Goal: Task Accomplishment & Management: Manage account settings

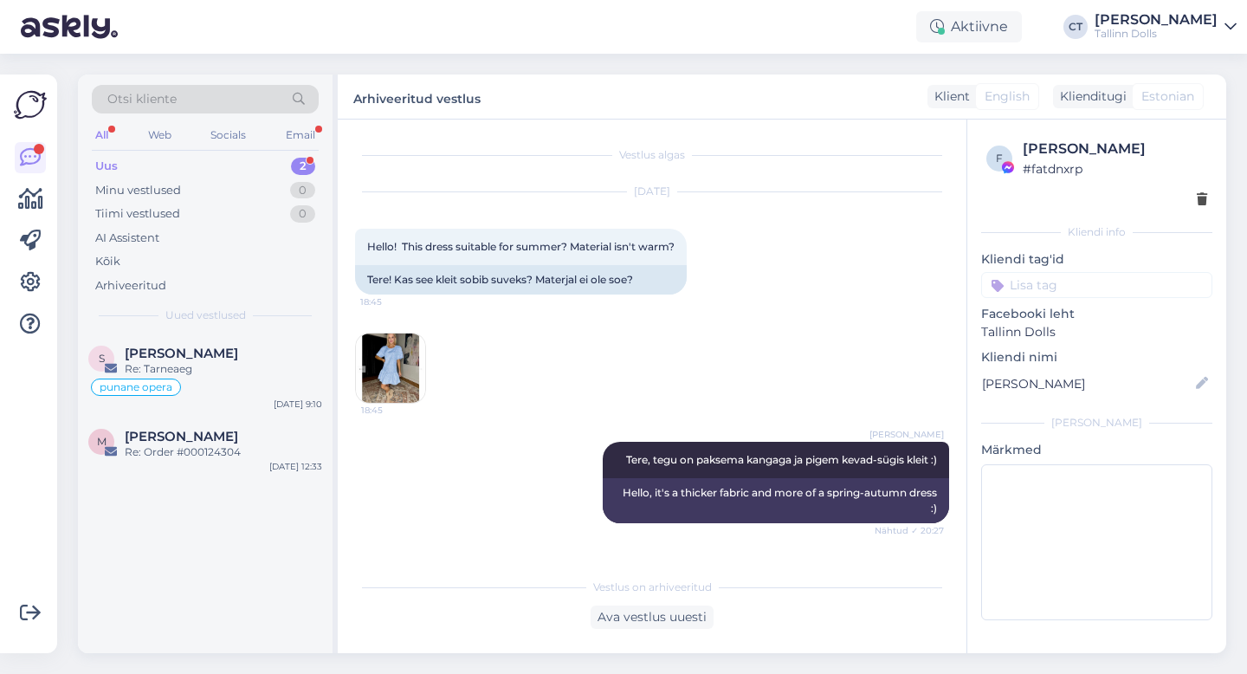
click at [140, 159] on div "Uus 2" at bounding box center [205, 166] width 227 height 24
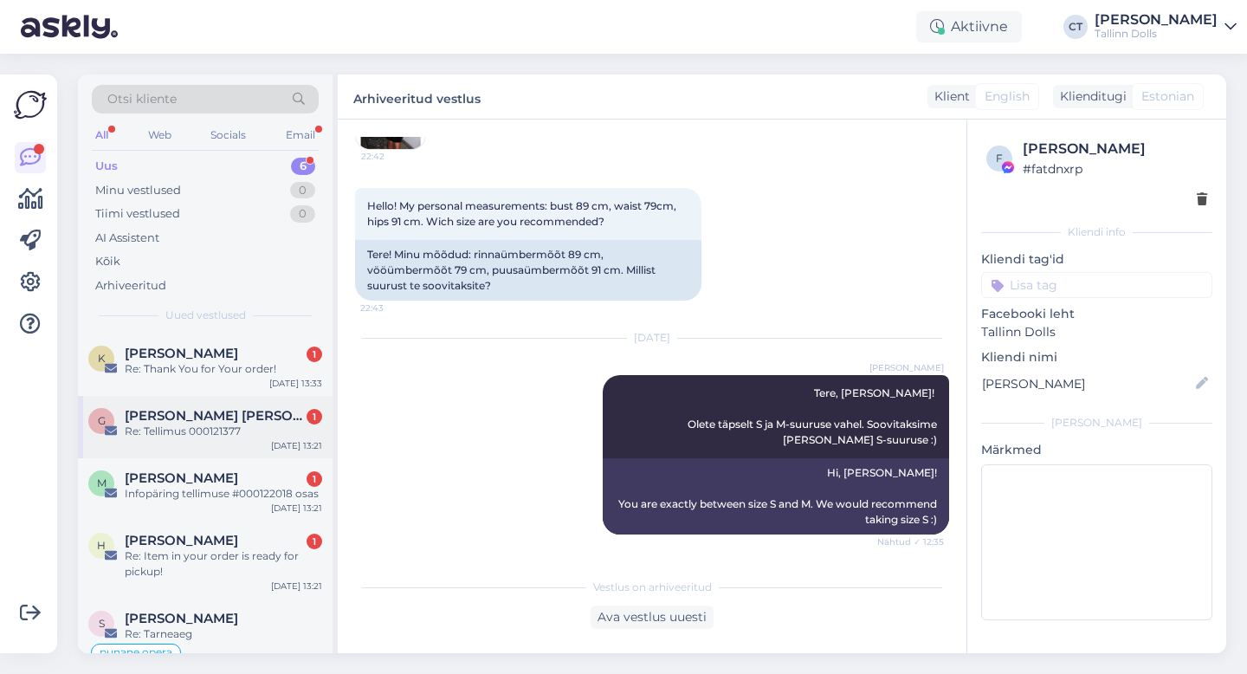
click at [174, 408] on span "[PERSON_NAME] [PERSON_NAME]" at bounding box center [215, 416] width 180 height 16
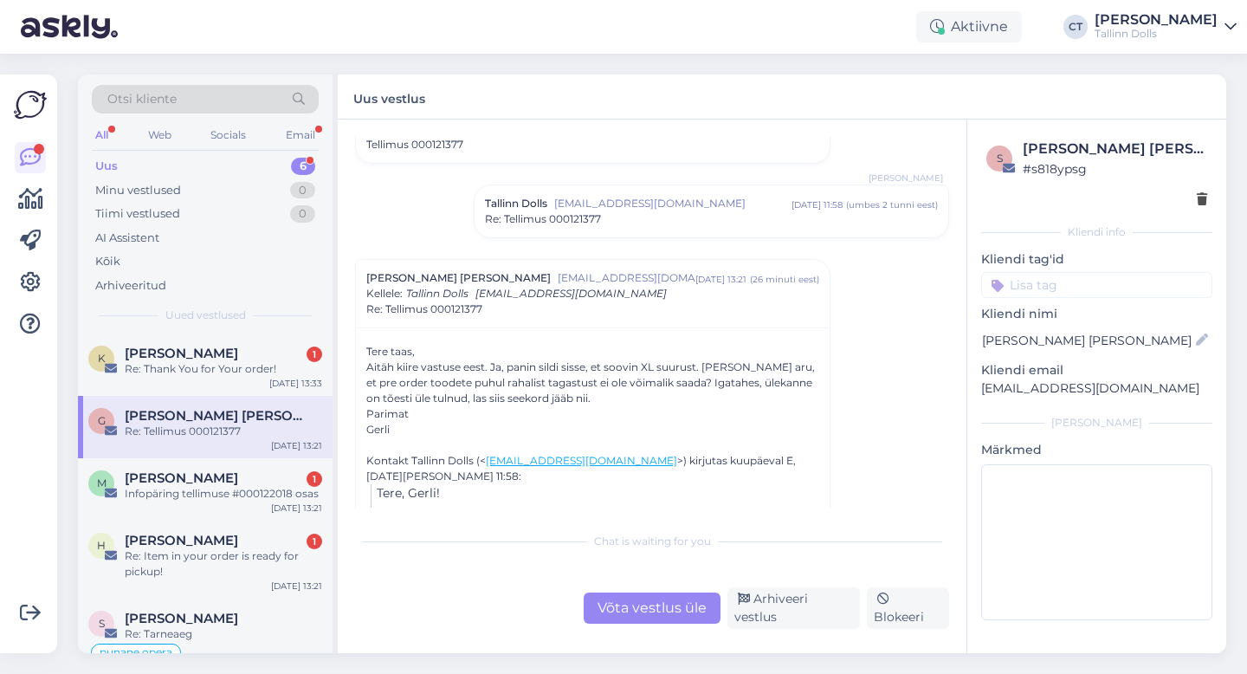
scroll to position [1305, 0]
click at [256, 502] on div "M [PERSON_NAME] 1 Infopäring tellimuse #000122018 osas [DATE] 13:21" at bounding box center [205, 489] width 255 height 62
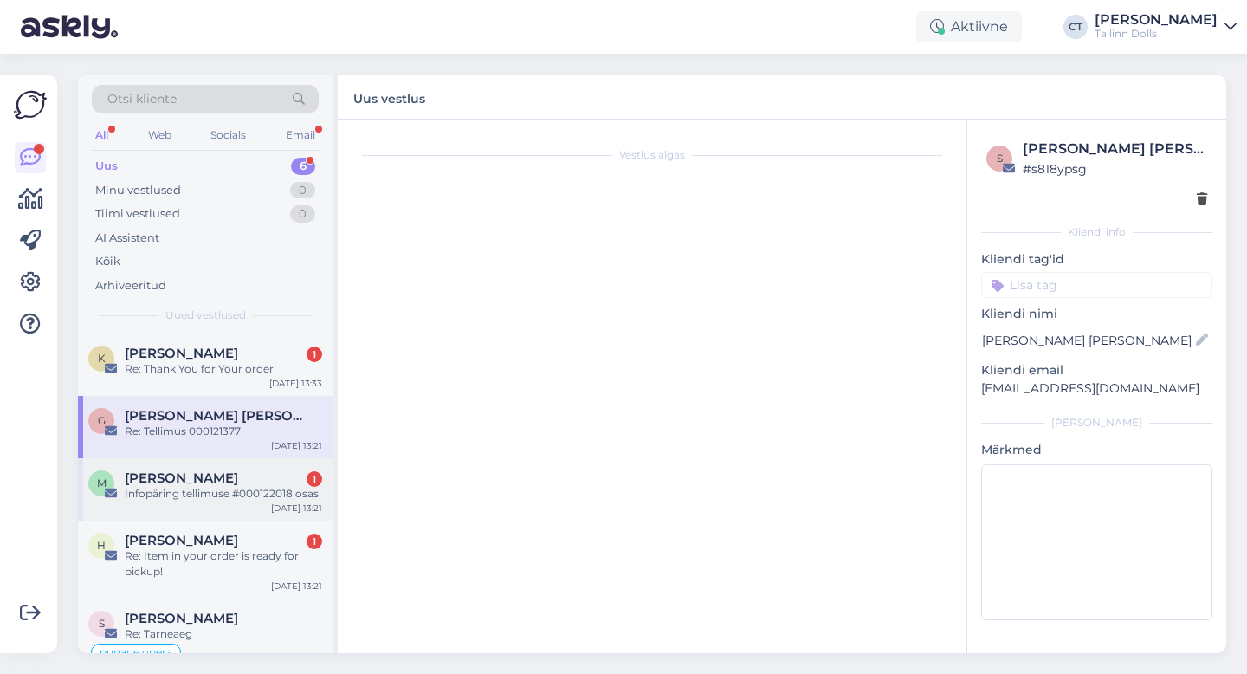
scroll to position [0, 0]
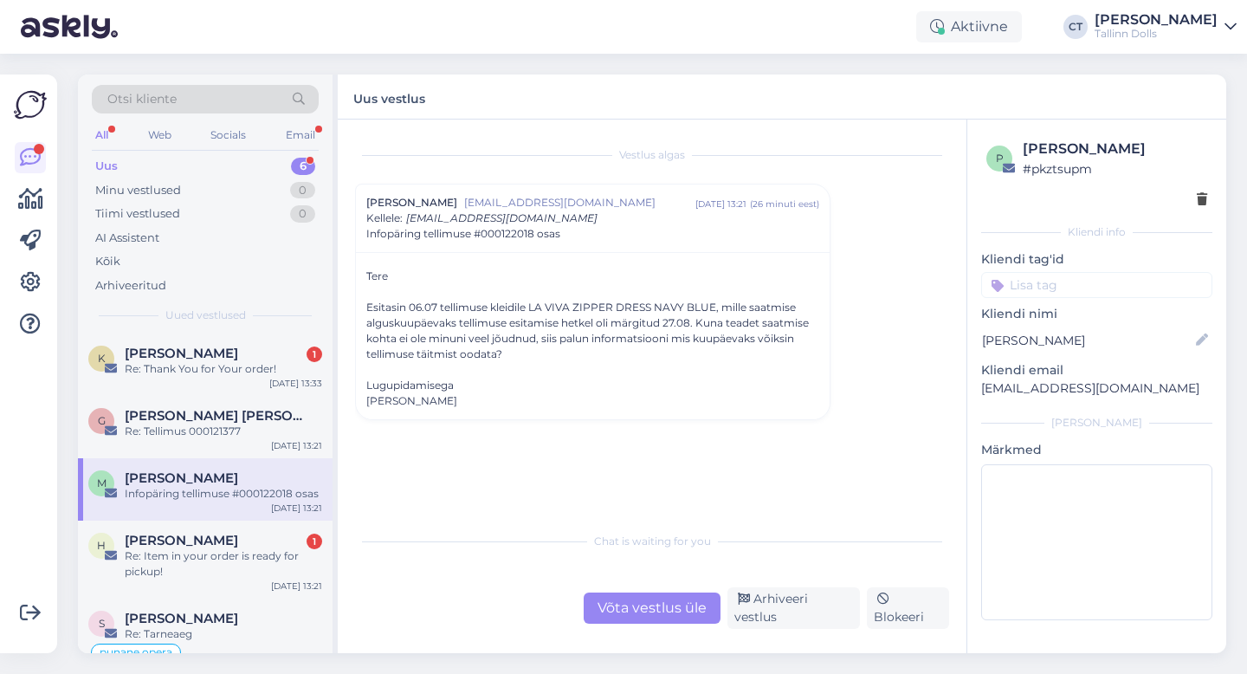
click at [652, 607] on div "Võta vestlus üle" at bounding box center [652, 607] width 137 height 31
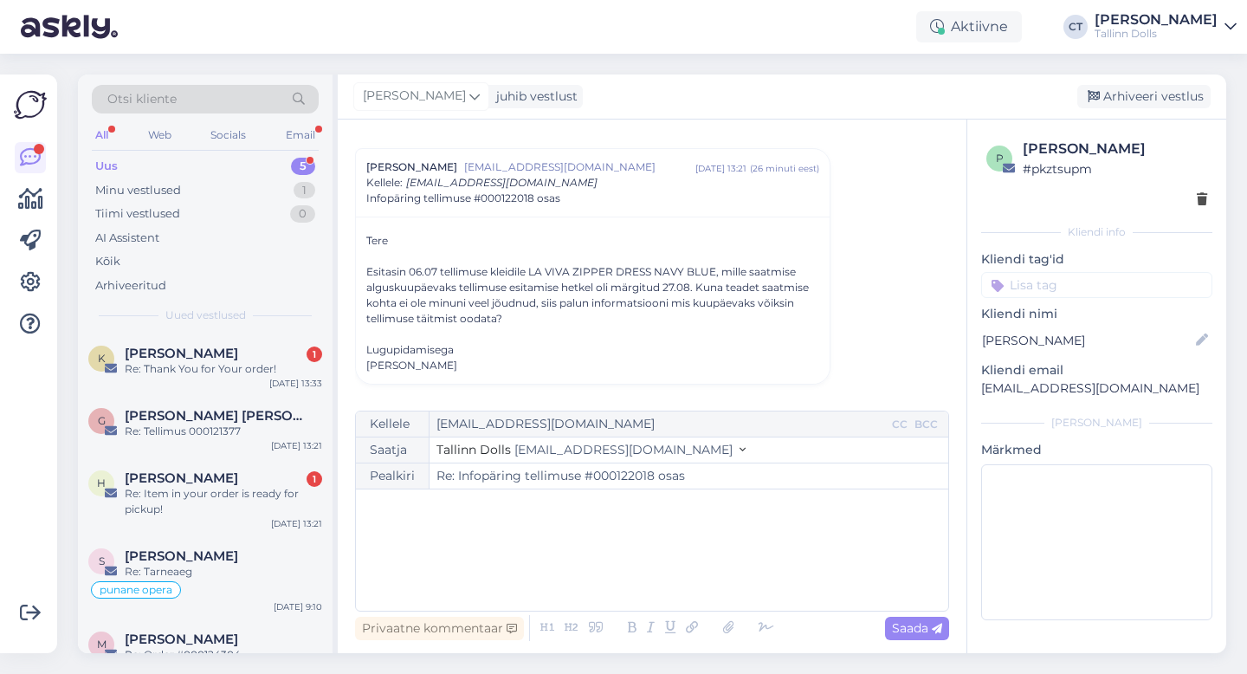
click at [663, 568] on div "﻿" at bounding box center [652, 550] width 575 height 104
click at [540, 553] on div "﻿" at bounding box center [652, 550] width 575 height 104
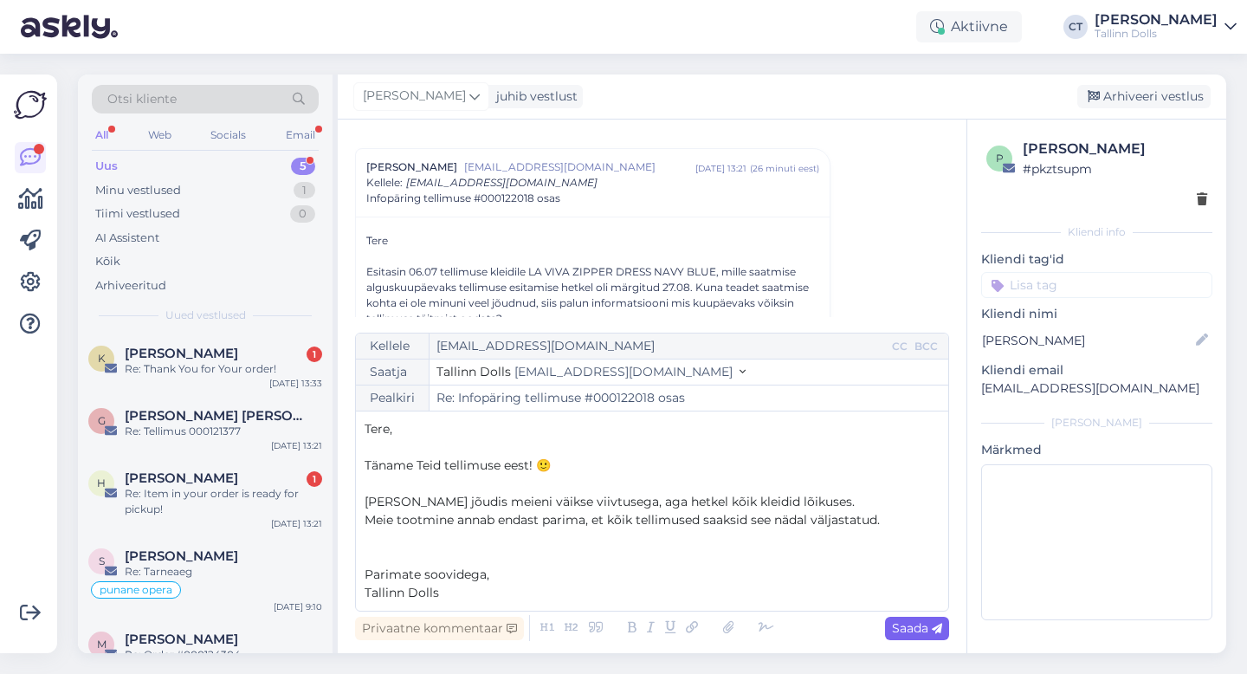
click at [910, 630] on span "Saada" at bounding box center [917, 628] width 50 height 16
type input "Re: Infopäring tellimuse #000122018 osas"
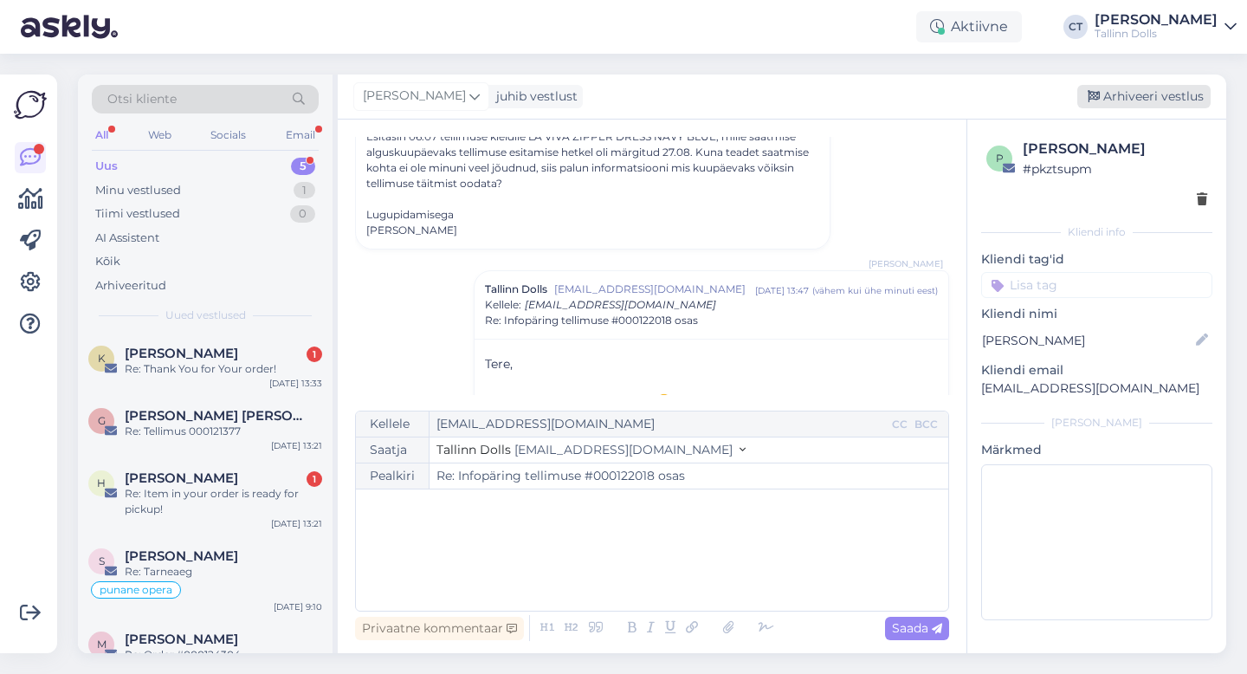
click at [1159, 100] on div "Arhiveeri vestlus" at bounding box center [1143, 96] width 133 height 23
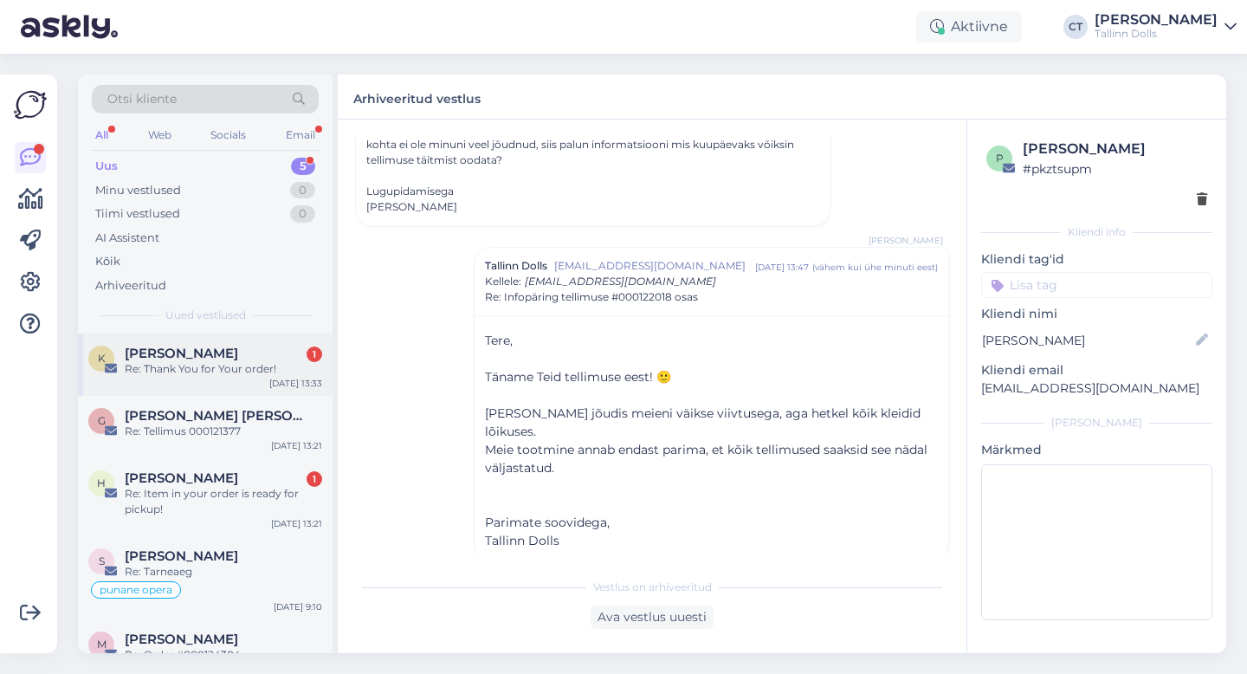
click at [191, 352] on span "[PERSON_NAME]" at bounding box center [181, 354] width 113 height 16
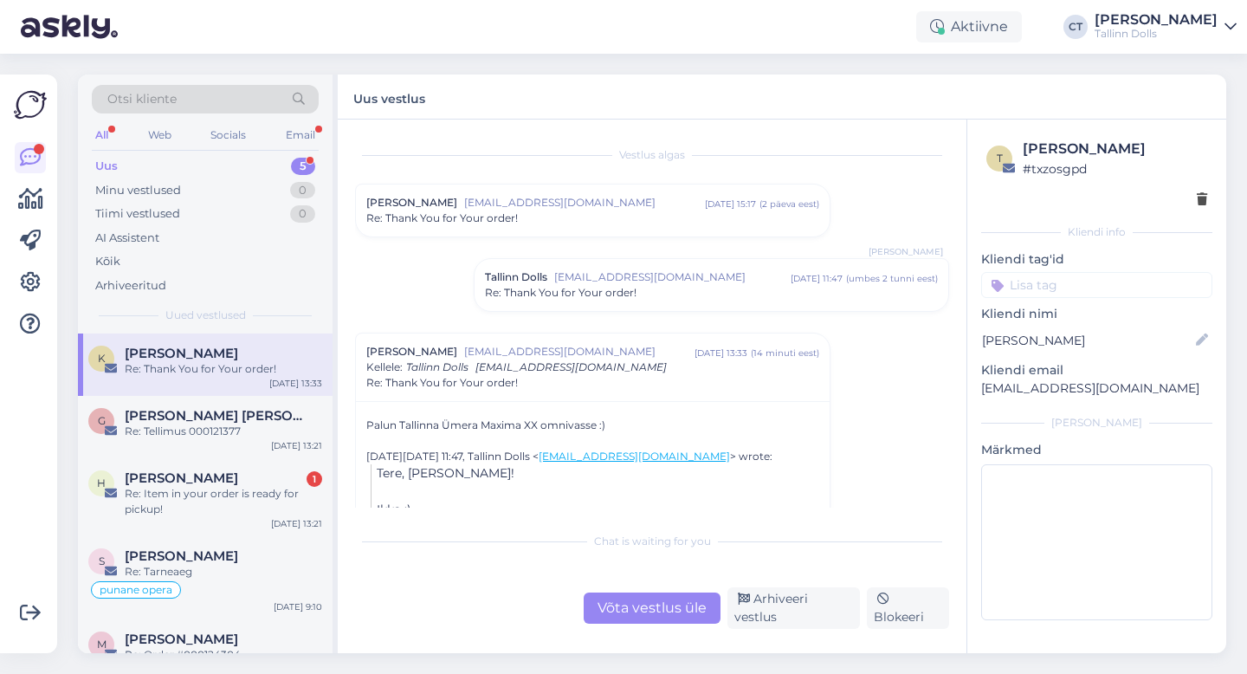
scroll to position [81, 0]
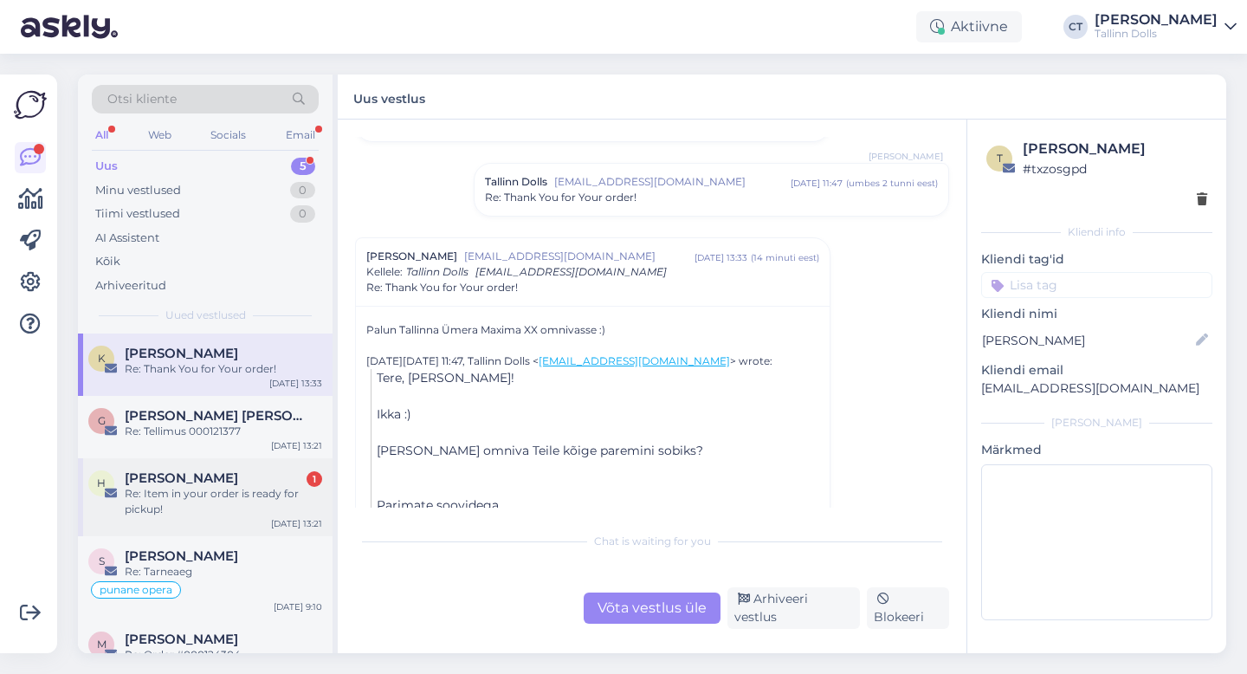
click at [150, 481] on span "[PERSON_NAME]" at bounding box center [181, 478] width 113 height 16
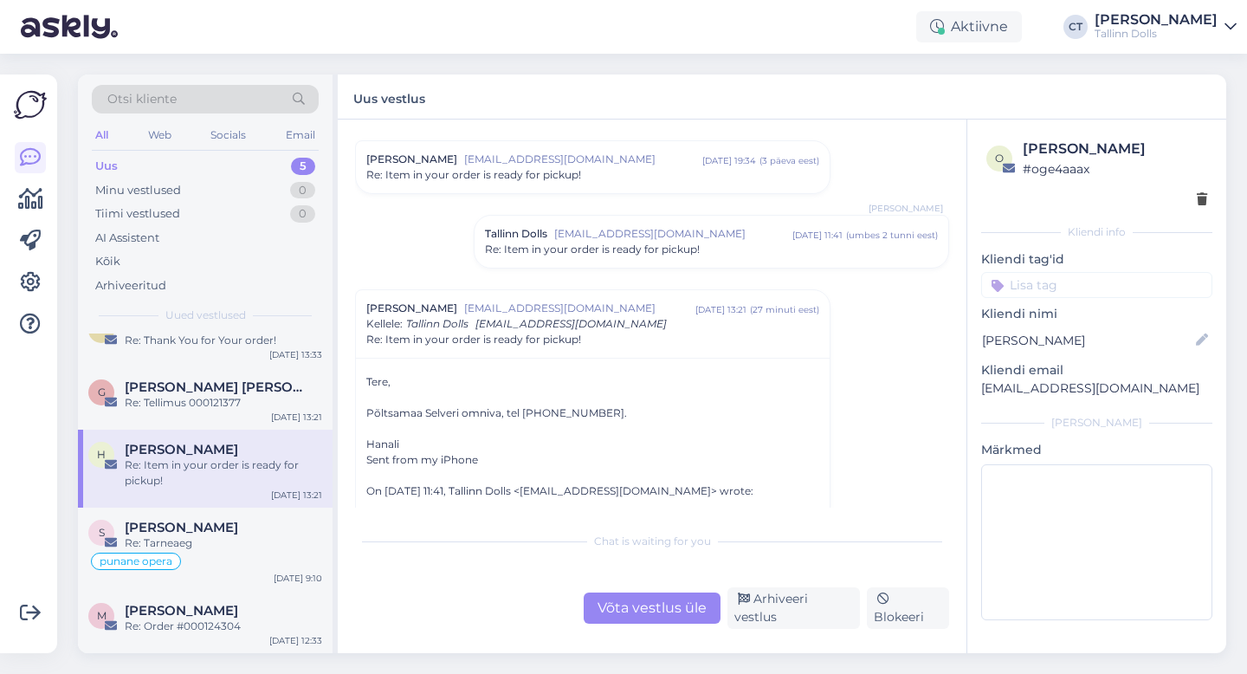
scroll to position [0, 0]
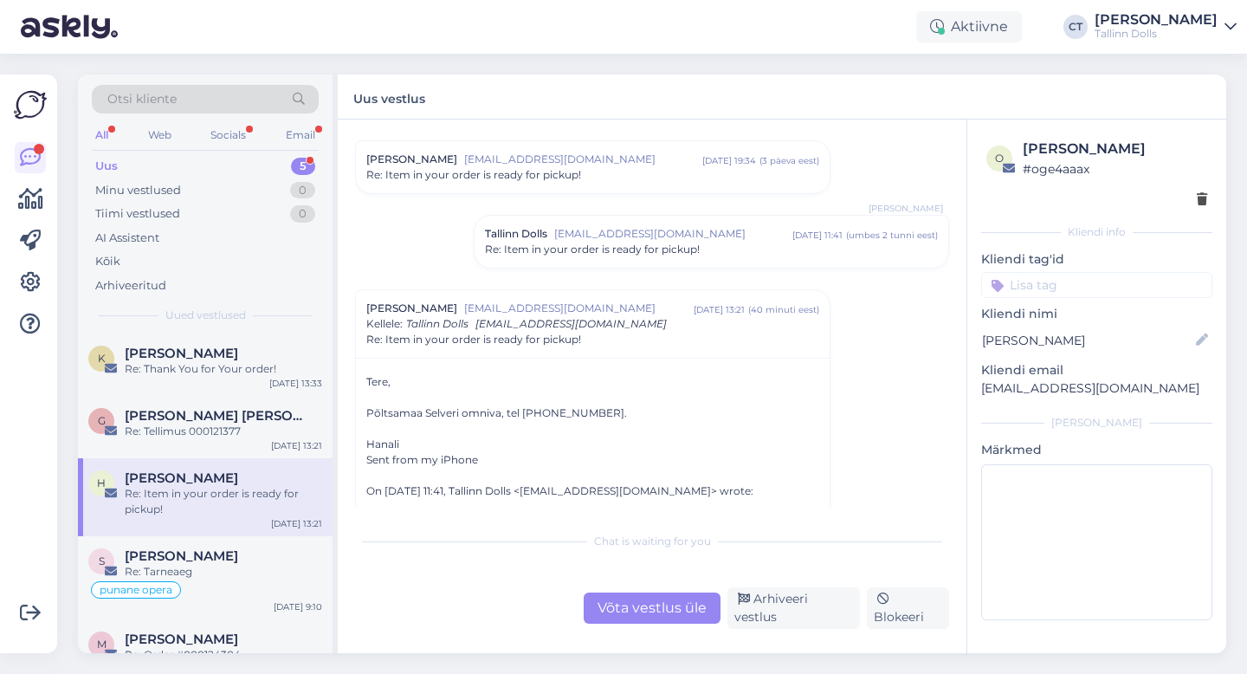
click at [218, 94] on div "Otsi kliente" at bounding box center [205, 99] width 227 height 29
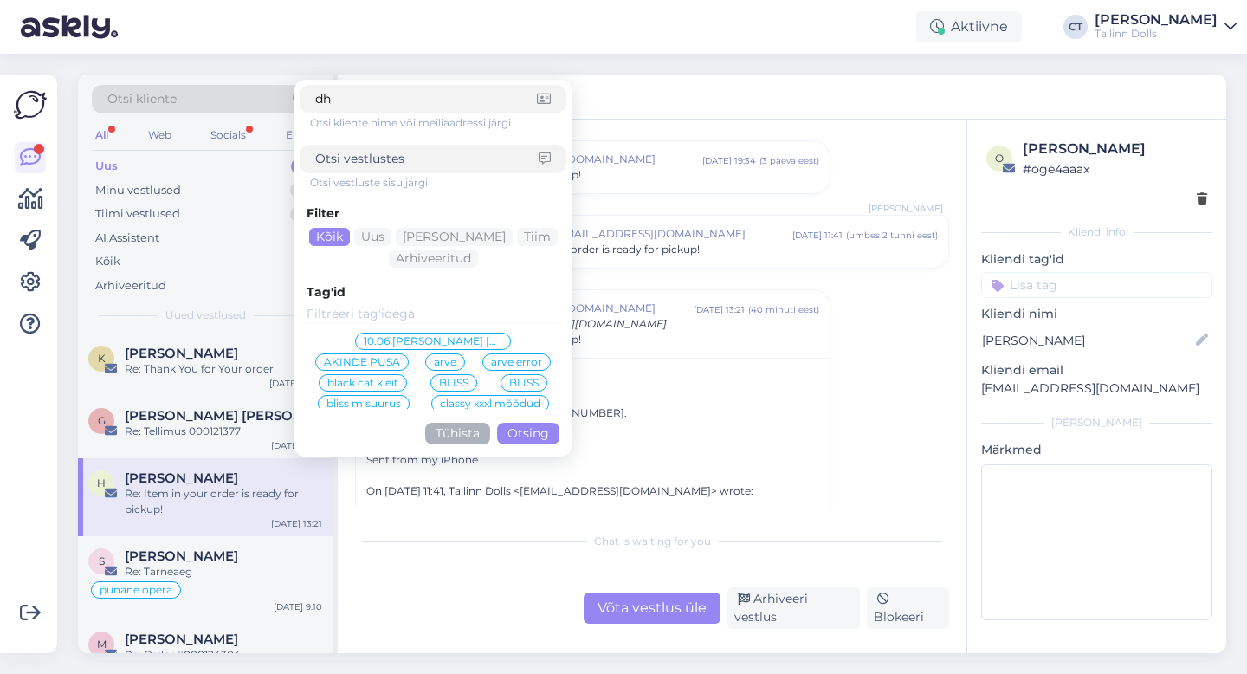
type input "dhl"
click button "Otsing" at bounding box center [528, 434] width 62 height 22
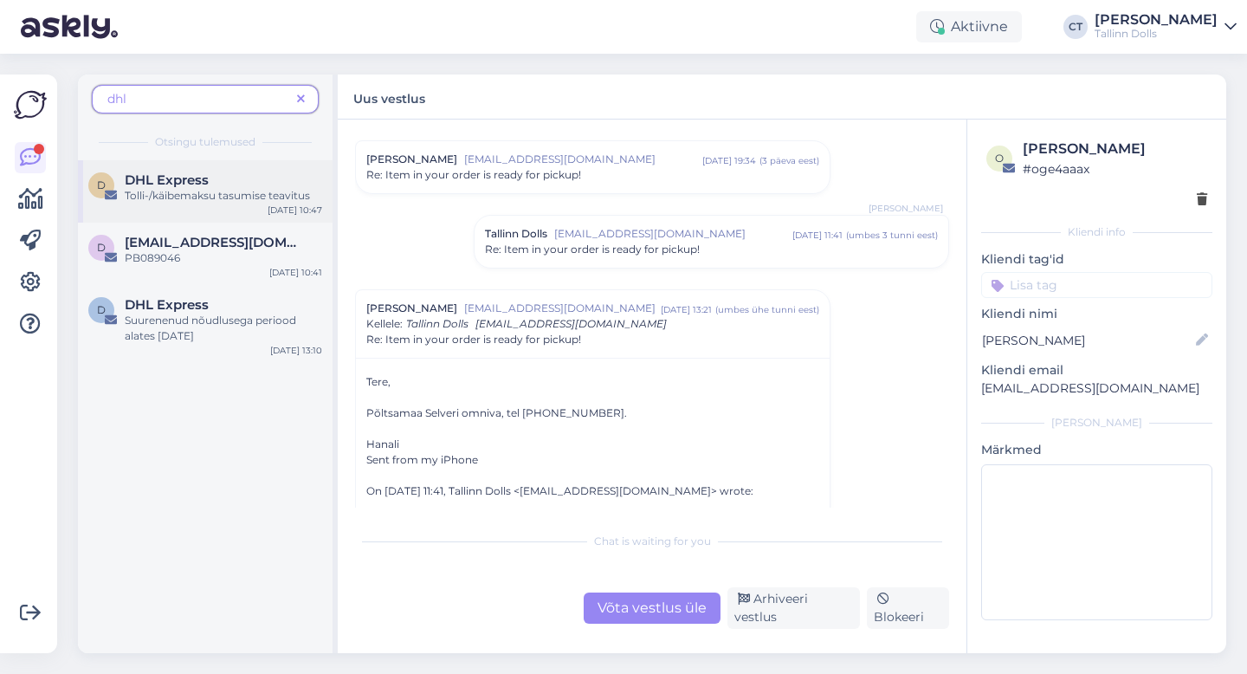
click at [191, 210] on div "D DHL Express Tolli-/käibemaksu tasumise teavitus [DATE] 10:47" at bounding box center [205, 191] width 255 height 62
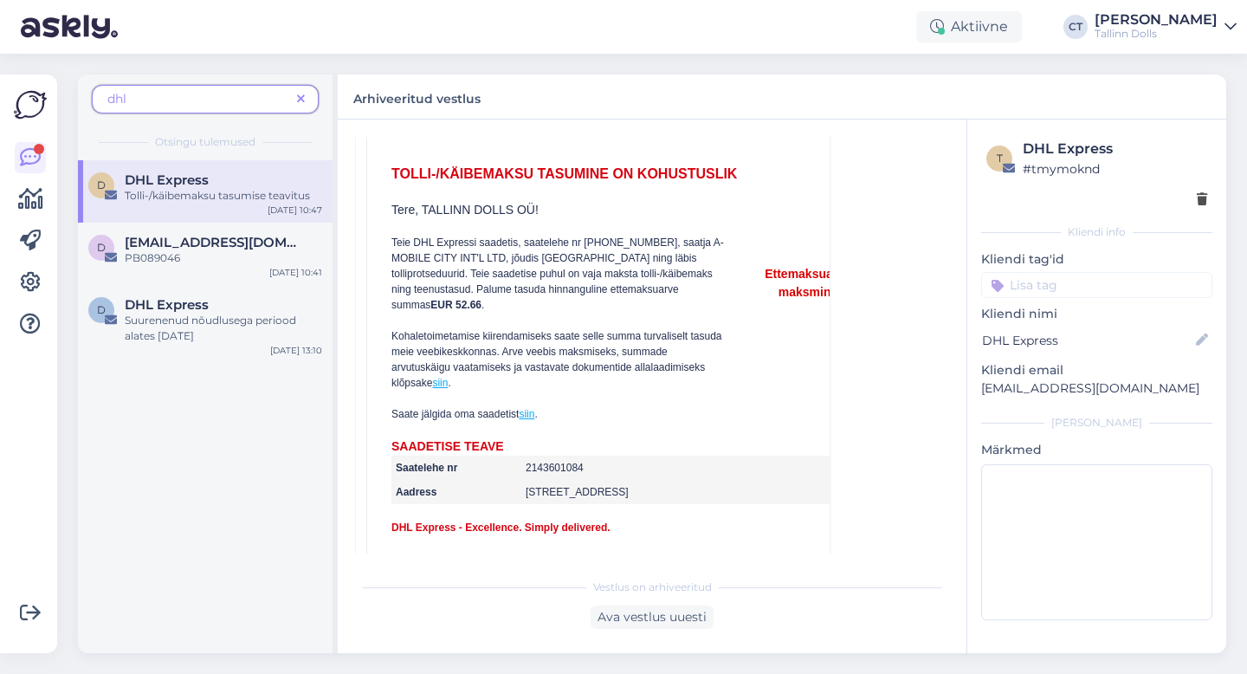
scroll to position [968, 0]
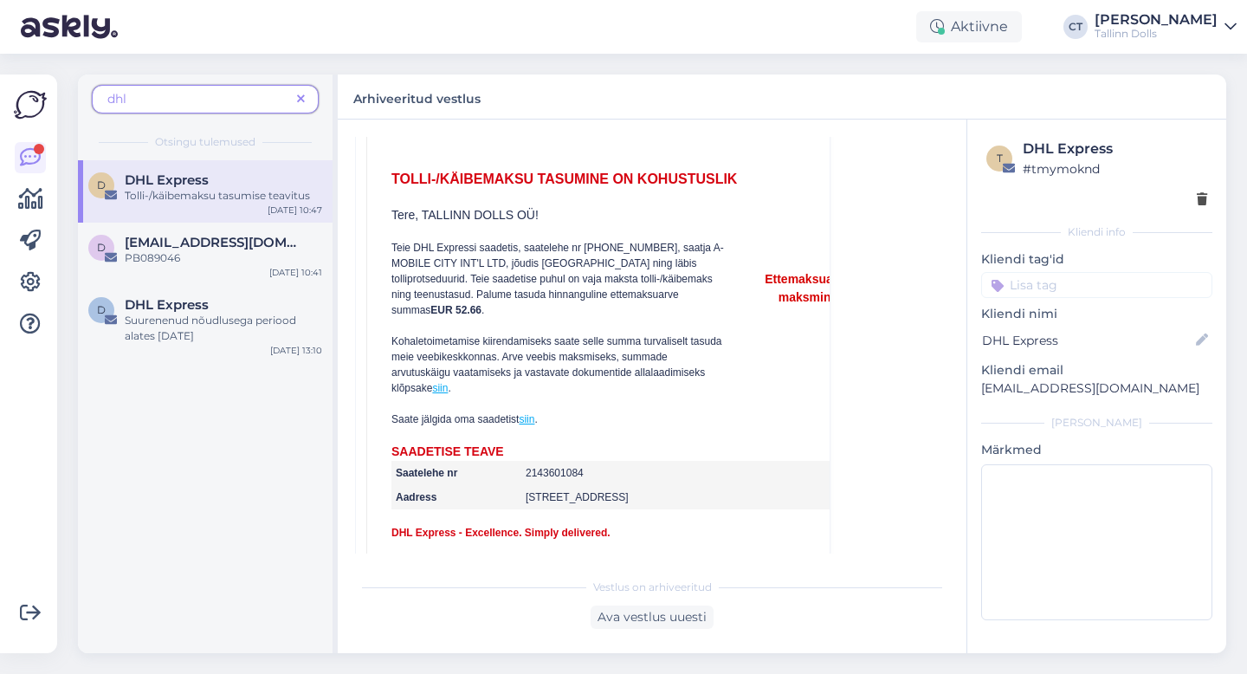
click at [441, 382] on link "siin" at bounding box center [440, 388] width 16 height 12
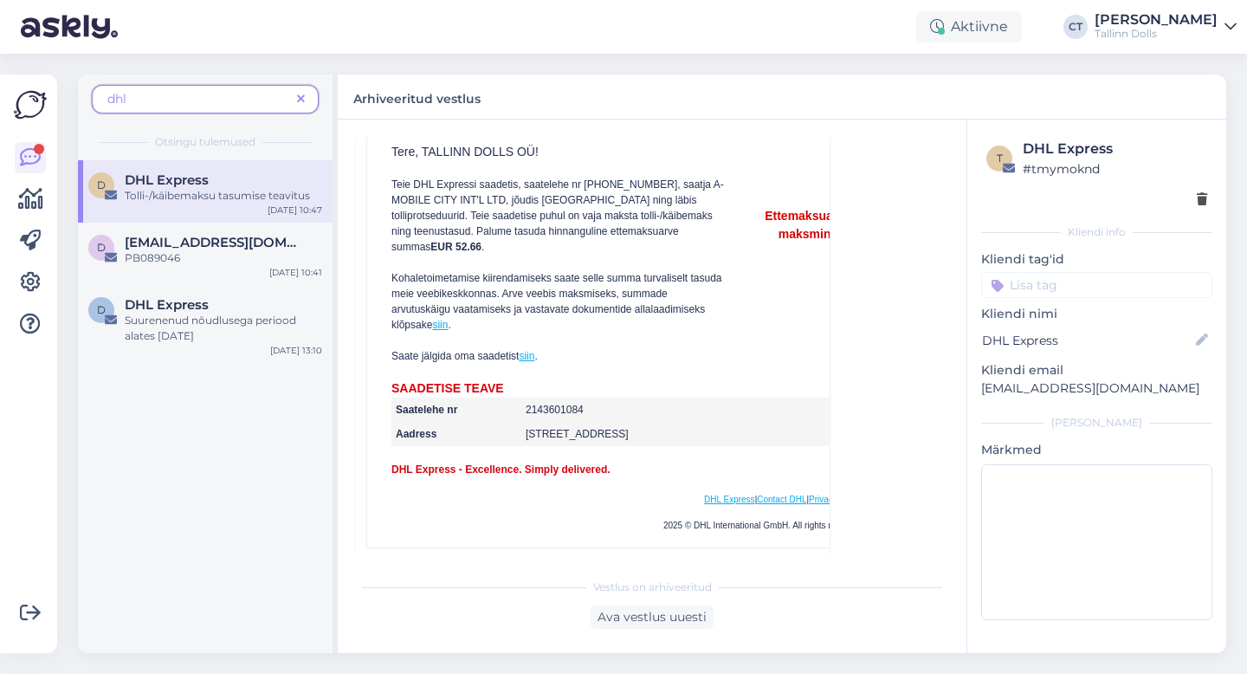
scroll to position [1055, 0]
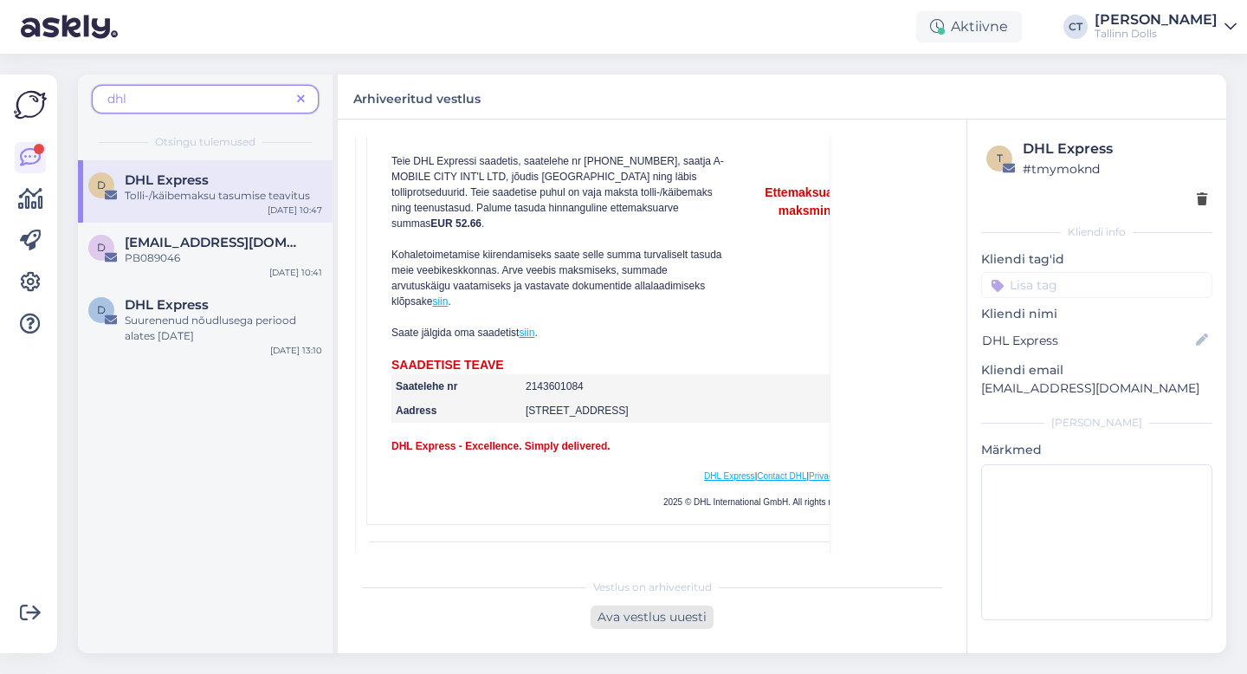
click at [654, 621] on div "Ava vestlus uuesti" at bounding box center [652, 616] width 123 height 23
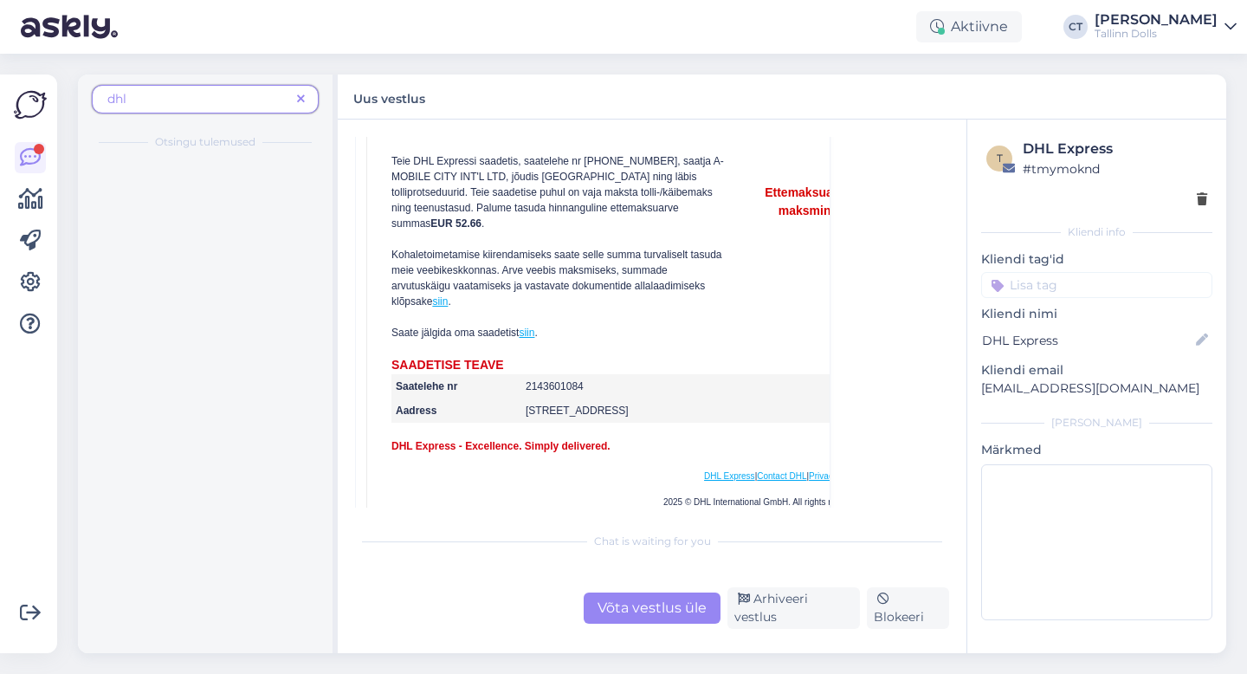
scroll to position [792, 0]
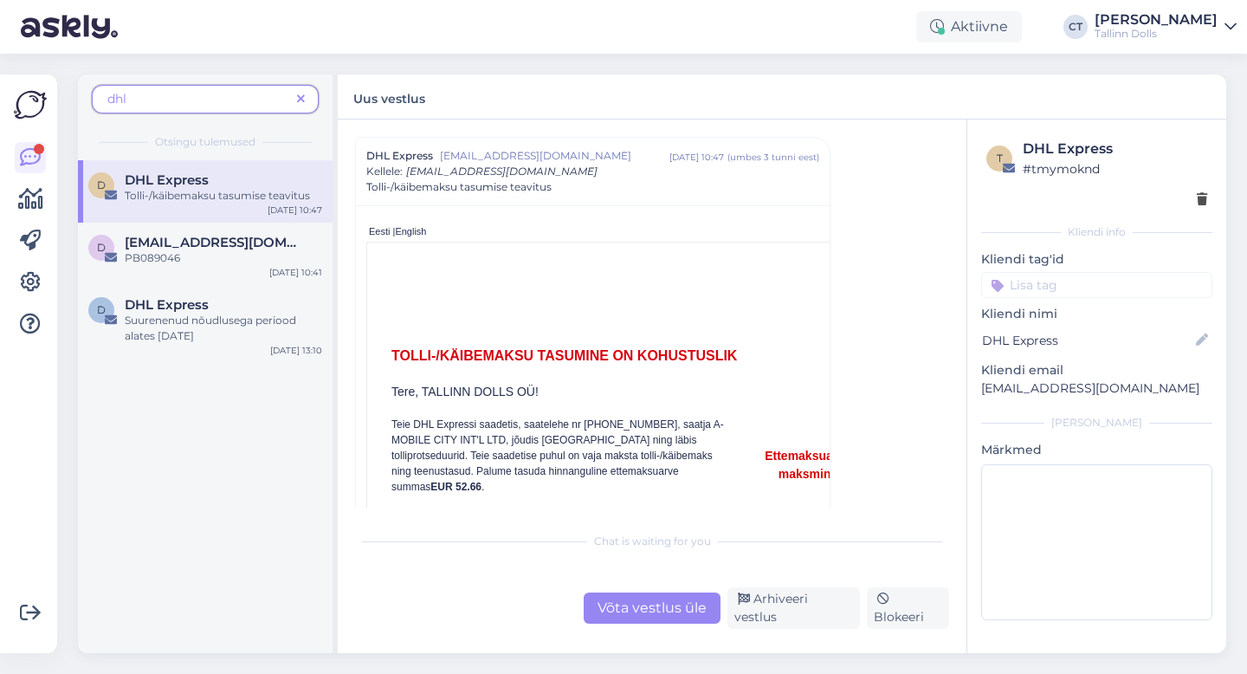
click at [651, 611] on div "Võta vestlus üle" at bounding box center [652, 607] width 137 height 31
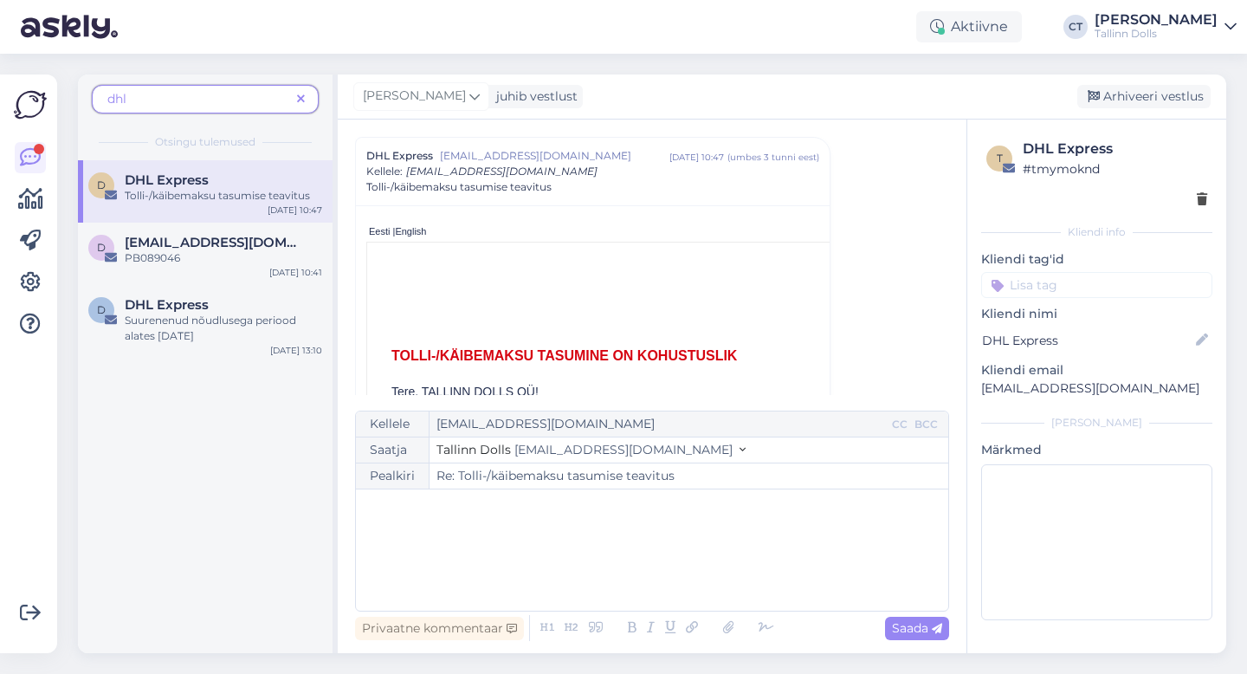
click at [628, 546] on div "﻿" at bounding box center [652, 550] width 575 height 104
click at [300, 97] on icon at bounding box center [301, 100] width 8 height 12
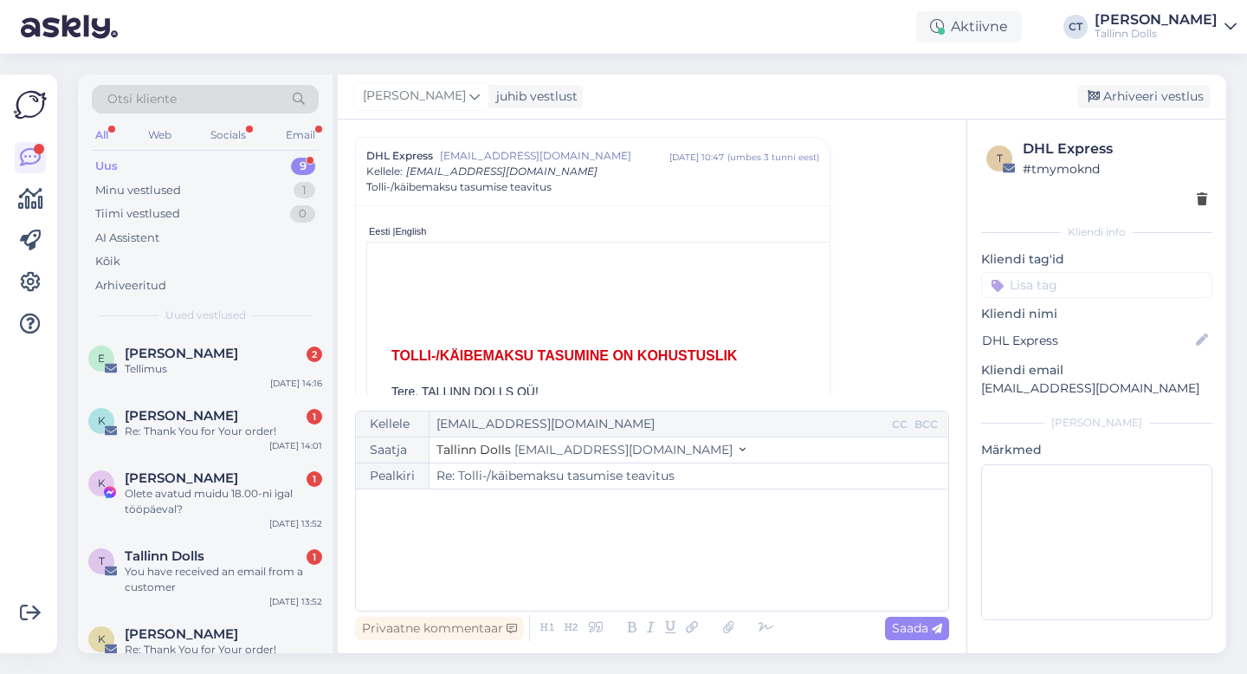
click at [157, 161] on div "Uus 9" at bounding box center [205, 166] width 227 height 24
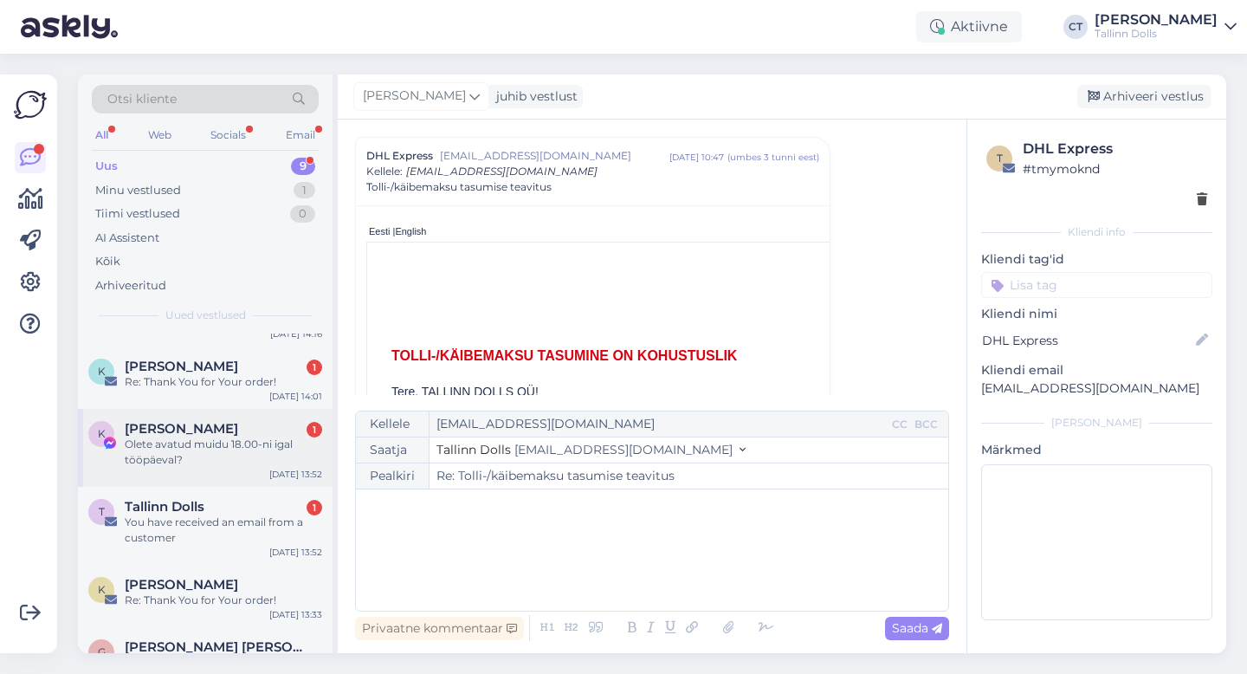
scroll to position [51, 0]
click at [239, 507] on div "Tallinn Dolls 1" at bounding box center [223, 505] width 197 height 16
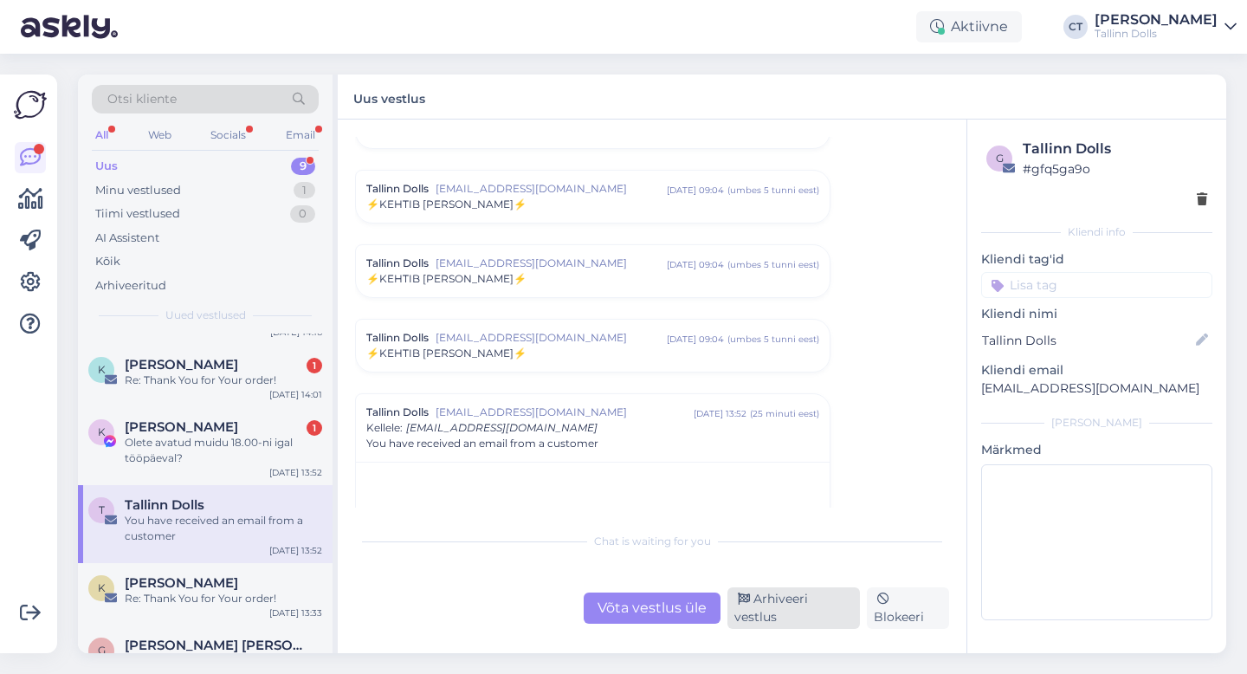
click at [817, 612] on div "Arhiveeri vestlus" at bounding box center [793, 608] width 132 height 42
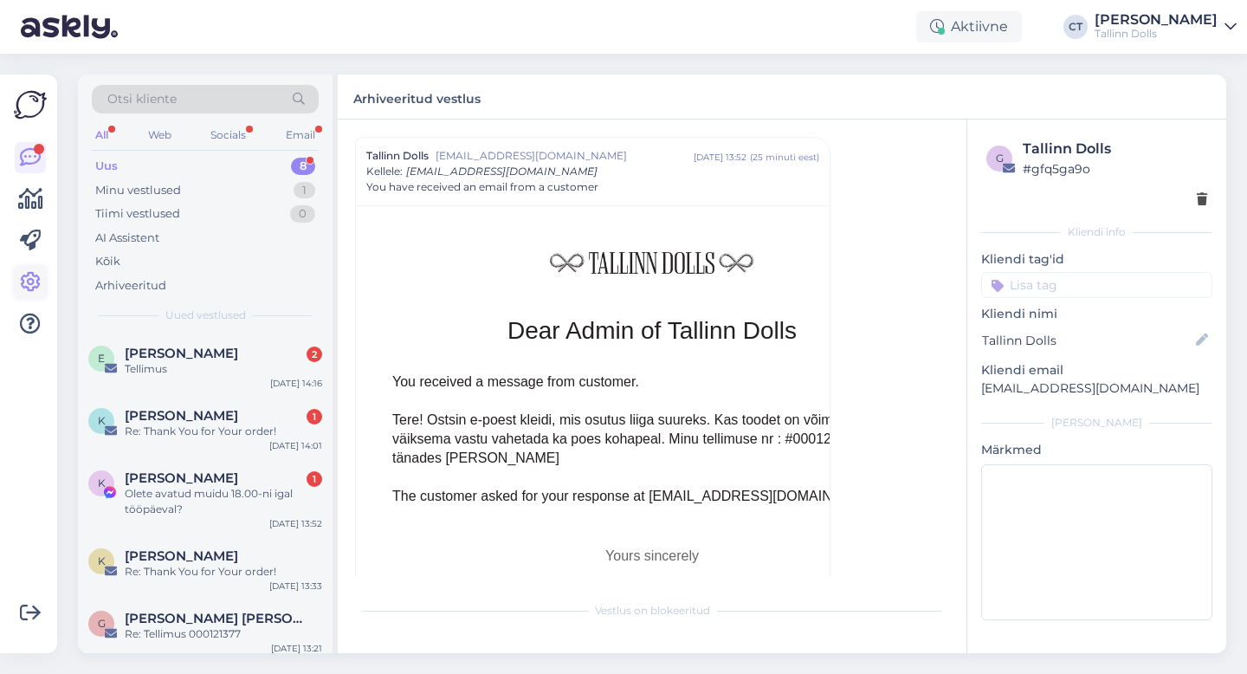
click at [33, 282] on icon at bounding box center [30, 282] width 21 height 21
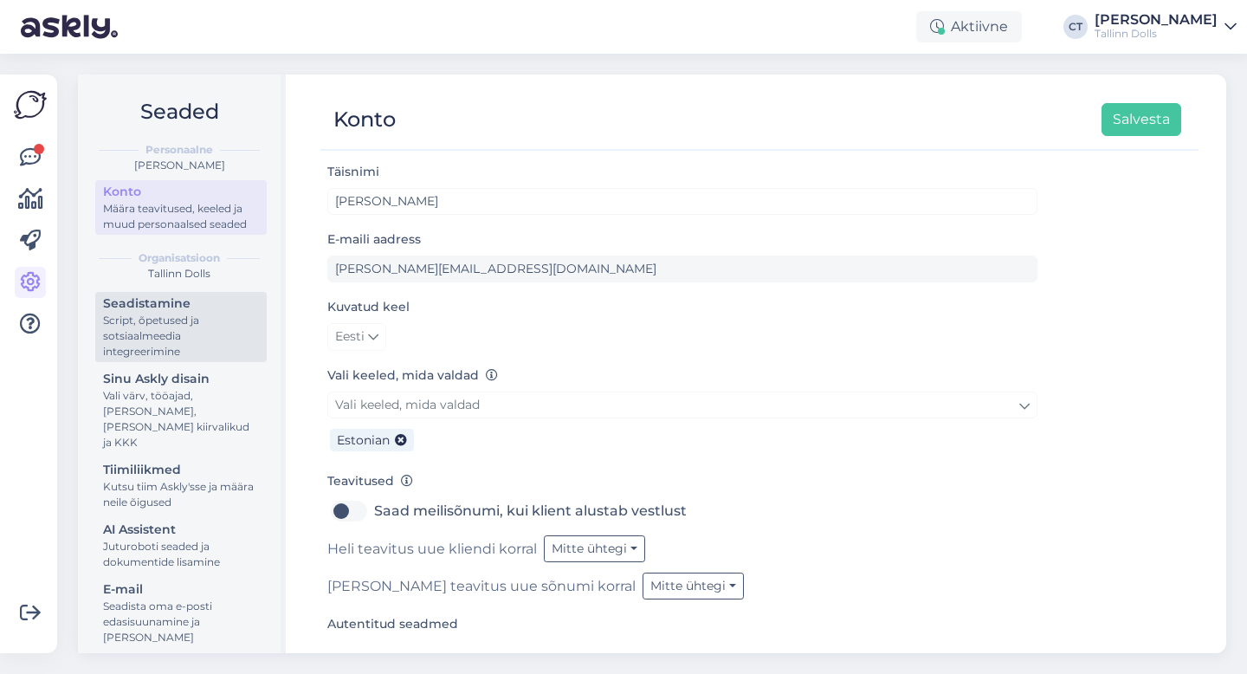
click at [152, 345] on div "Script, õpetused ja sotsiaalmeedia integreerimine" at bounding box center [181, 336] width 156 height 47
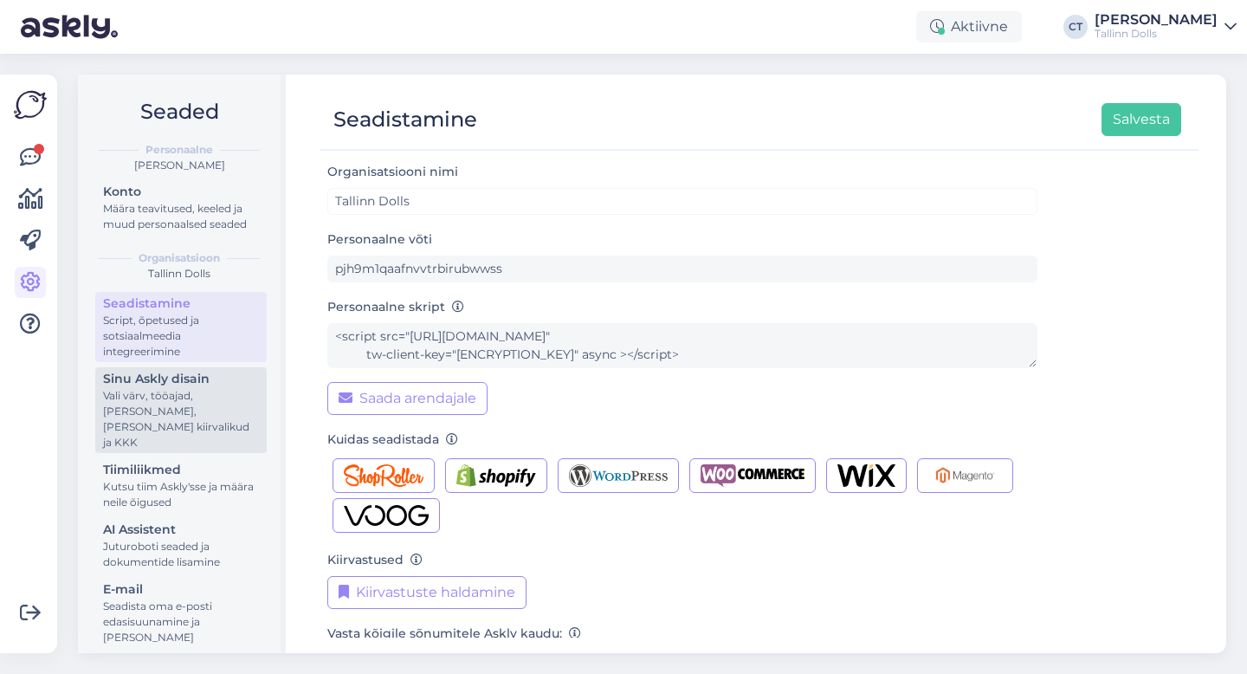
click at [165, 391] on div "Vali värv, tööajad, [PERSON_NAME], [PERSON_NAME] kiirvalikud ja KKK" at bounding box center [181, 419] width 156 height 62
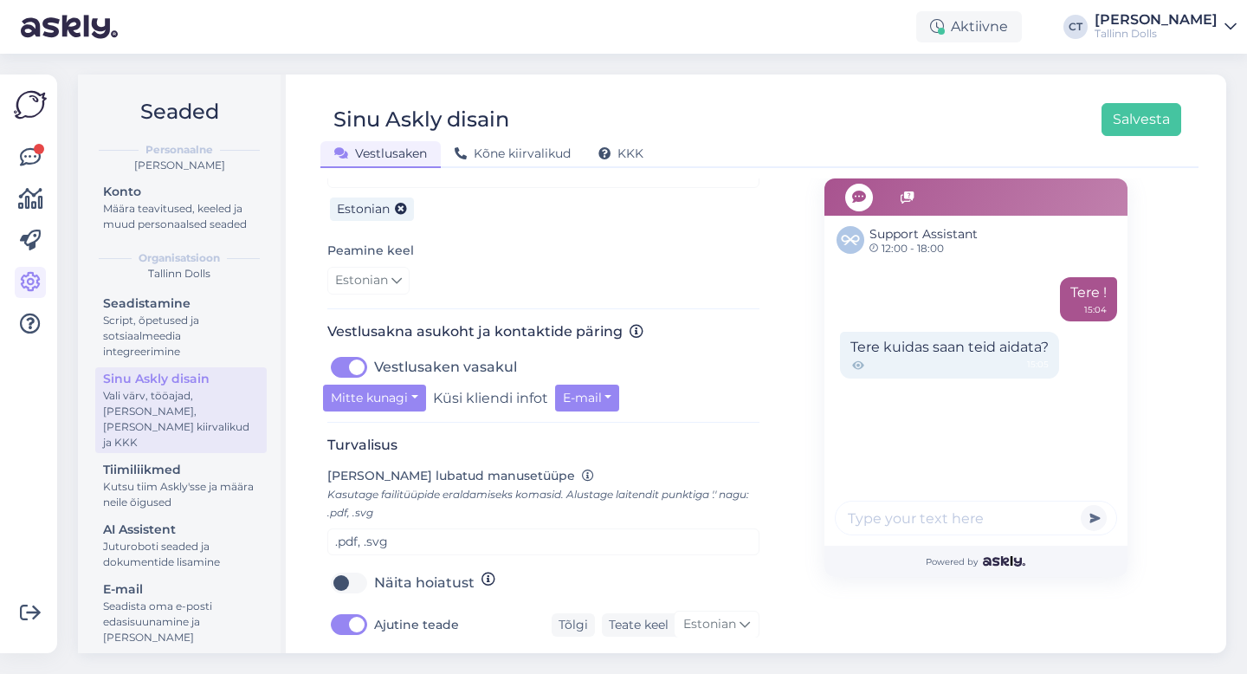
scroll to position [462, 0]
click at [374, 359] on label "Vestlusaken vasakul" at bounding box center [445, 366] width 143 height 28
click at [338, 359] on input "Vestlusaken vasakul" at bounding box center [348, 366] width 43 height 28
click at [374, 359] on label "Vestlusaken vasakul" at bounding box center [445, 366] width 143 height 28
click at [338, 359] on input "Vestlusaken vasakul" at bounding box center [348, 366] width 43 height 28
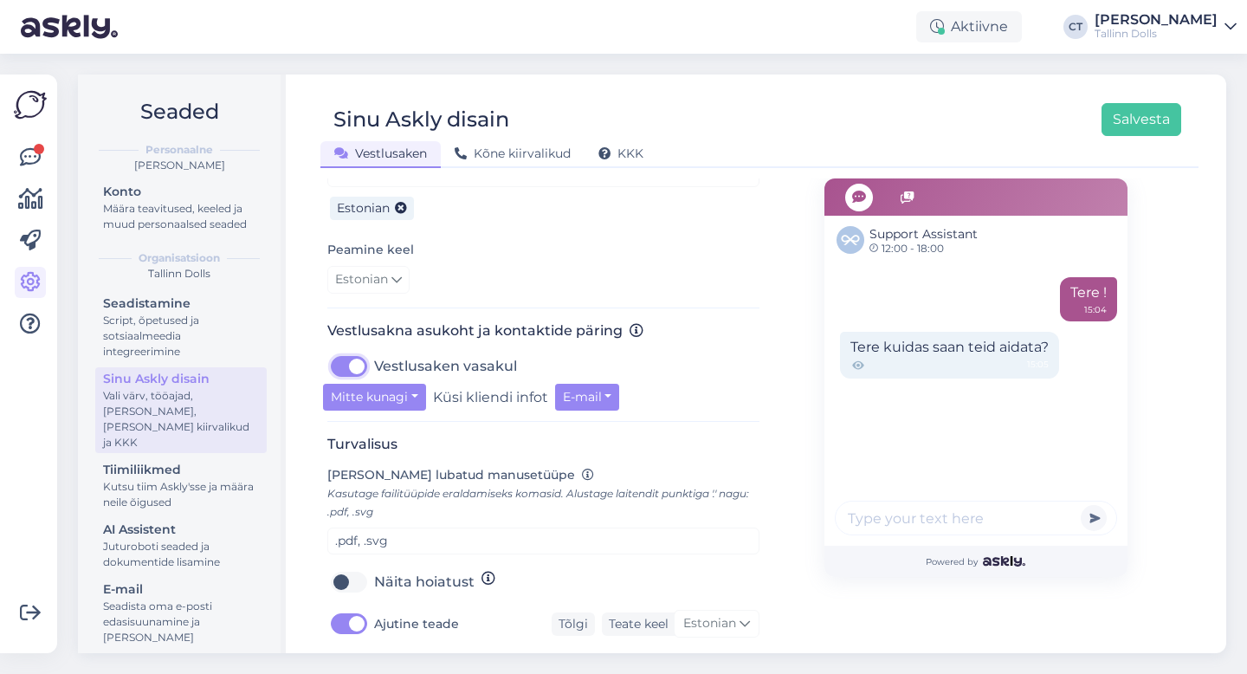
checkbox input "true"
click at [352, 403] on button "Mitte kunagi" at bounding box center [374, 397] width 103 height 27
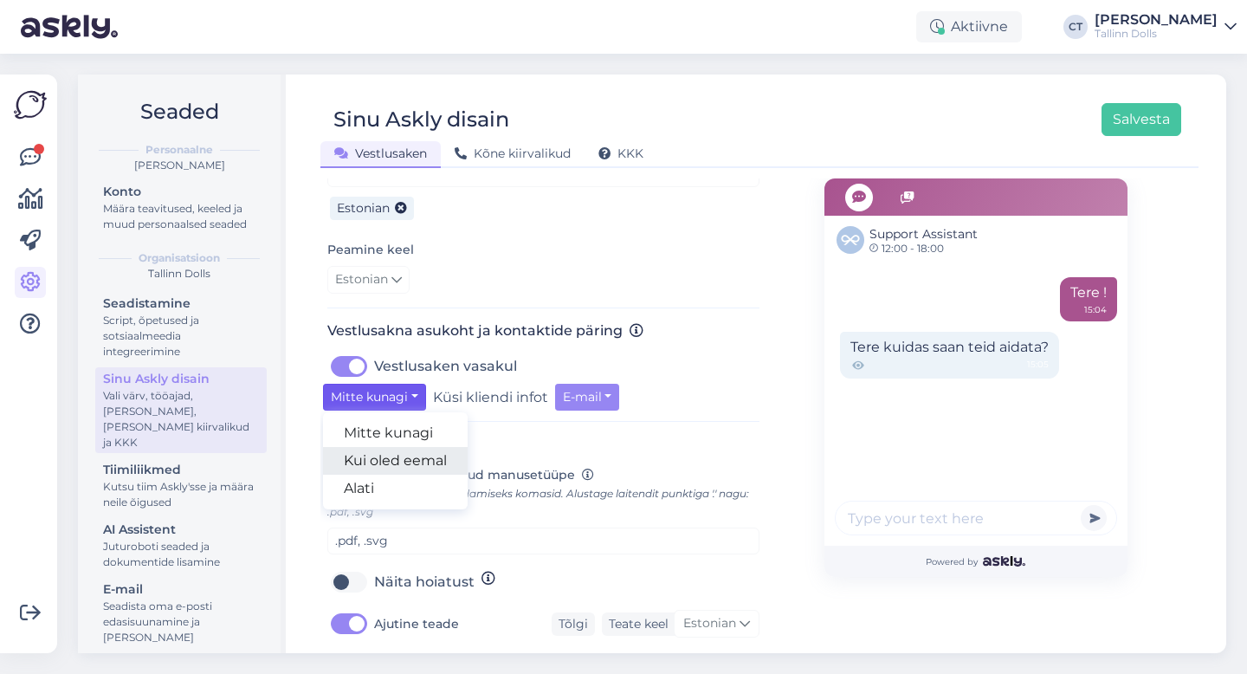
click at [377, 463] on link "Kui oled eemal" at bounding box center [395, 461] width 145 height 28
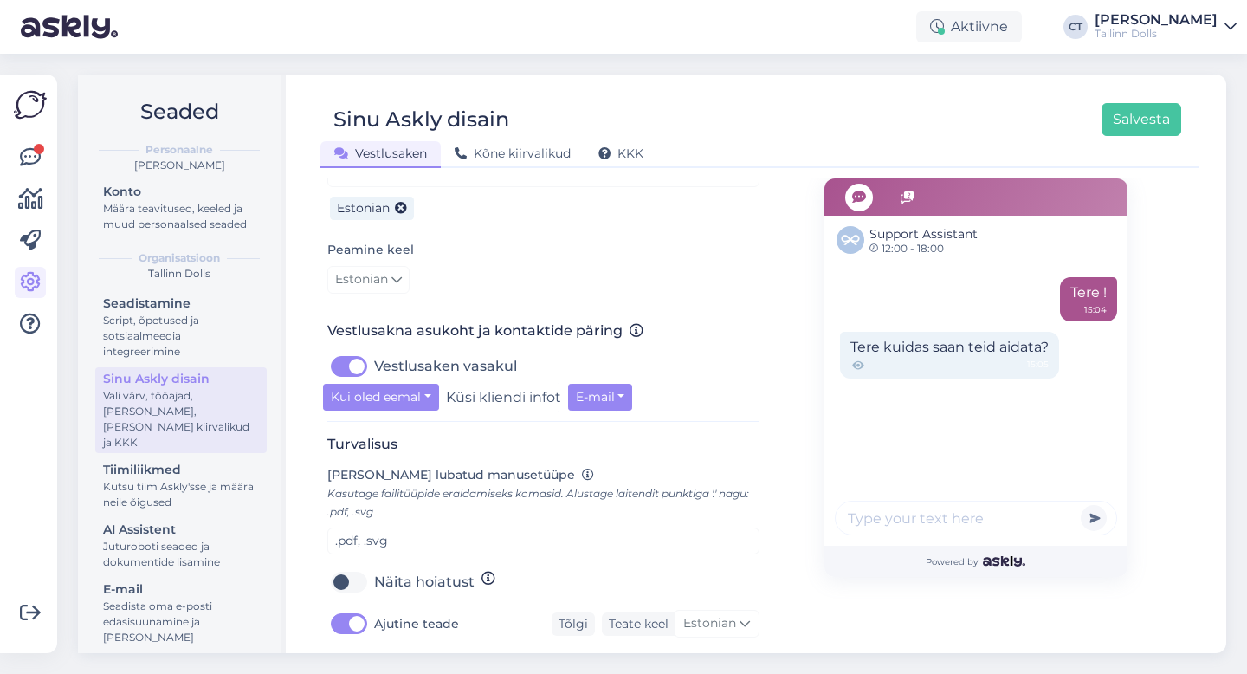
click at [451, 439] on h3 "Turvalisus" at bounding box center [543, 444] width 432 height 16
click at [415, 402] on button "Kui oled eemal" at bounding box center [381, 397] width 116 height 27
click at [397, 477] on link "Alati" at bounding box center [395, 489] width 145 height 28
click at [465, 442] on h3 "Turvalisus" at bounding box center [543, 444] width 432 height 16
click at [533, 397] on button "E-mail" at bounding box center [538, 397] width 65 height 27
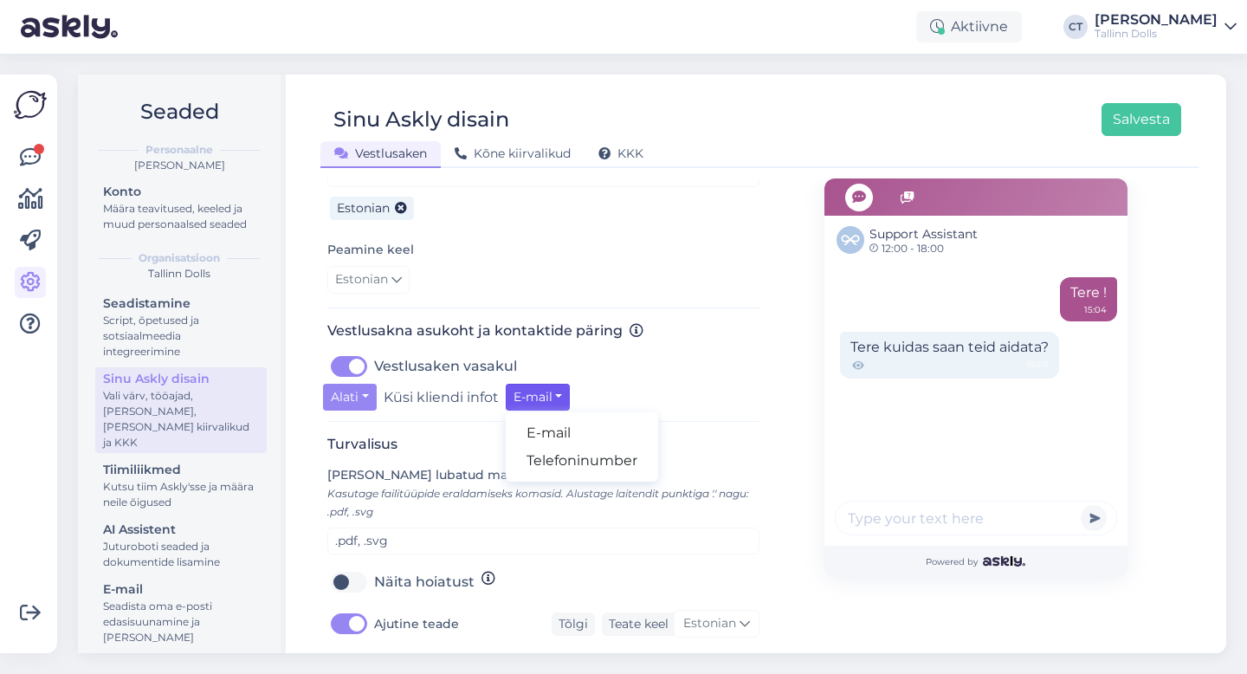
click at [624, 405] on div "Alati Mitte kunagi Kui oled eemal Alati Küsi kliendi infot E-mail E-mail Telefo…" at bounding box center [543, 397] width 441 height 27
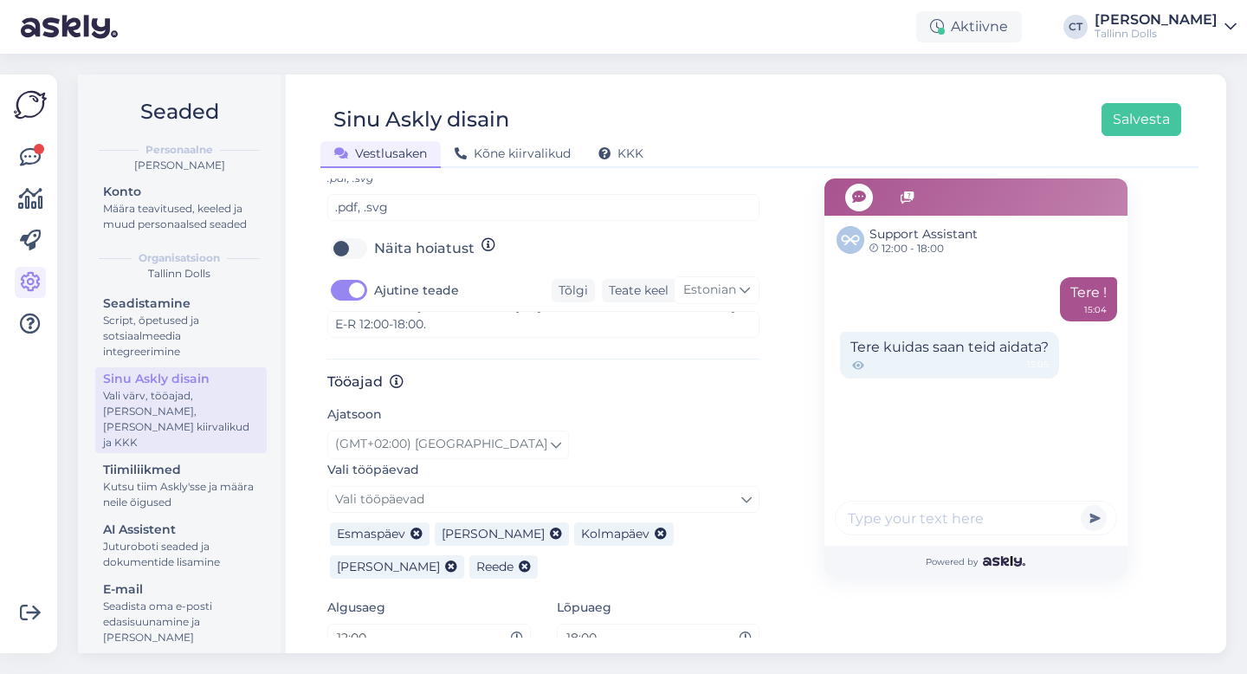
scroll to position [876, 0]
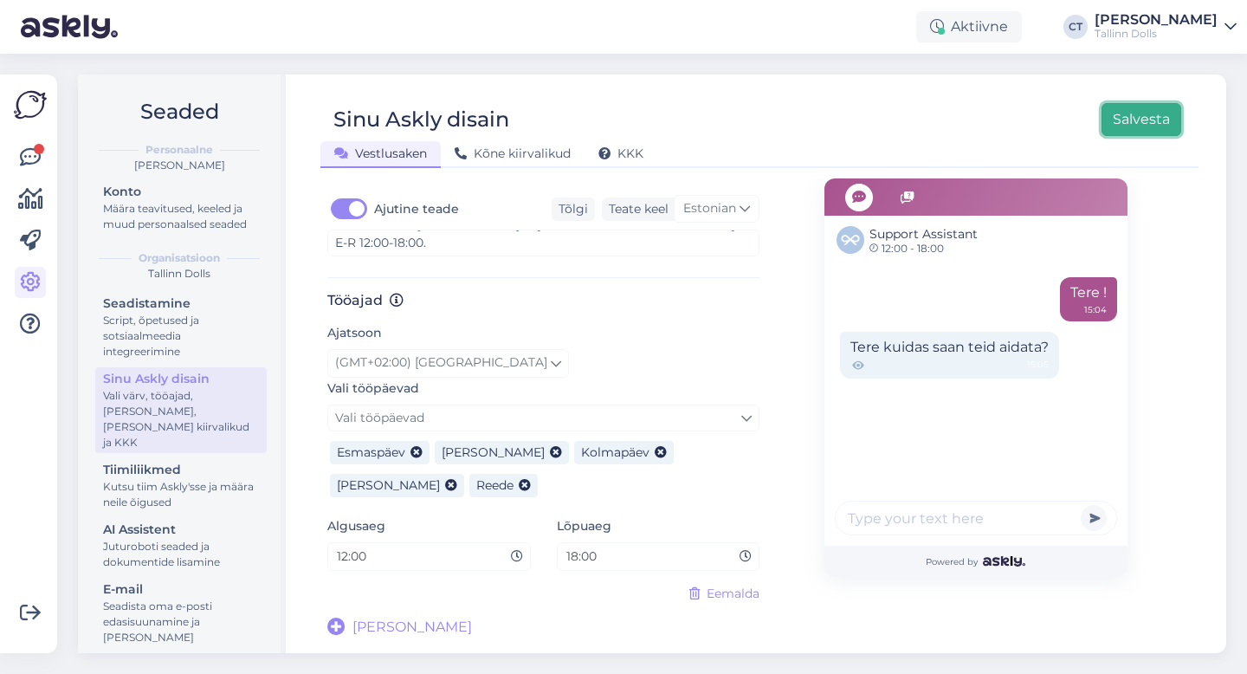
click at [1153, 116] on button "Salvesta" at bounding box center [1142, 119] width 80 height 33
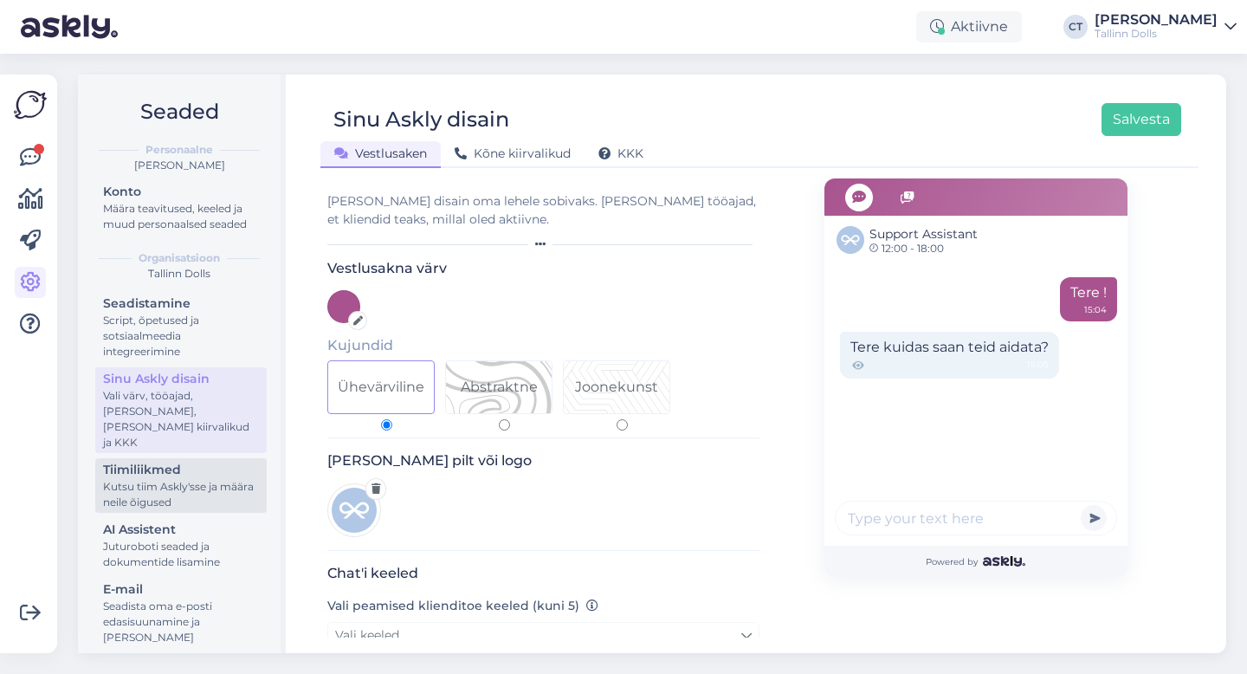
click at [187, 461] on div "Tiimiliikmed" at bounding box center [181, 470] width 156 height 18
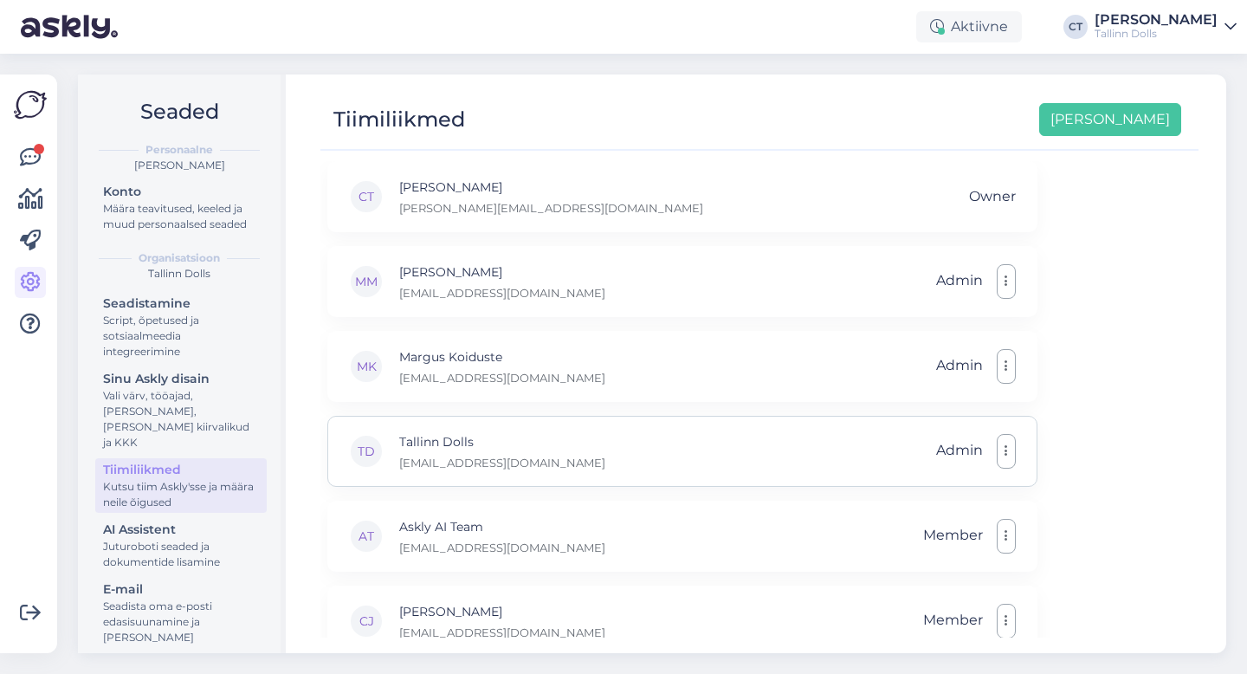
scroll to position [33, 0]
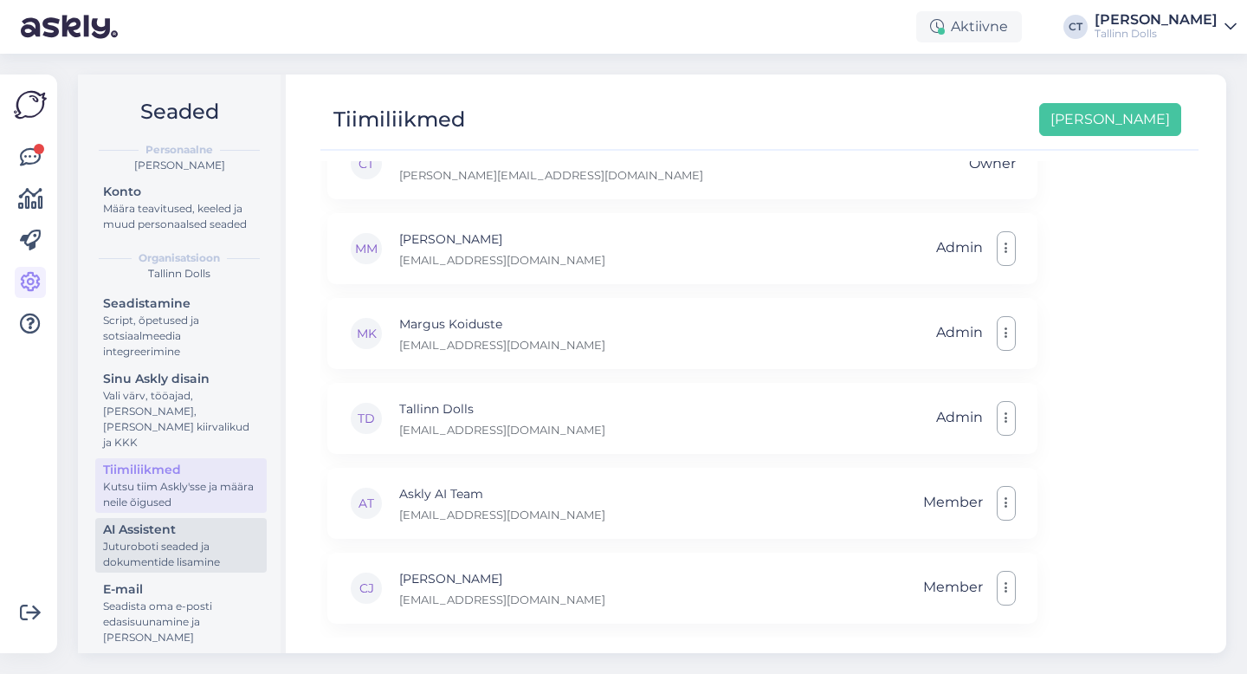
click at [220, 539] on div "Juturoboti seaded ja dokumentide lisamine" at bounding box center [181, 554] width 156 height 31
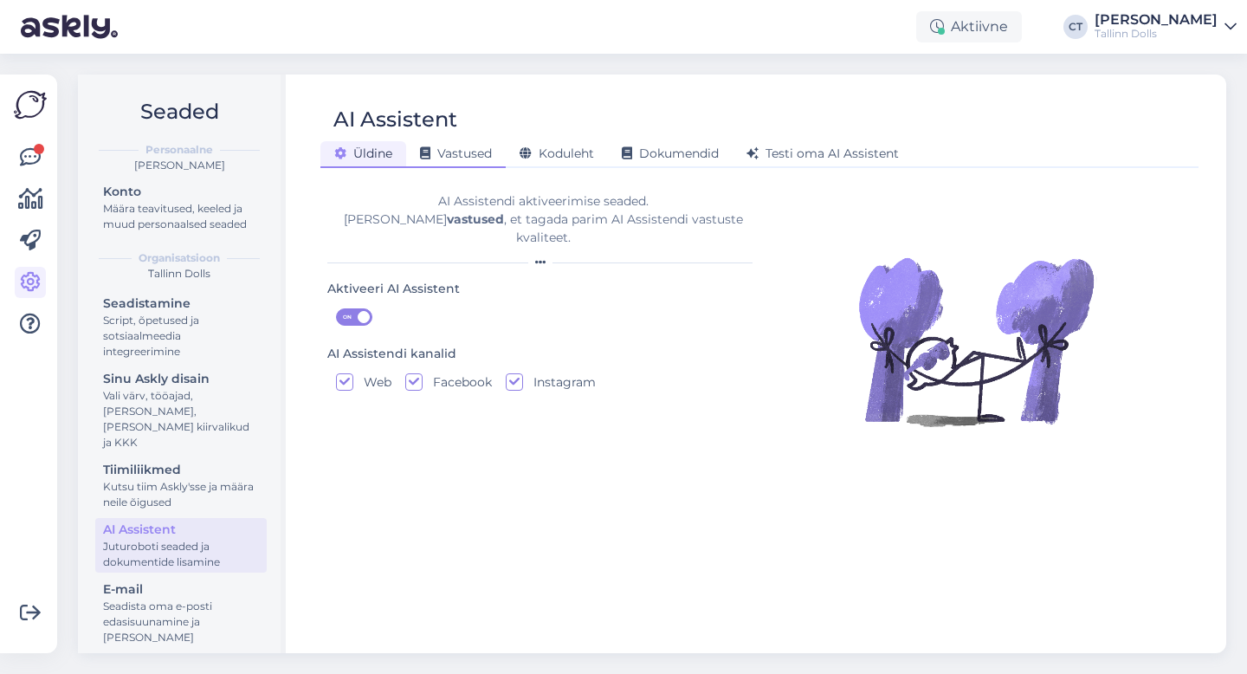
click at [464, 150] on span "Vastused" at bounding box center [456, 153] width 72 height 16
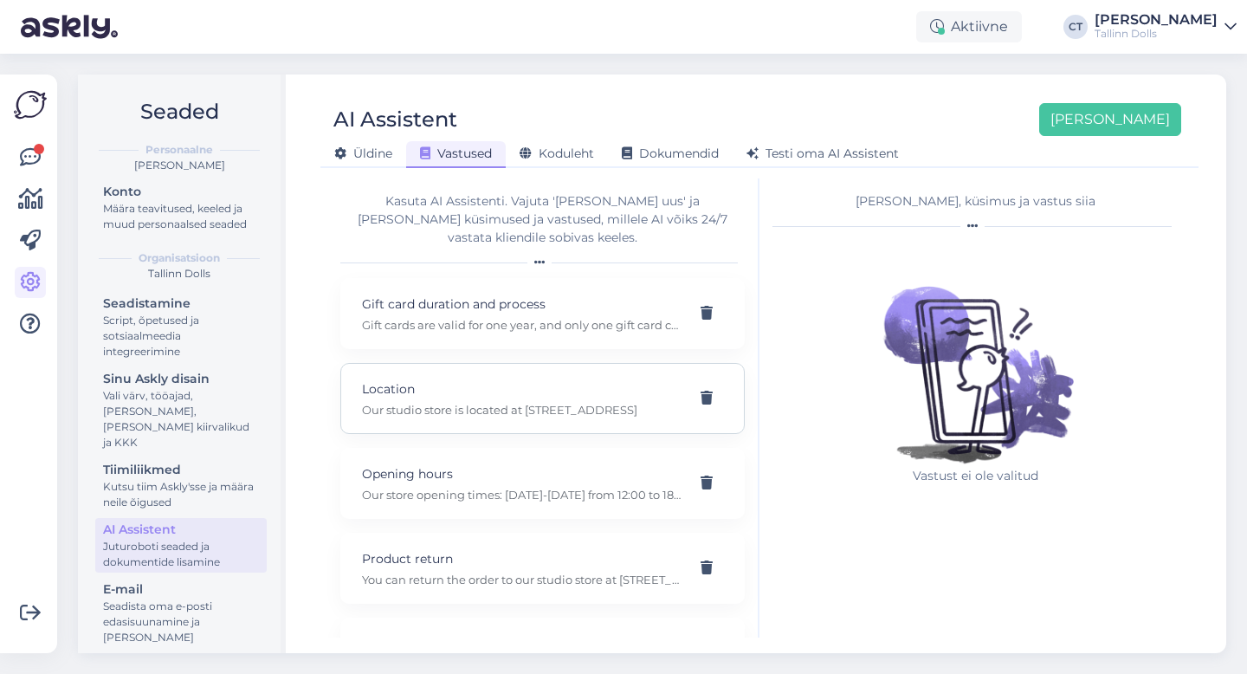
scroll to position [132, 0]
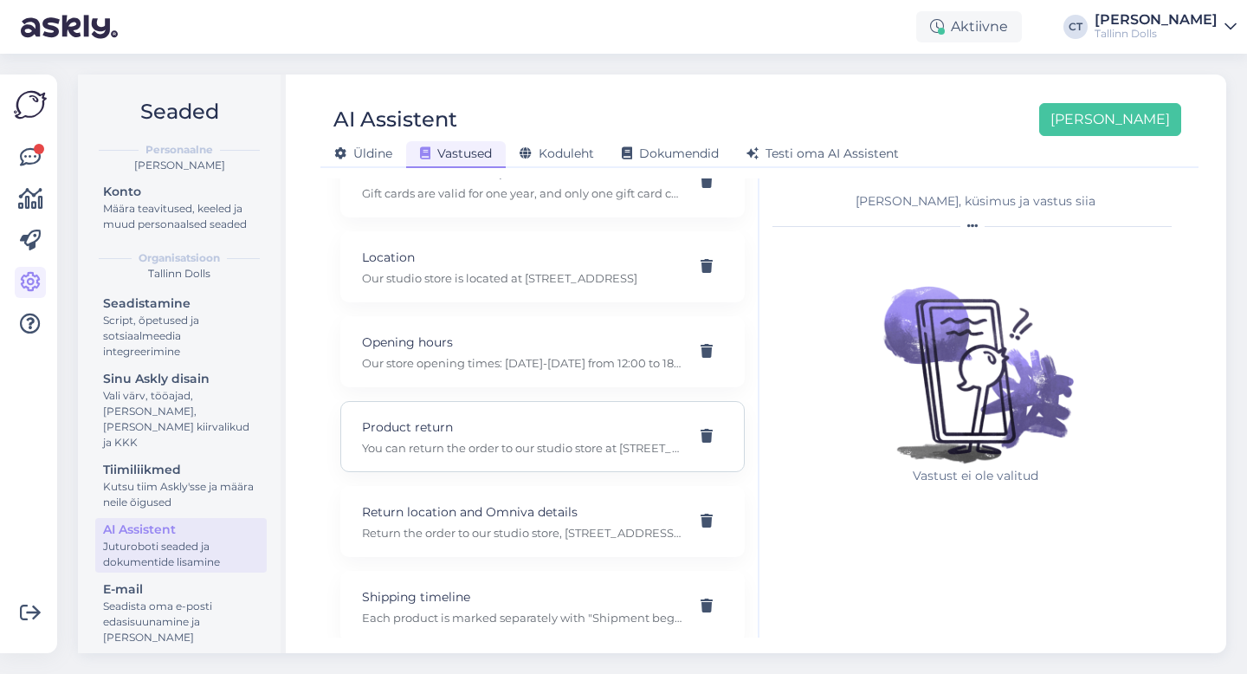
click at [594, 418] on div "Product return You can return the order to our studio store at [STREET_ADDRESS]…" at bounding box center [522, 436] width 320 height 38
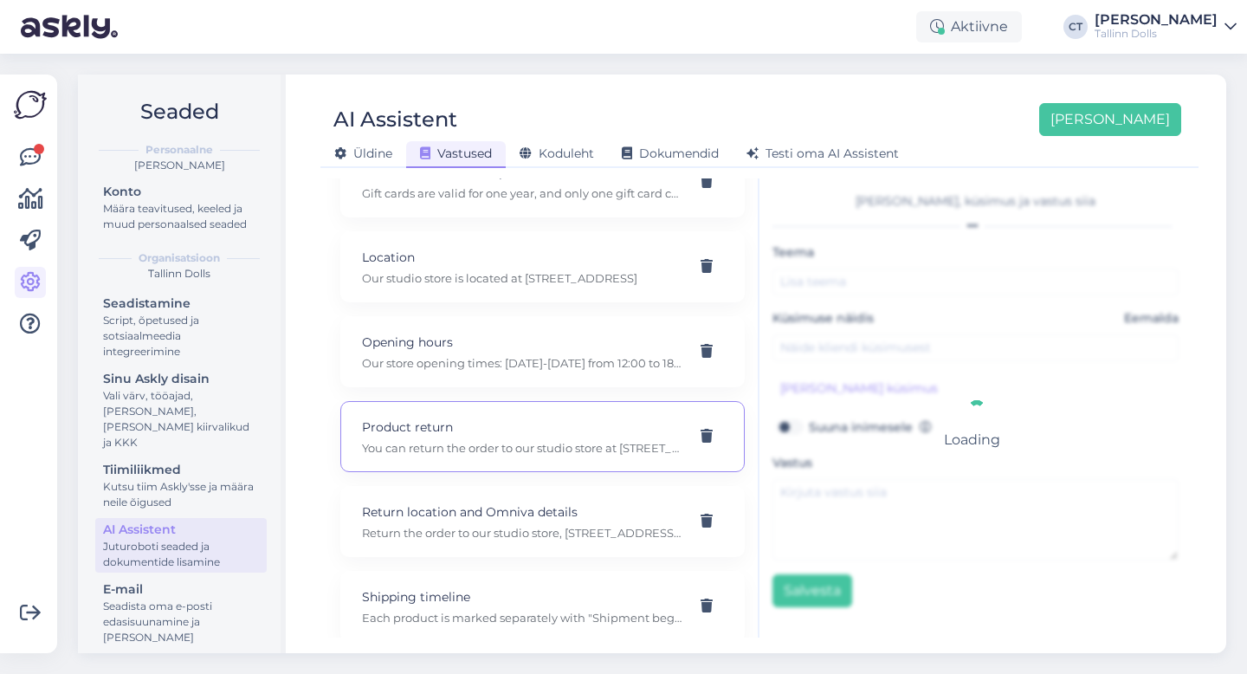
type input "Product return"
type input "How to change the product?"
type textarea "You can return the order to our studio store at [STREET_ADDRESS] or by sending …"
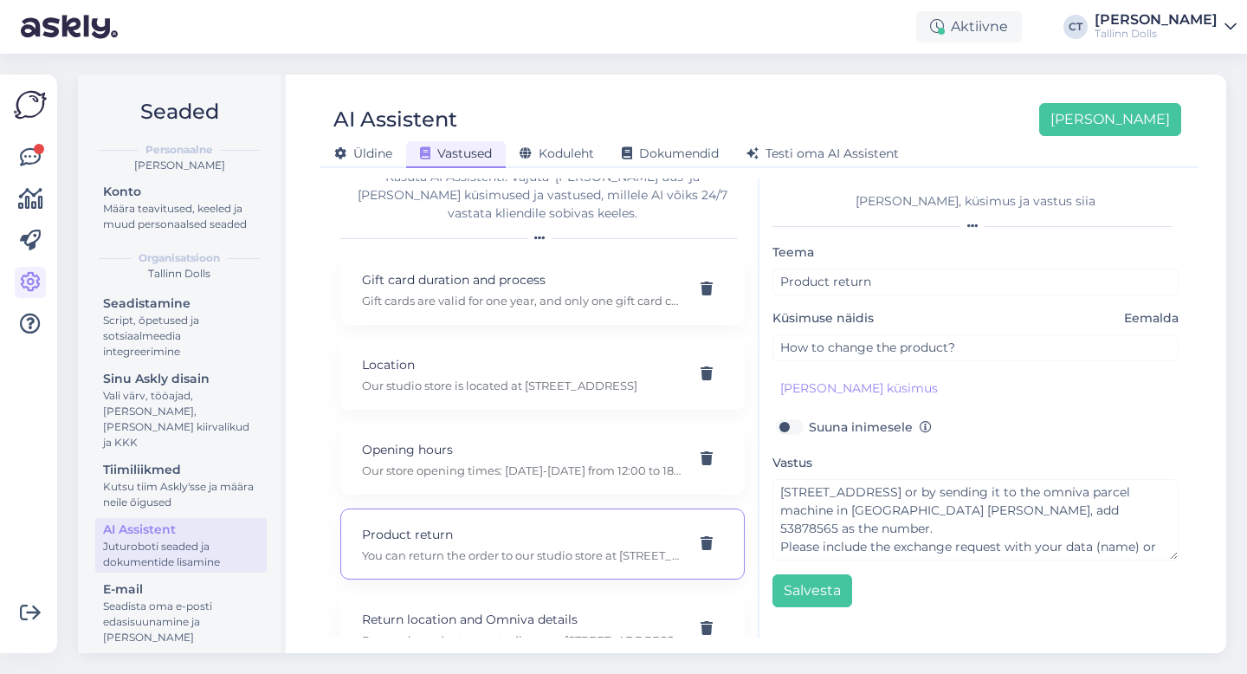
scroll to position [0, 0]
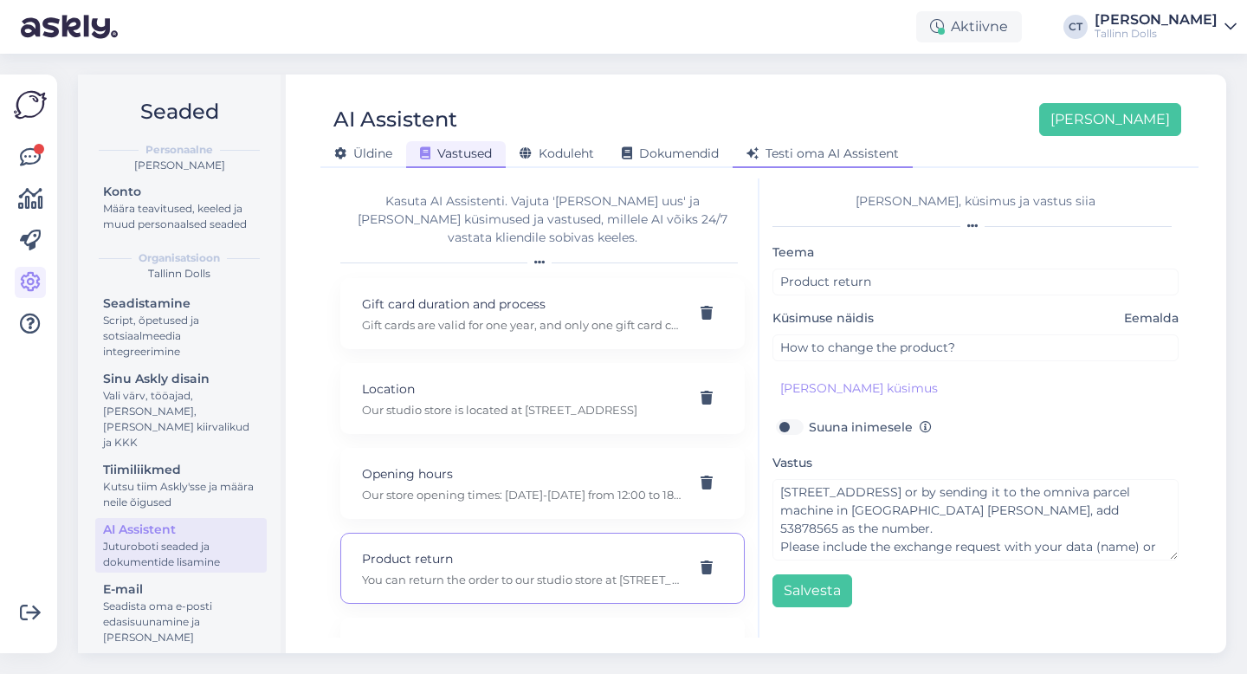
click at [799, 148] on span "Testi oma AI Assistent" at bounding box center [822, 153] width 152 height 16
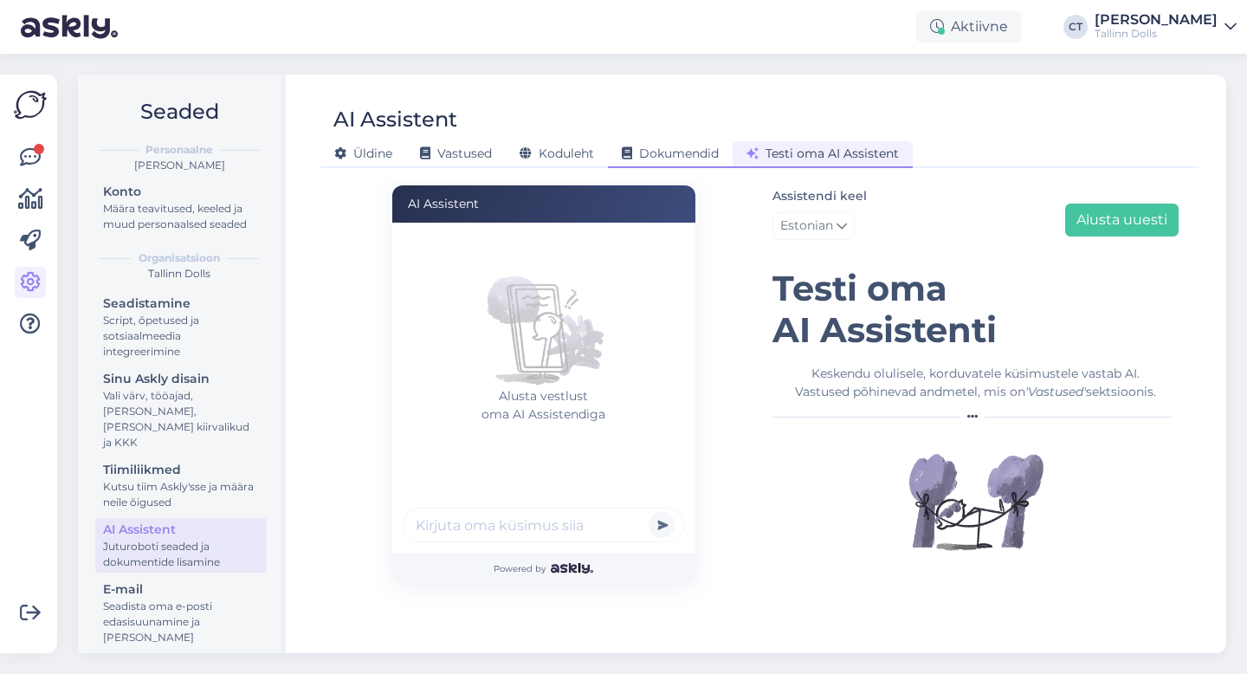
click at [692, 148] on span "Dokumendid" at bounding box center [670, 153] width 97 height 16
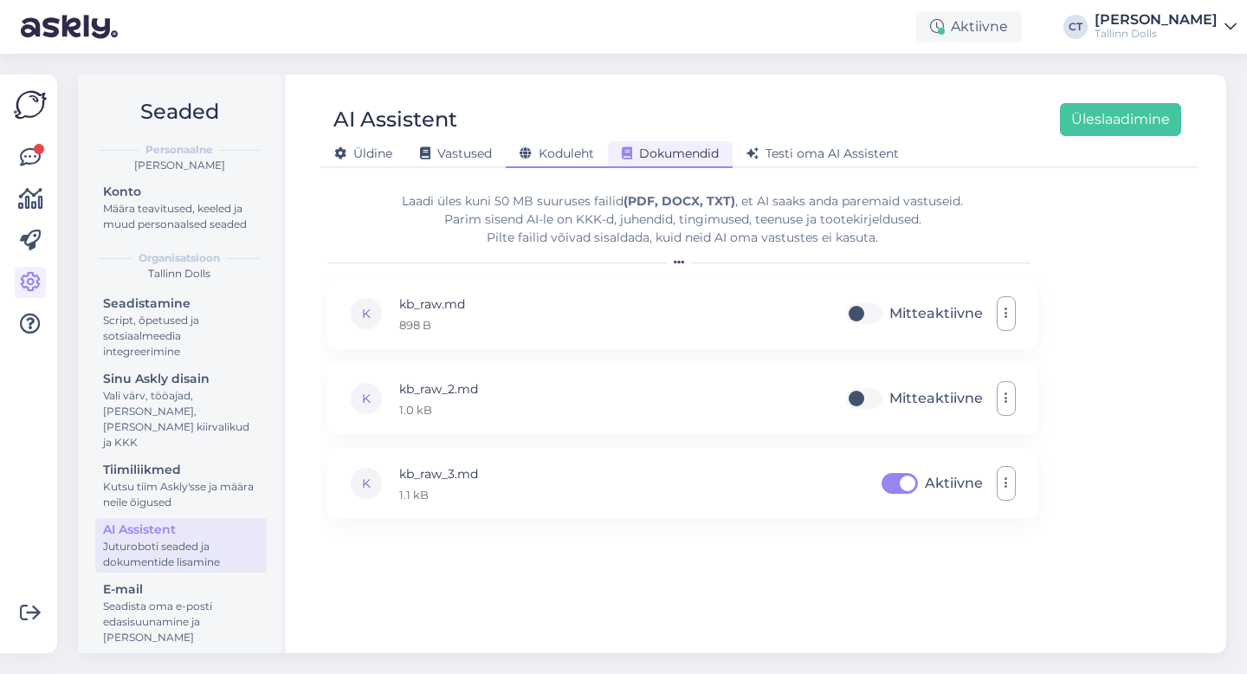
click at [564, 147] on span "Koduleht" at bounding box center [557, 153] width 74 height 16
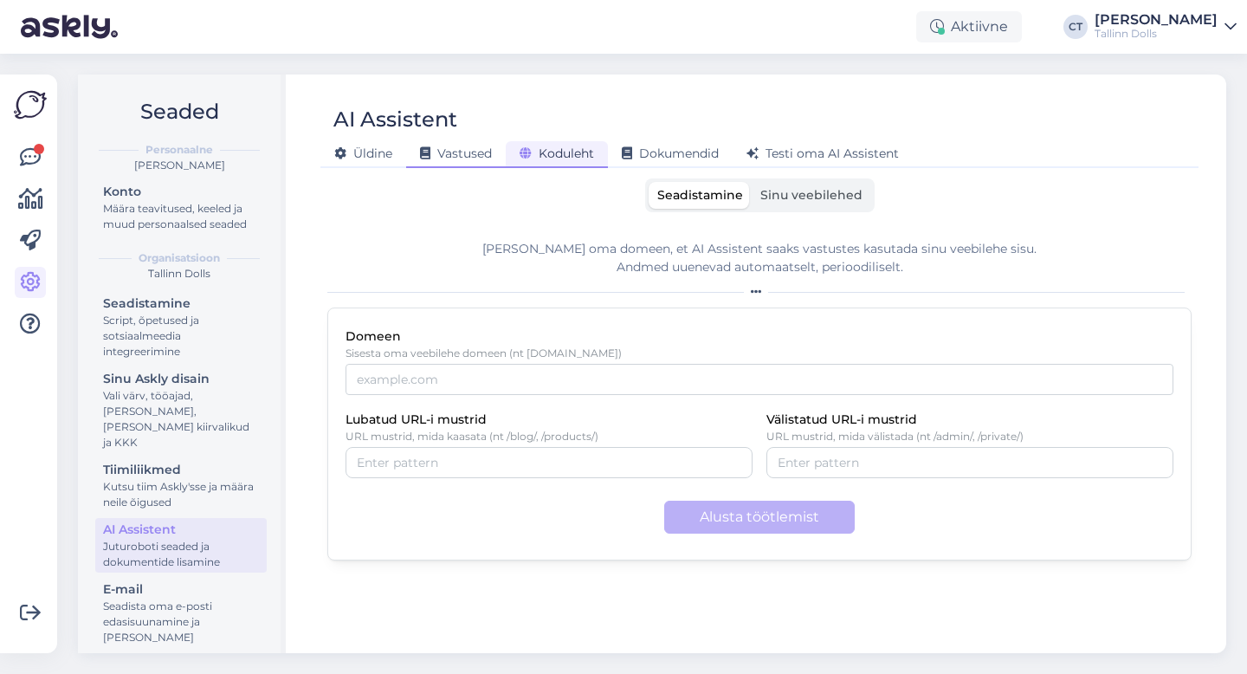
click at [456, 158] on span "Vastused" at bounding box center [456, 153] width 72 height 16
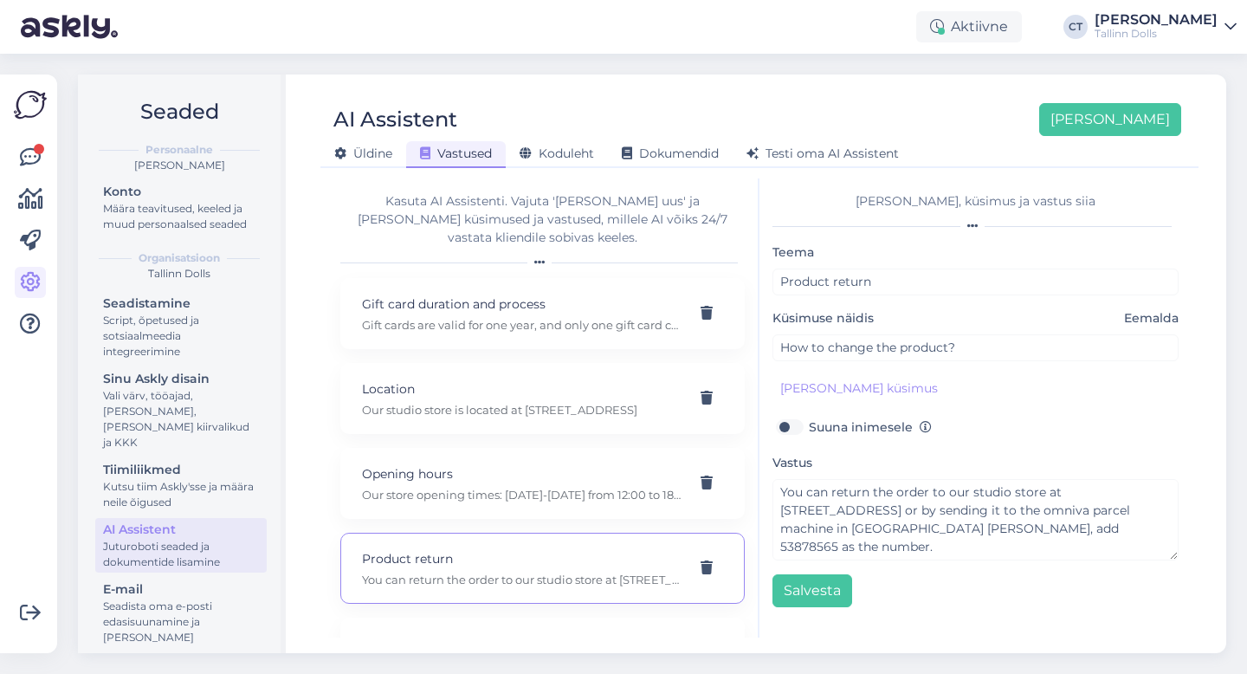
click at [535, 222] on div "Kasuta AI Assistenti. Vajuta '[PERSON_NAME] uus' ja [PERSON_NAME] küsimused ja …" at bounding box center [542, 219] width 404 height 55
click at [535, 317] on p "Gift cards are valid for one year, and only one gift card can be used per purch…" at bounding box center [522, 325] width 320 height 16
type input "Gift card duration and process"
type input "How long the gift card is valid?"
type textarea "Gift cards are valid for one year, and only one gift card can be used per purch…"
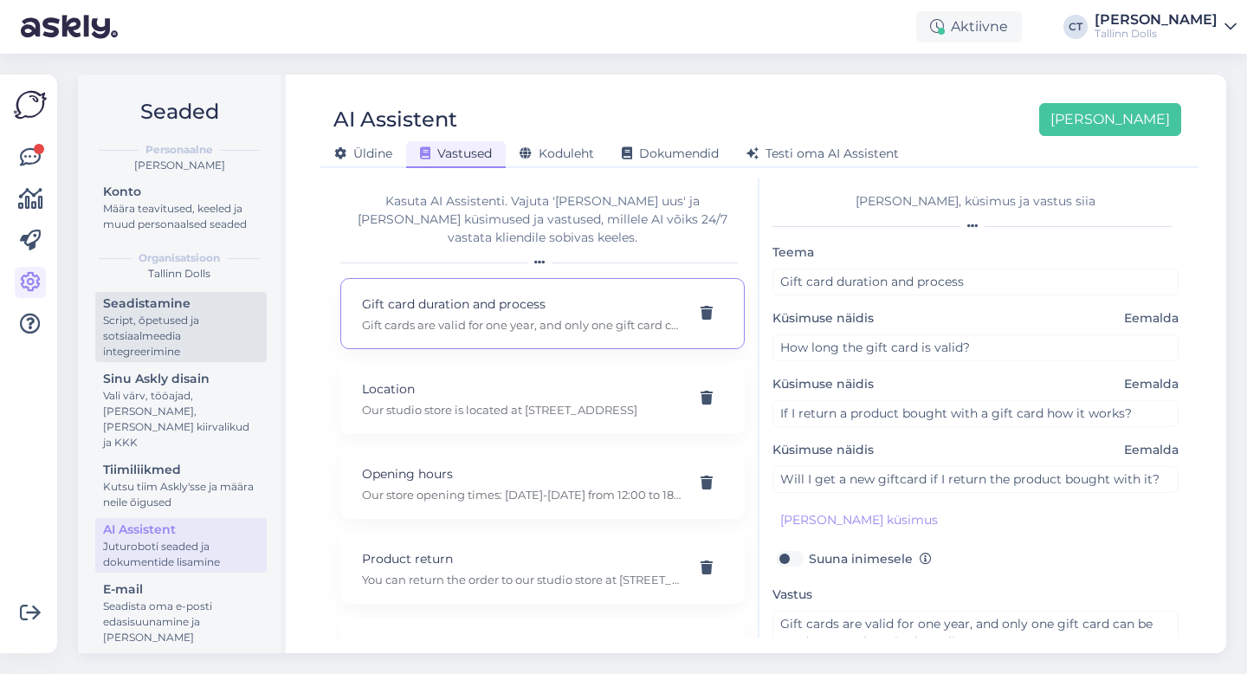
click at [185, 357] on div "Script, õpetused ja sotsiaalmeedia integreerimine" at bounding box center [181, 336] width 156 height 47
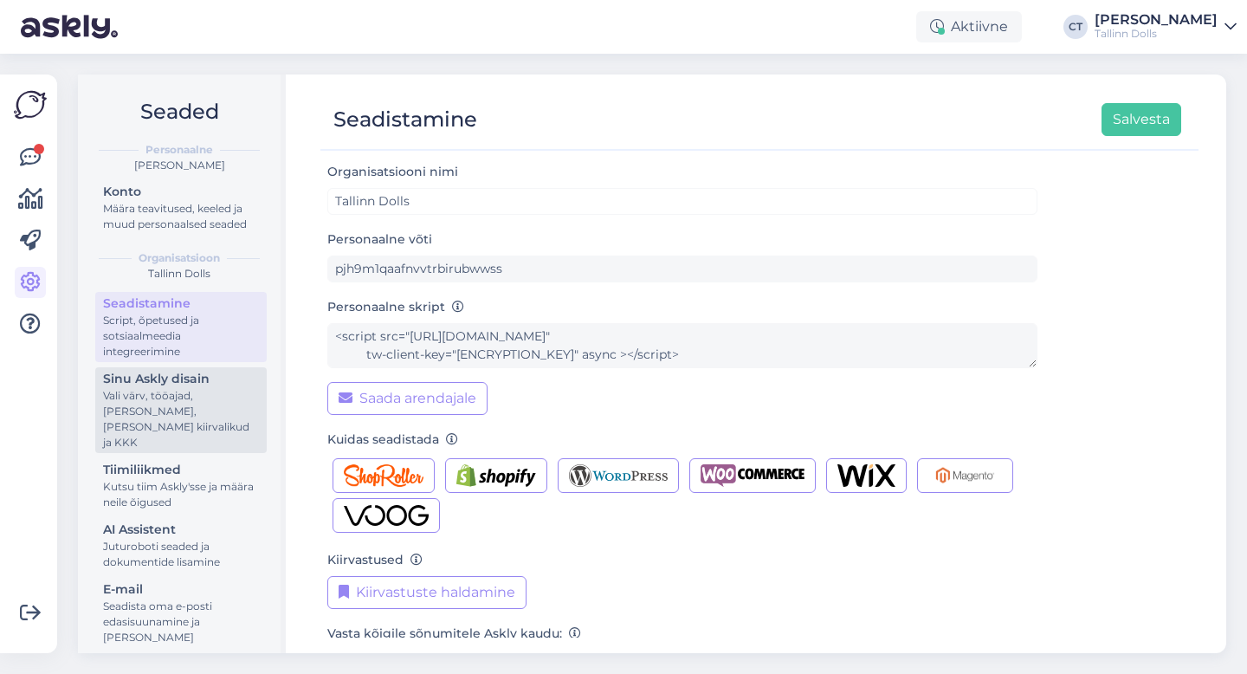
click at [164, 412] on div "Vali värv, tööajad, [PERSON_NAME], [PERSON_NAME] kiirvalikud ja KKK" at bounding box center [181, 419] width 156 height 62
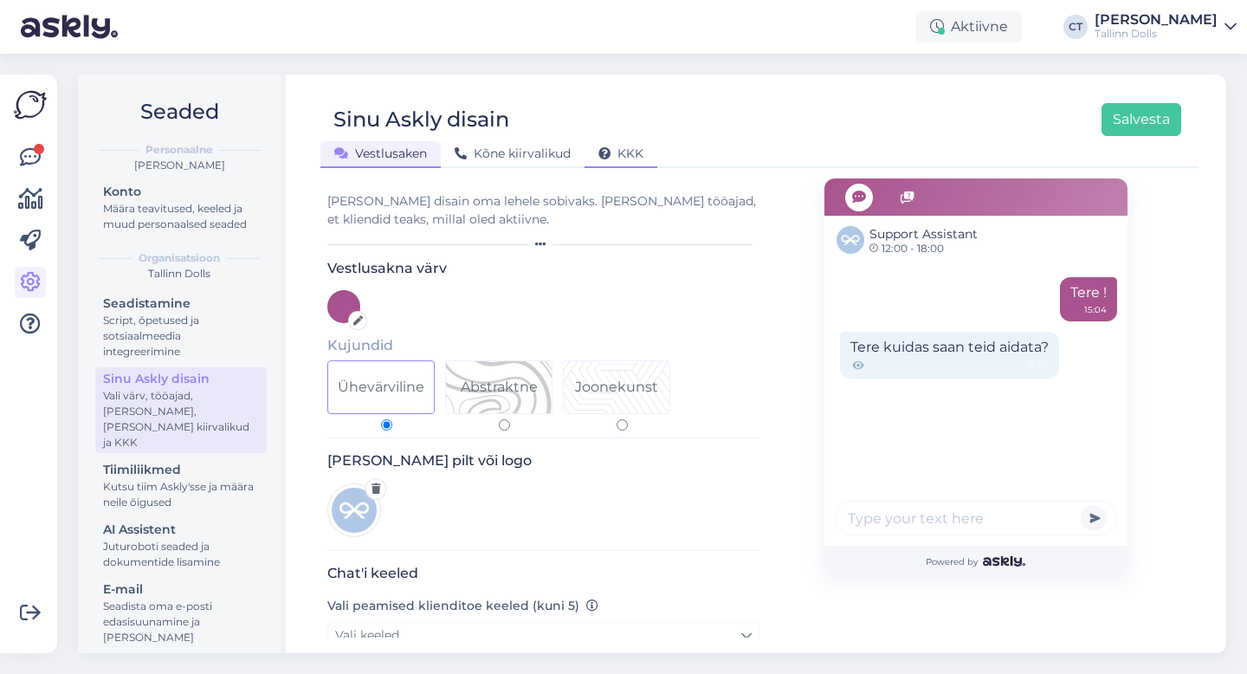
click at [625, 146] on span "KKK" at bounding box center [620, 153] width 45 height 16
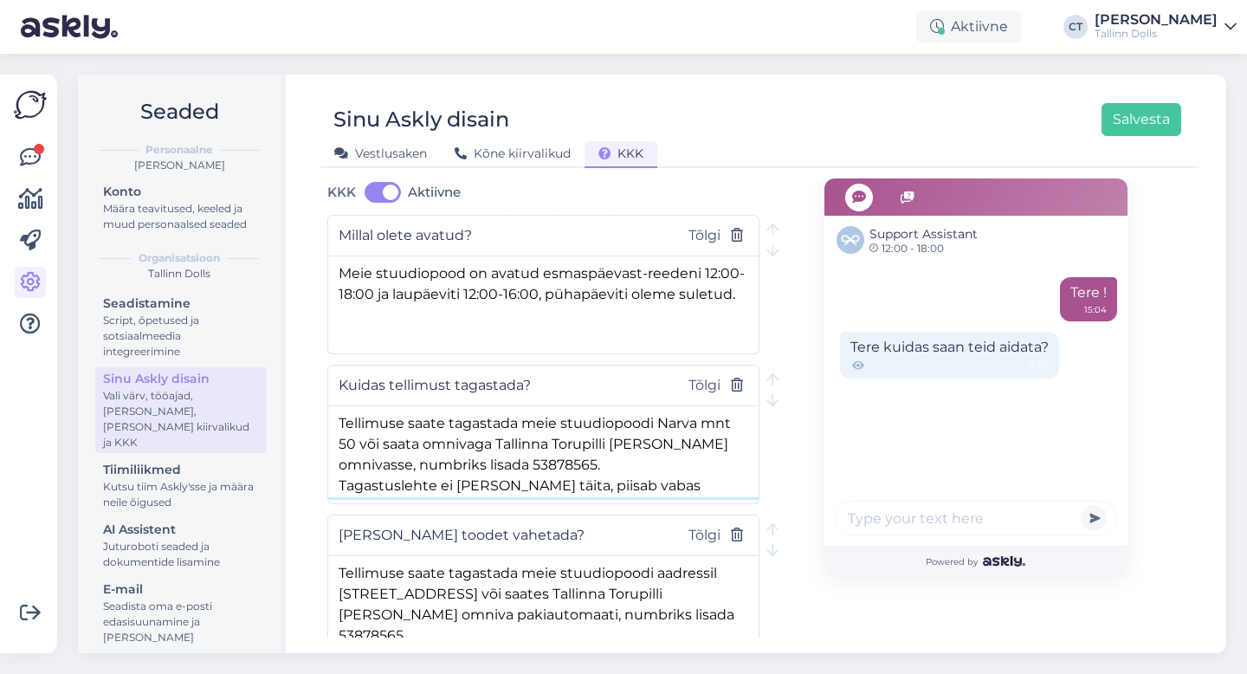
drag, startPoint x: 589, startPoint y: 478, endPoint x: 346, endPoint y: 401, distance: 254.4
click at [346, 401] on div "Kuidas tellimust tagastada? Tõlgi Tellimuse saate tagastada meie stuudiopoodi N…" at bounding box center [543, 434] width 432 height 139
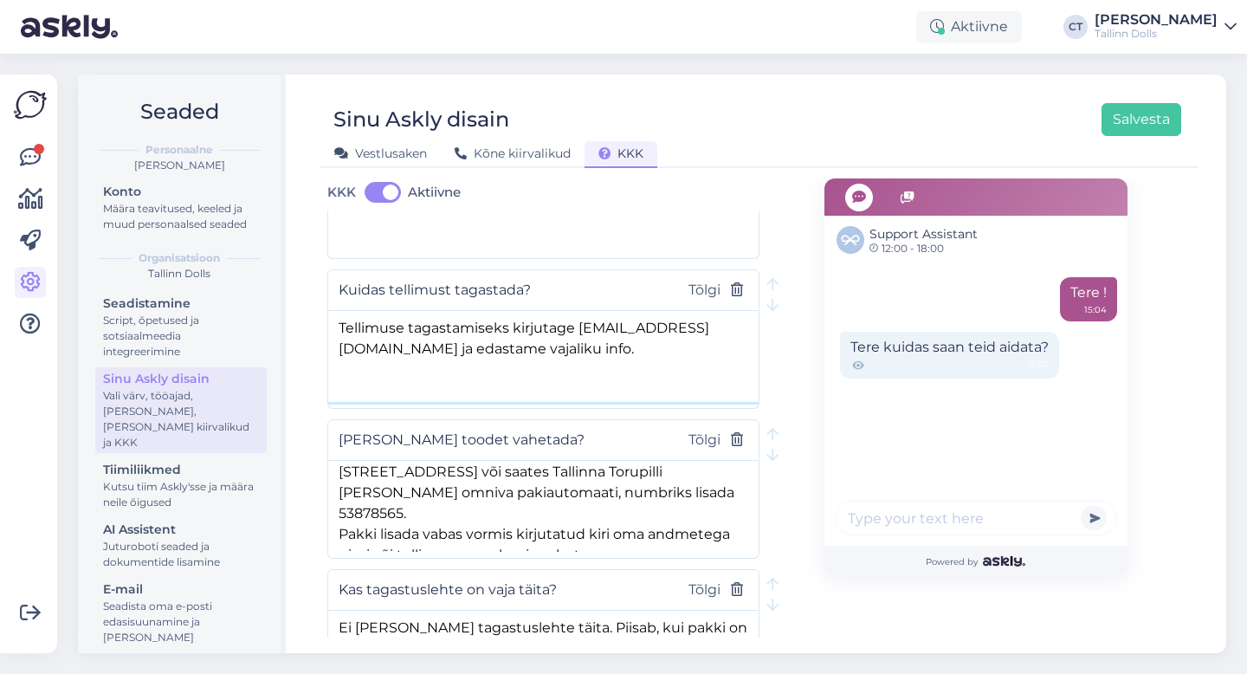
scroll to position [468, 0]
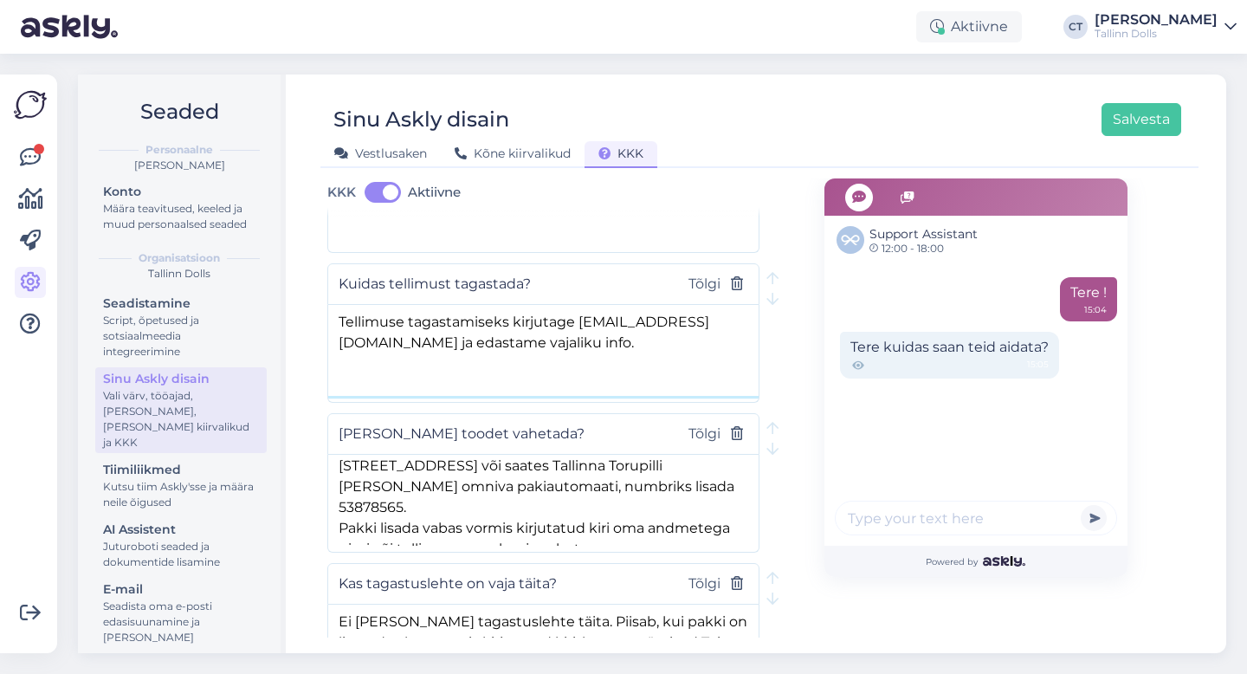
type textarea "Tellimuse tagastamiseks kirjutage [EMAIL_ADDRESS][DOMAIN_NAME] ja edastame vaja…"
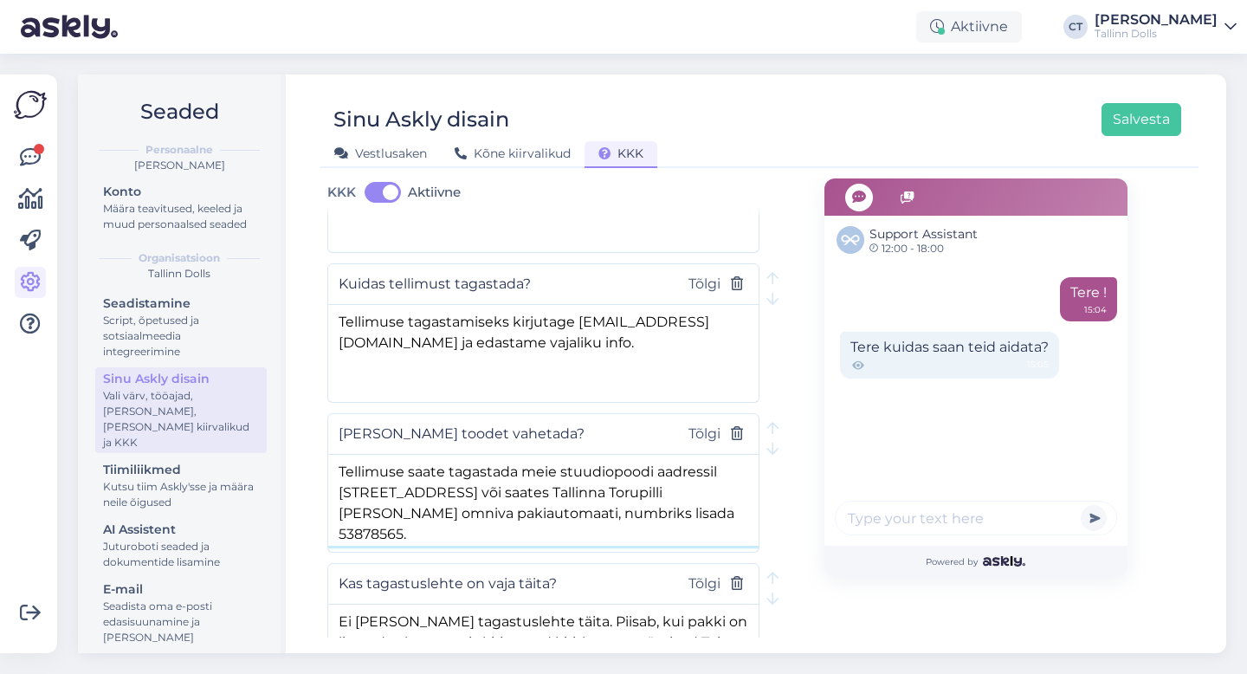
drag, startPoint x: 665, startPoint y: 532, endPoint x: 332, endPoint y: 454, distance: 342.4
click at [332, 455] on textarea "Tellimuse saate tagastada meie stuudiopoodi aadressil [STREET_ADDRESS] või saat…" at bounding box center [543, 500] width 430 height 91
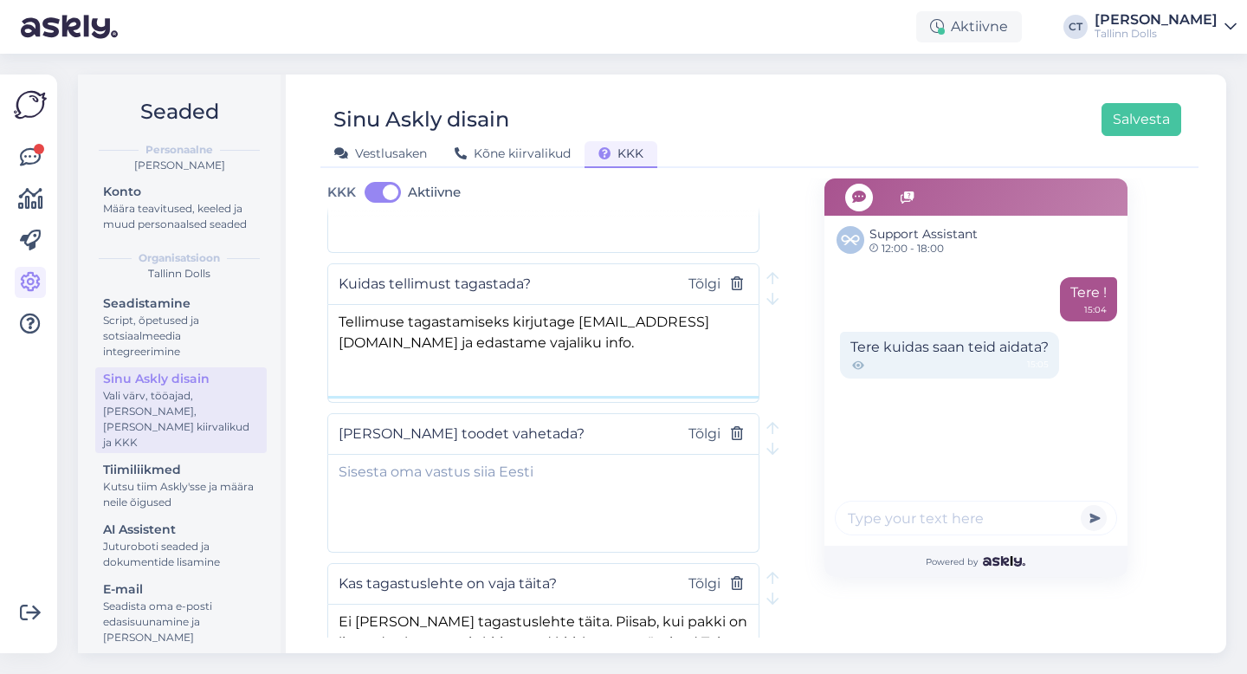
drag, startPoint x: 513, startPoint y: 342, endPoint x: 323, endPoint y: 320, distance: 190.9
click at [322, 321] on div "KKK Aktiivne Kõigepealt vali [PERSON_NAME] [PERSON_NAME] seejärel küsimused ja …" at bounding box center [759, 407] width 878 height 459
click at [454, 507] on textarea at bounding box center [543, 500] width 430 height 91
paste textarea "Tellimuse tagastamiseks kirjutage [EMAIL_ADDRESS][DOMAIN_NAME] ja edastame vaja…"
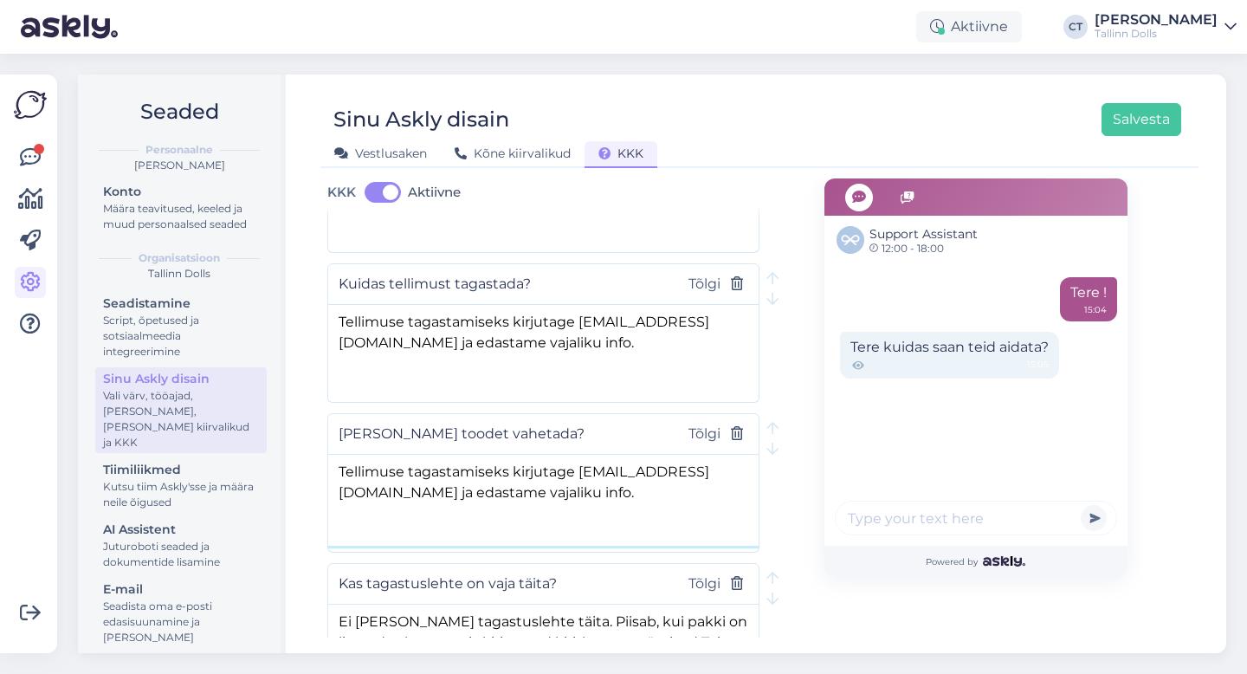
click at [509, 473] on textarea "Tellimuse tagastamiseks kirjutage [EMAIL_ADDRESS][DOMAIN_NAME] ja edastame vaja…" at bounding box center [543, 500] width 430 height 91
click at [567, 469] on textarea "Tellimuse vahetamiseks kirjutage [EMAIL_ADDRESS][DOMAIN_NAME] ja edastame vajal…" at bounding box center [543, 500] width 430 height 91
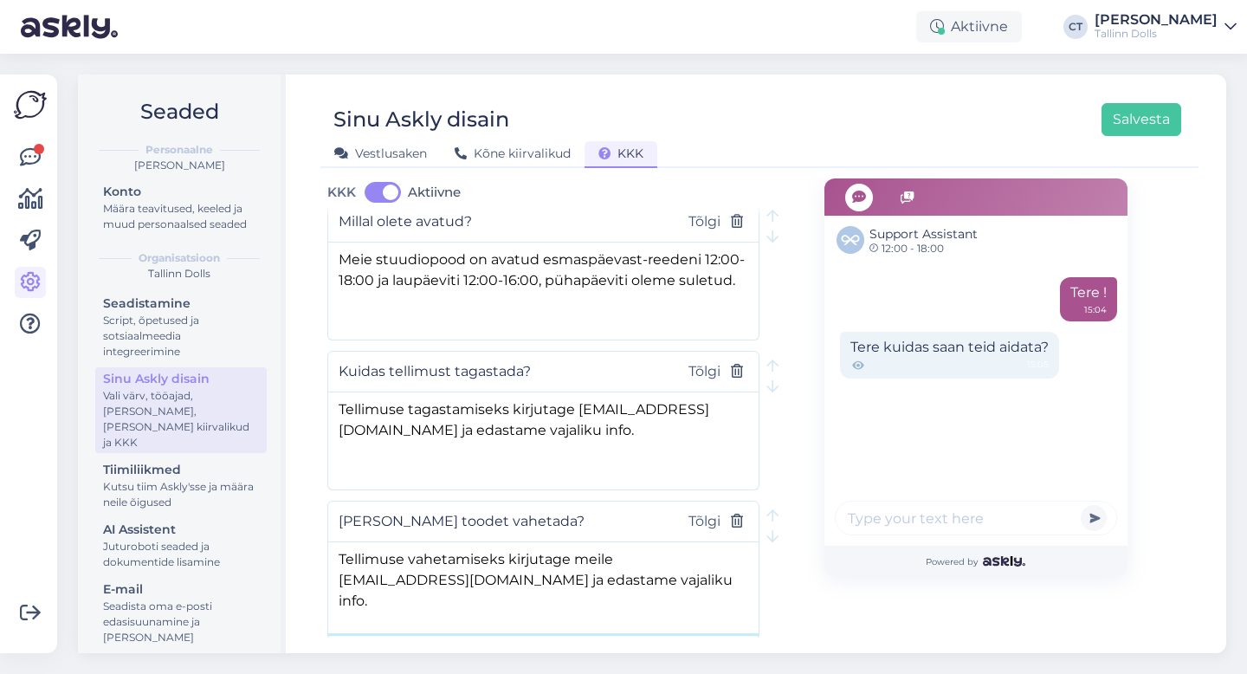
scroll to position [379, 0]
type textarea "Tellimuse vahetamiseks kirjutage meile [EMAIL_ADDRESS][DOMAIN_NAME] ja edastame…"
click at [578, 413] on textarea "Tellimuse tagastamiseks kirjutage [EMAIL_ADDRESS][DOMAIN_NAME] ja edastame vaja…" at bounding box center [543, 438] width 430 height 91
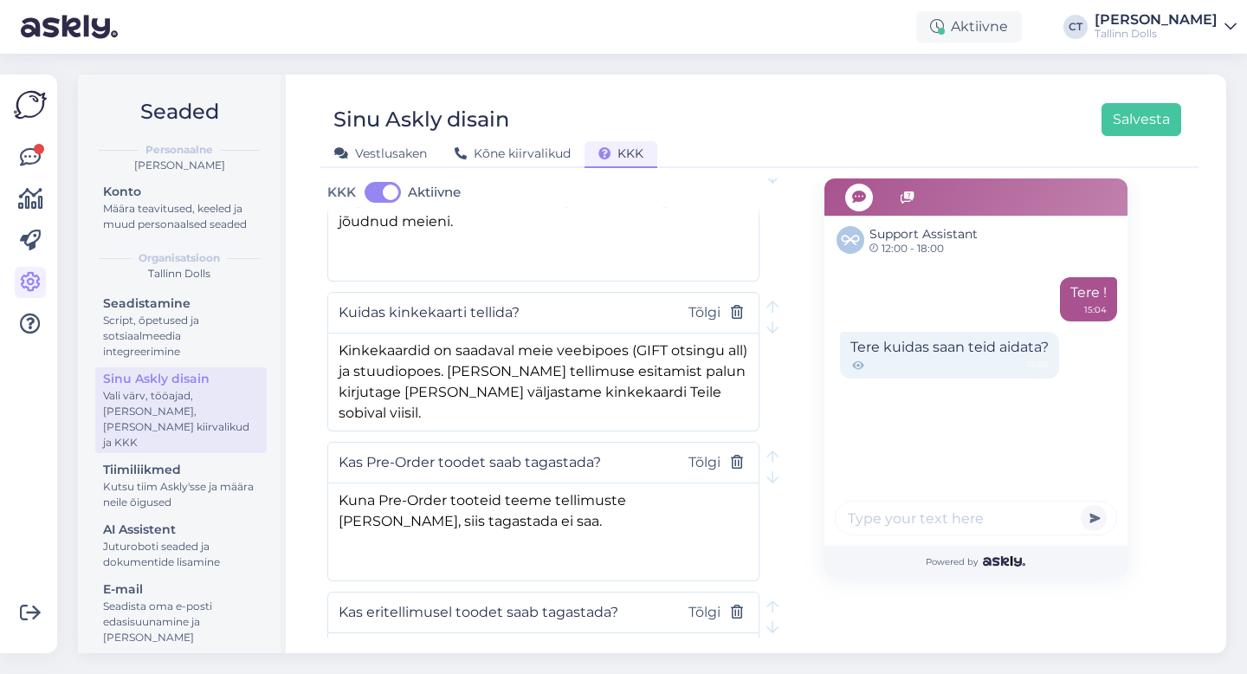
scroll to position [1042, 0]
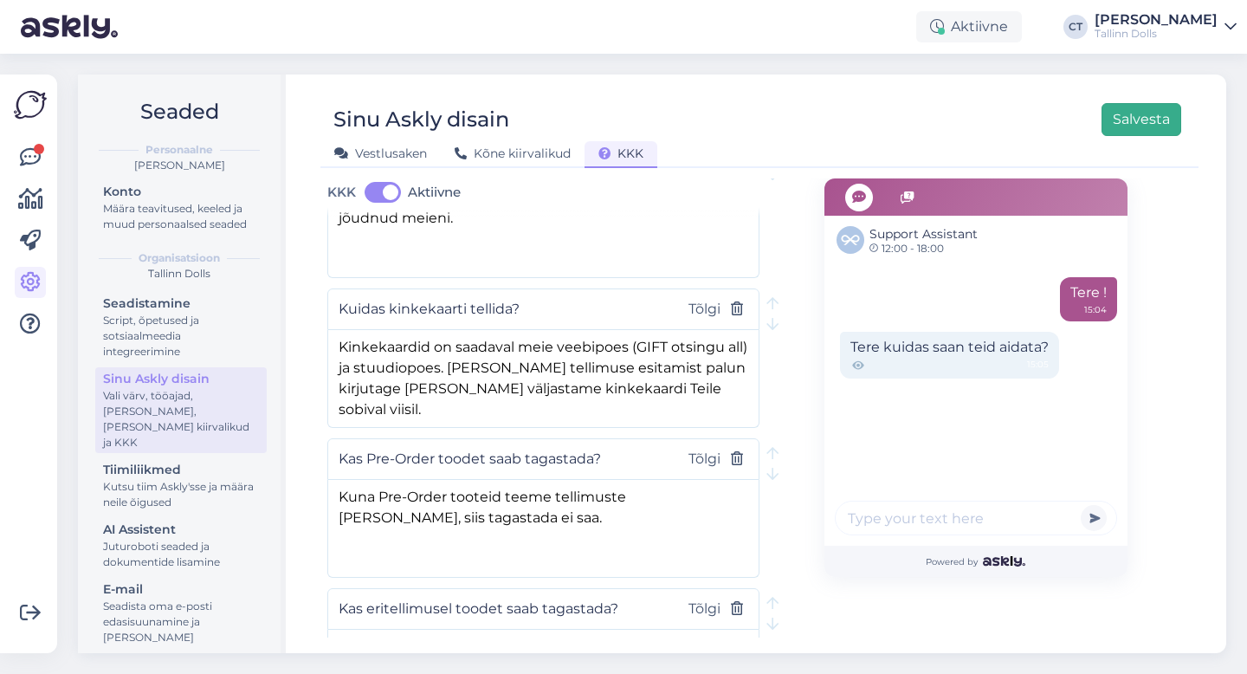
type textarea "Tellimuse tagastamiseks kirjutage meile [EMAIL_ADDRESS][DOMAIN_NAME] ja edastam…"
click at [1159, 125] on button "Salvesta" at bounding box center [1142, 119] width 80 height 33
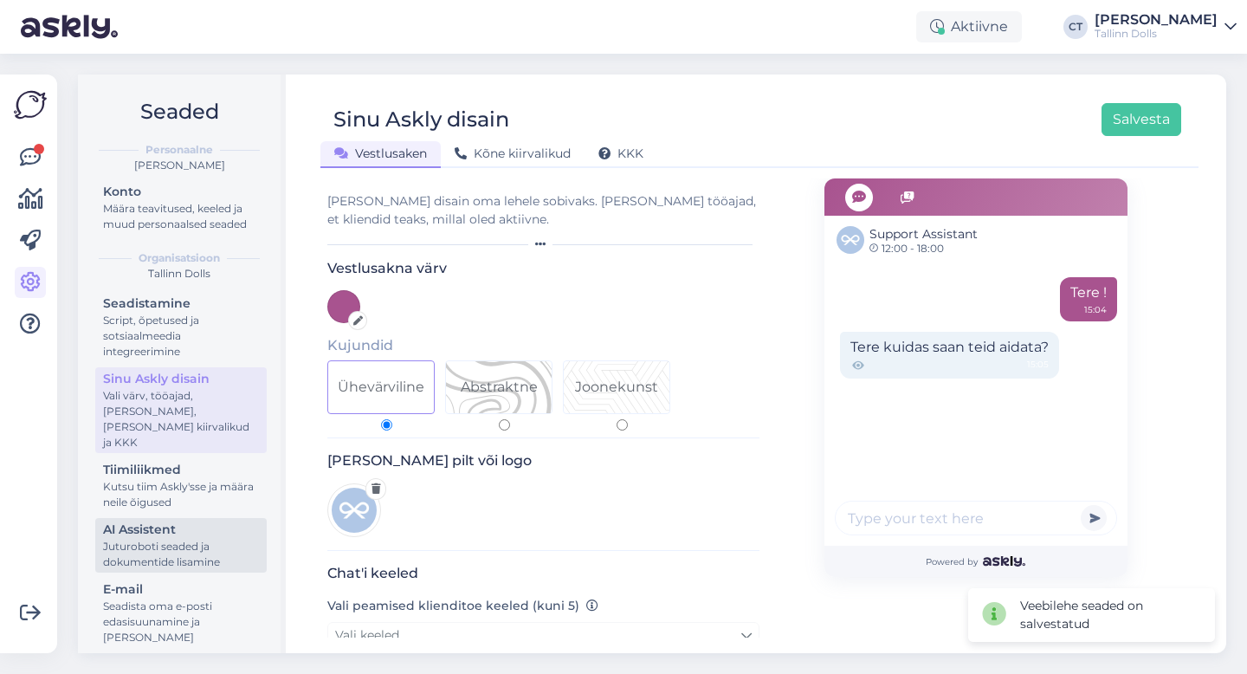
click at [162, 539] on div "Juturoboti seaded ja dokumentide lisamine" at bounding box center [181, 554] width 156 height 31
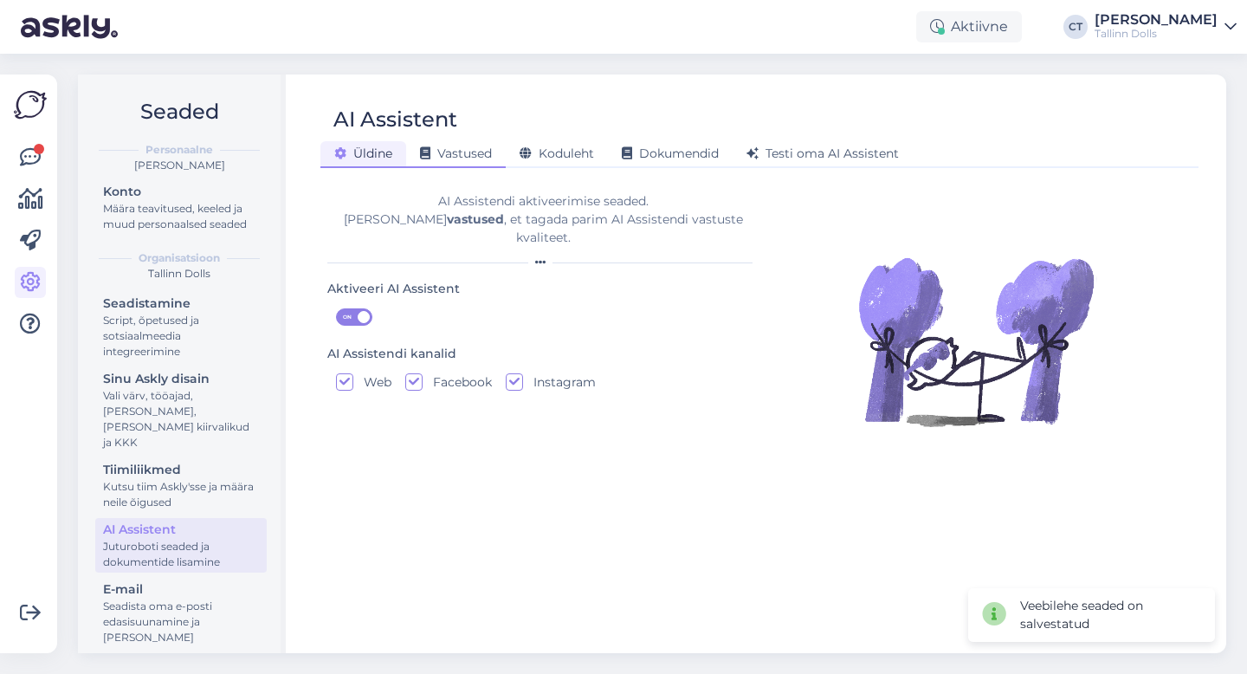
click at [464, 164] on div "Vastused" at bounding box center [456, 154] width 100 height 27
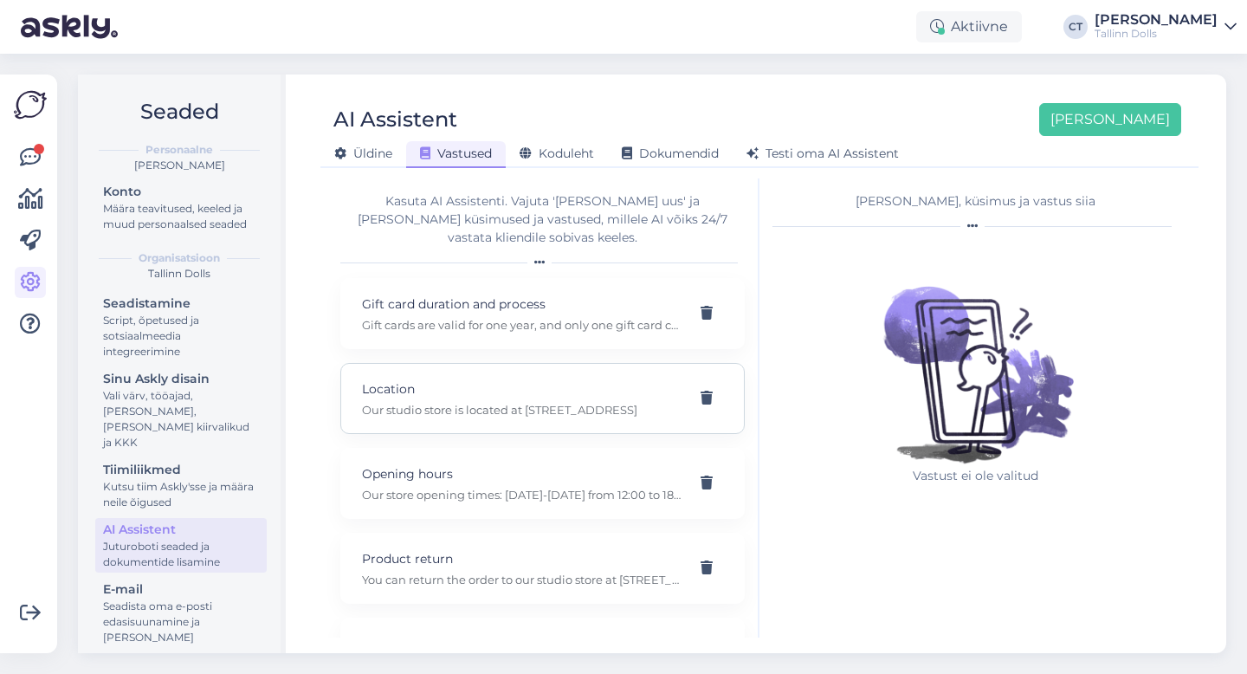
scroll to position [132, 0]
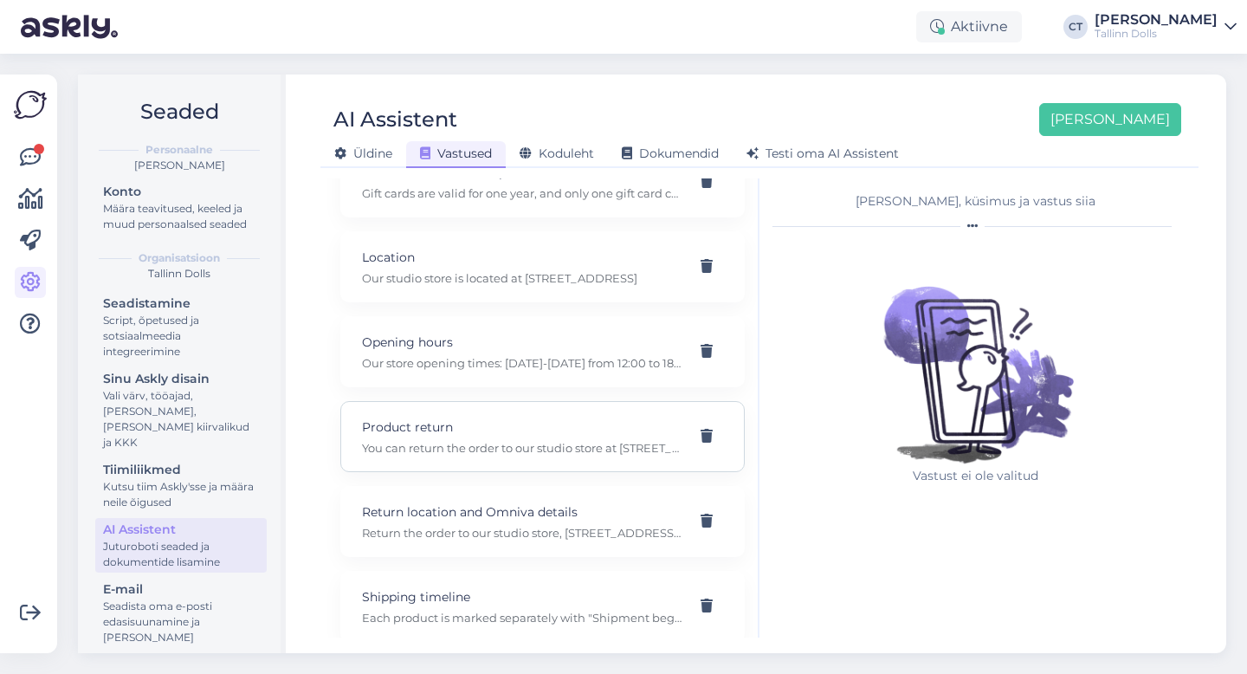
click at [502, 440] on p "You can return the order to our studio store at [STREET_ADDRESS] or by sending …" at bounding box center [522, 448] width 320 height 16
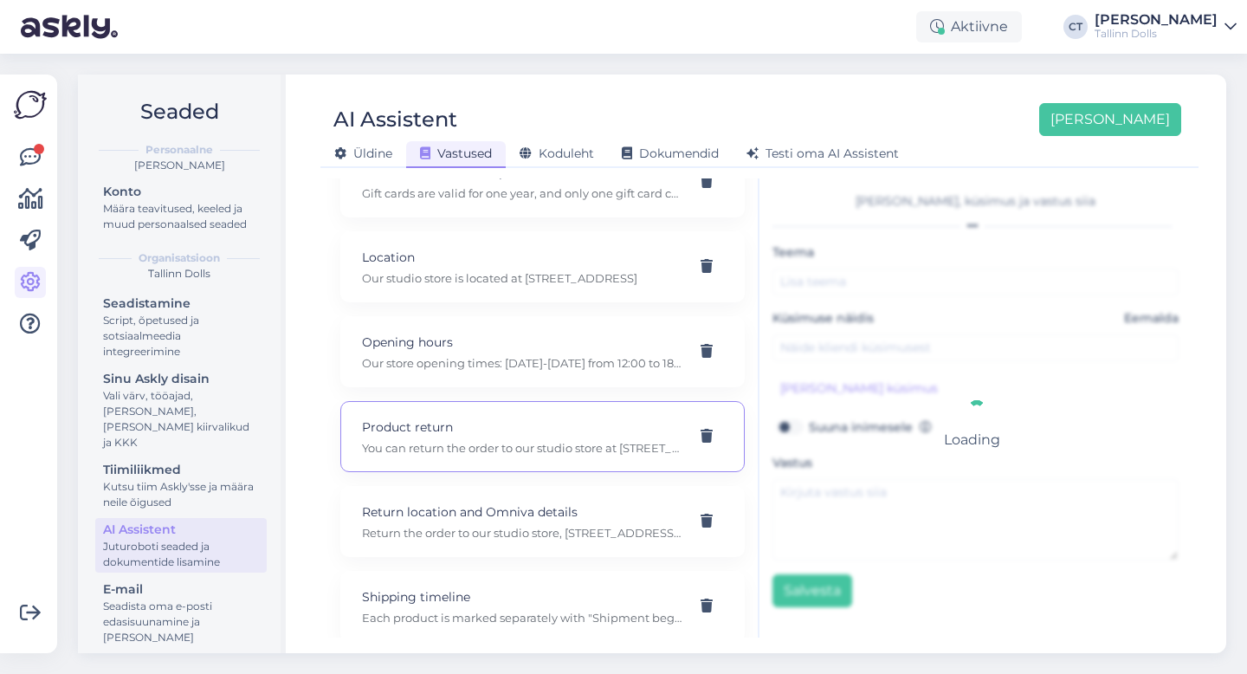
type input "Product return"
type input "How to change the product?"
type textarea "You can return the order to our studio store at [STREET_ADDRESS] or by sending …"
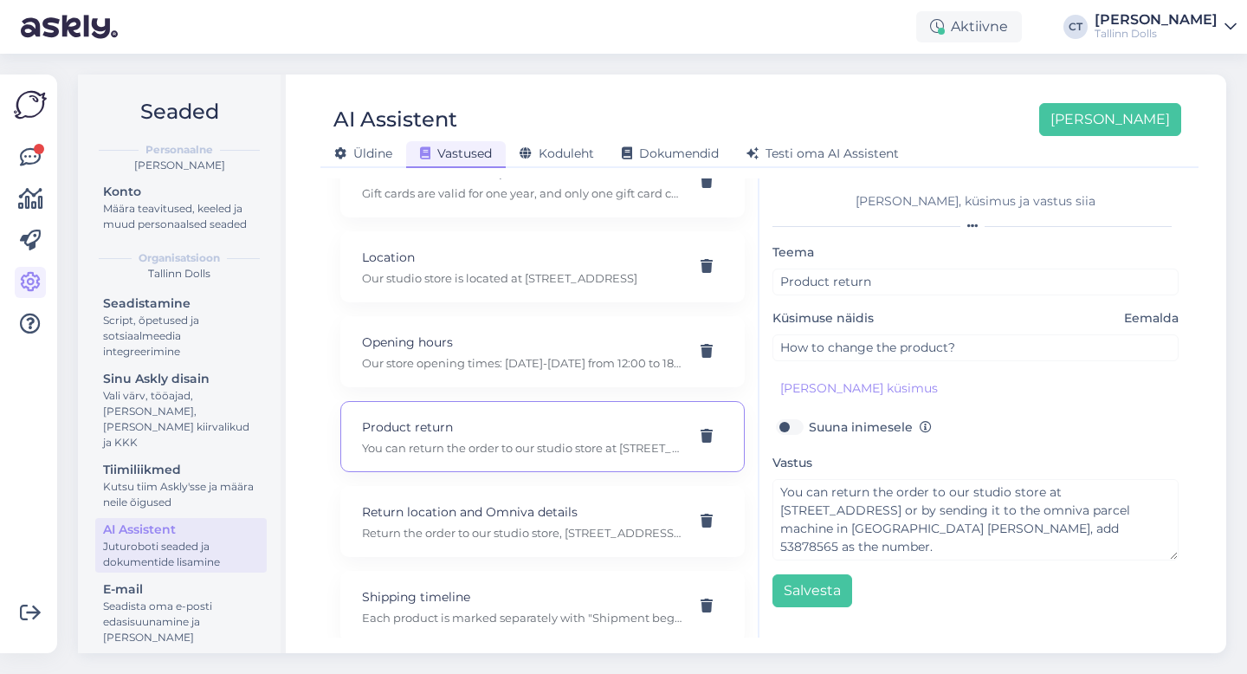
scroll to position [18, 0]
click at [1162, 314] on span "Eemalda" at bounding box center [1151, 318] width 55 height 18
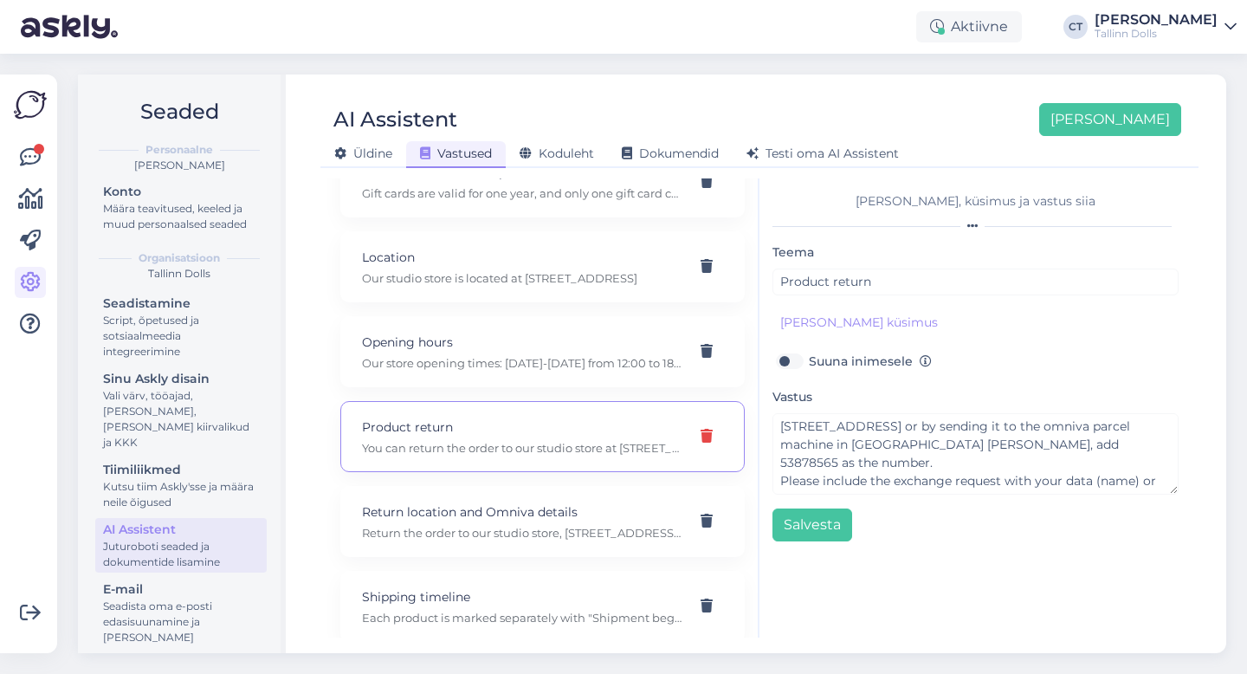
click at [708, 430] on icon at bounding box center [707, 437] width 12 height 14
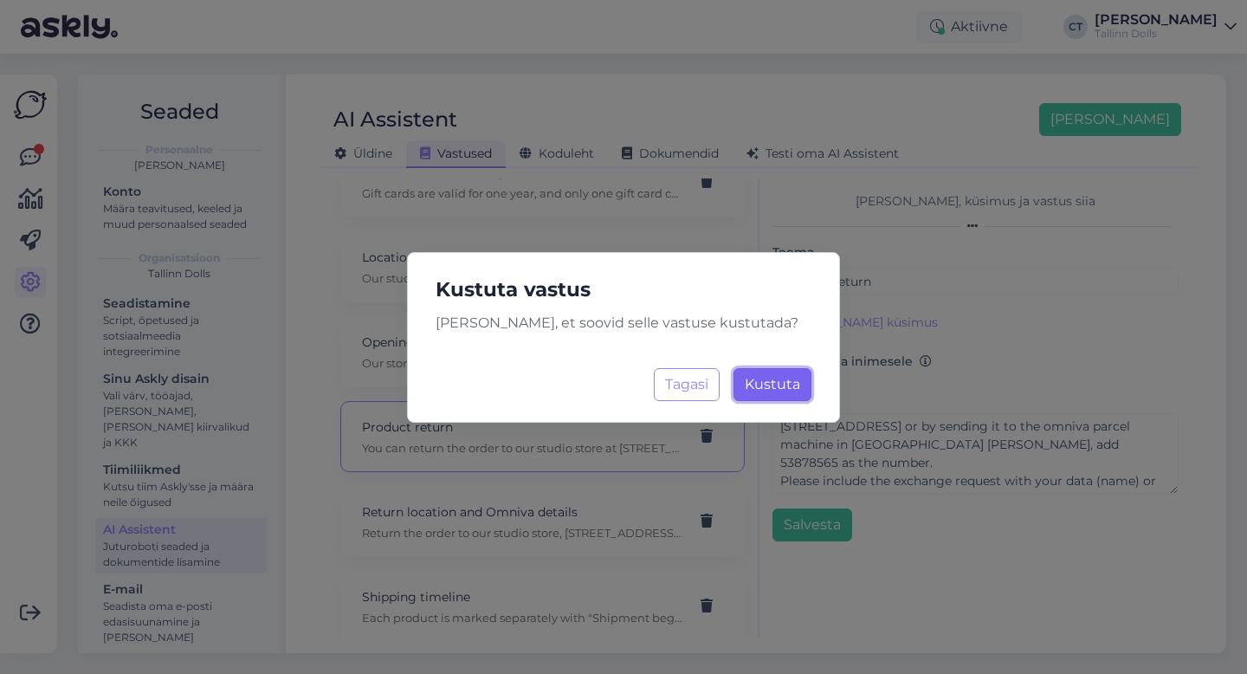
click at [781, 382] on span "Kustuta" at bounding box center [772, 384] width 55 height 16
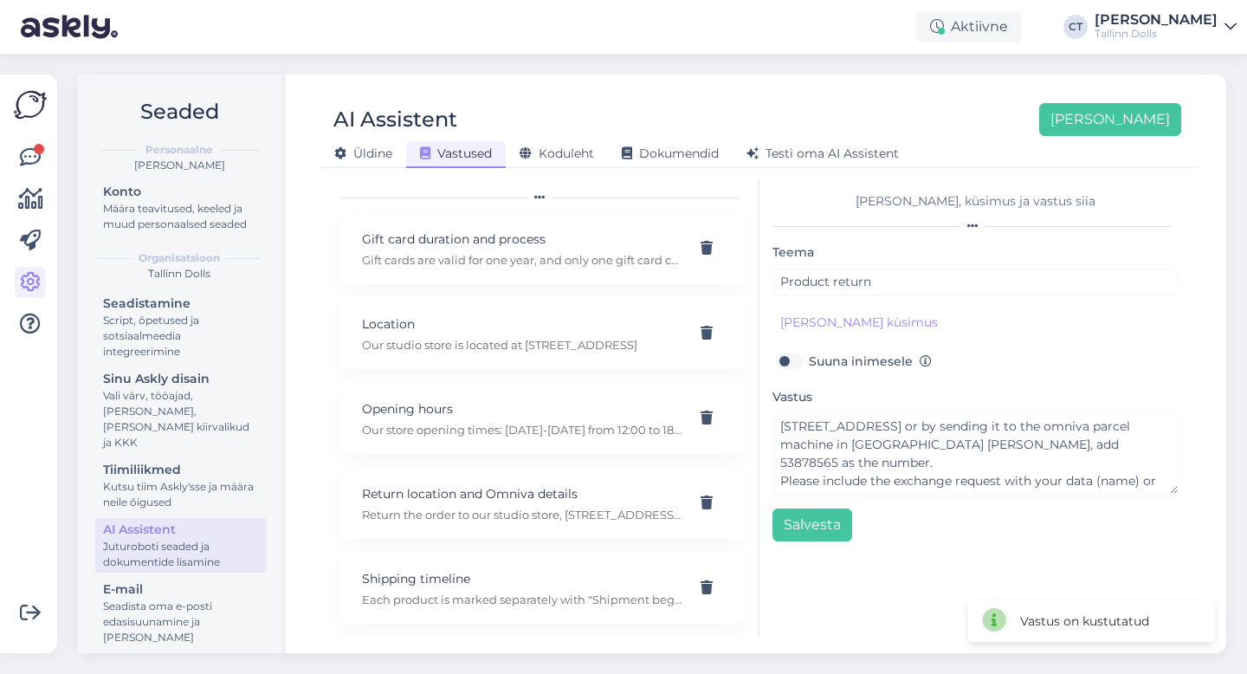
scroll to position [47, 0]
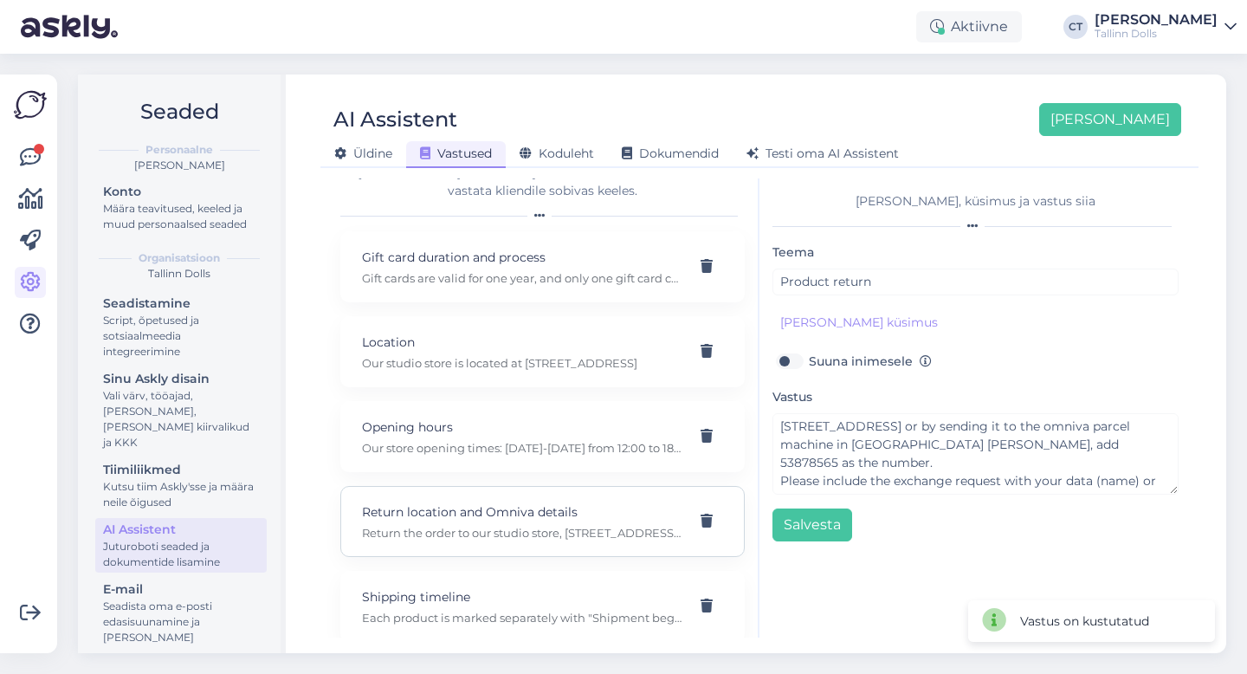
click at [514, 525] on p "Return the order to our studio store, [STREET_ADDRESS], or send it by omniva to…" at bounding box center [522, 533] width 320 height 16
type input "Return location and Omniva details"
type textarea "Return the order to our studio store, [STREET_ADDRESS], or send it by omniva to…"
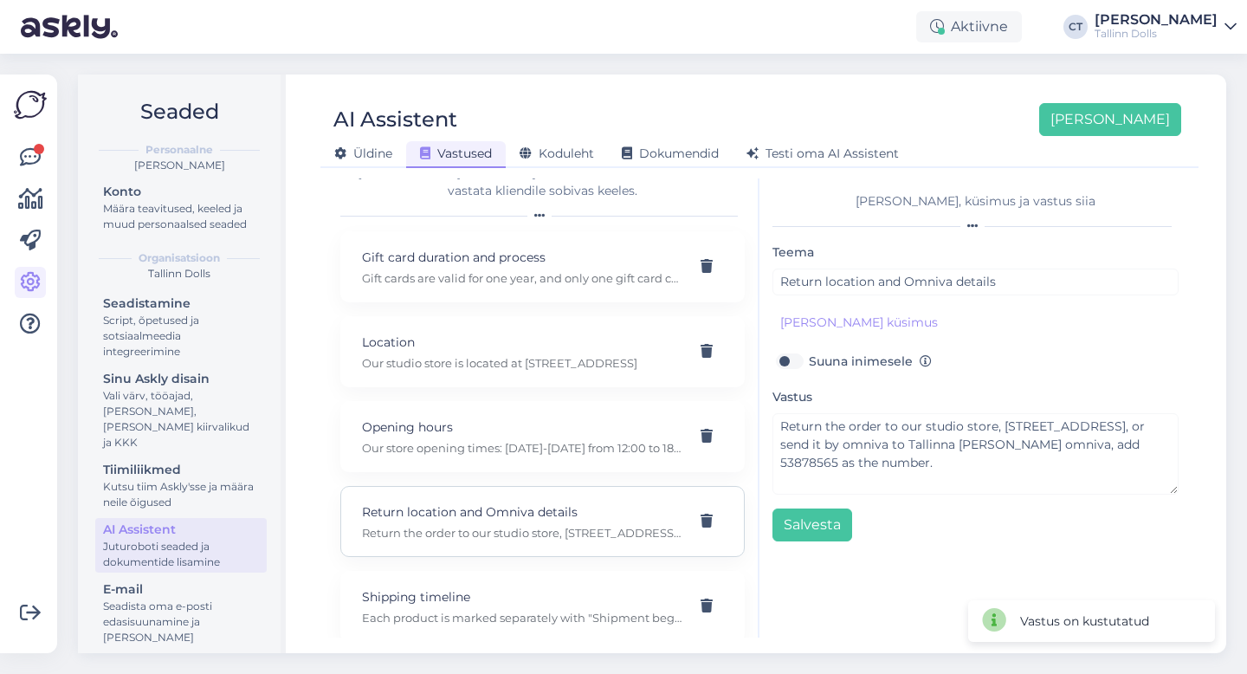
scroll to position [0, 0]
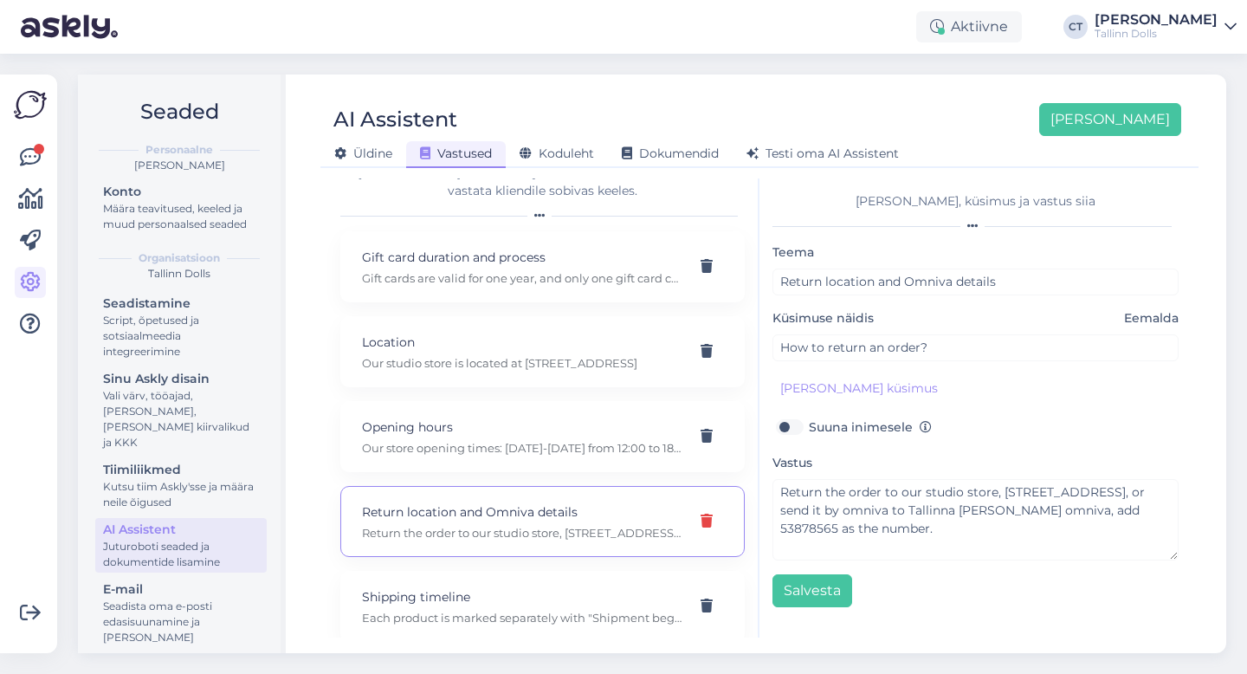
click at [709, 514] on icon at bounding box center [707, 521] width 12 height 14
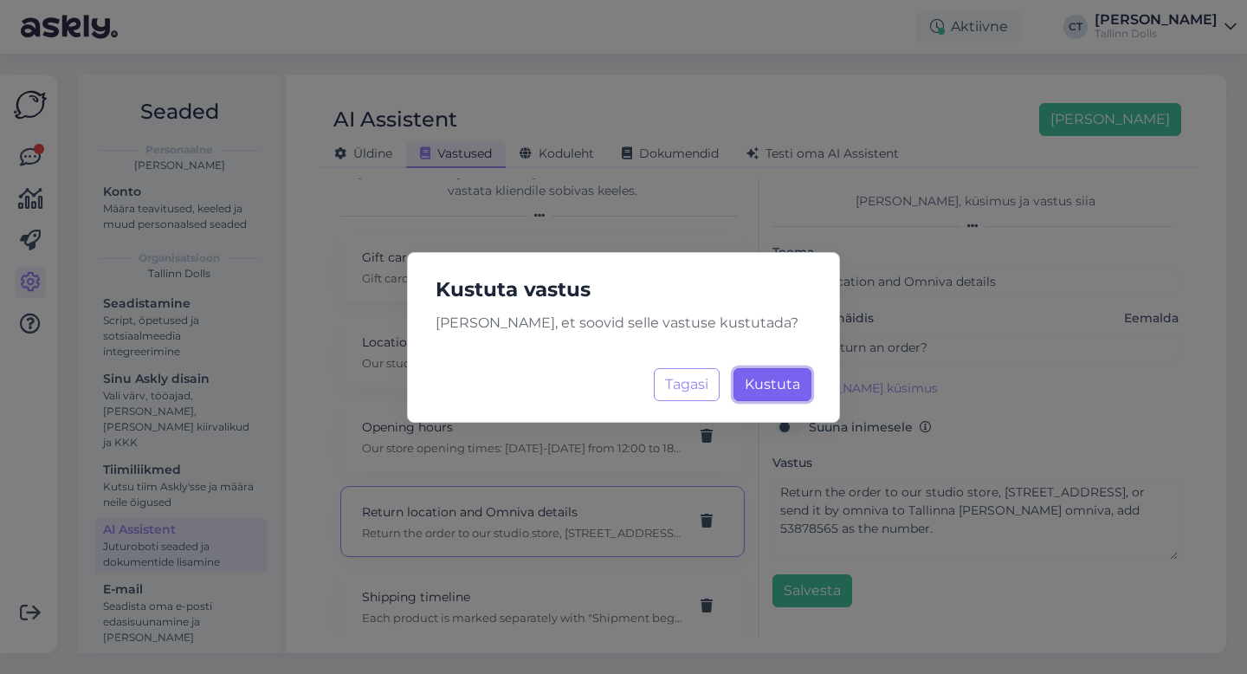
click at [789, 376] on span "Kustuta" at bounding box center [772, 384] width 55 height 16
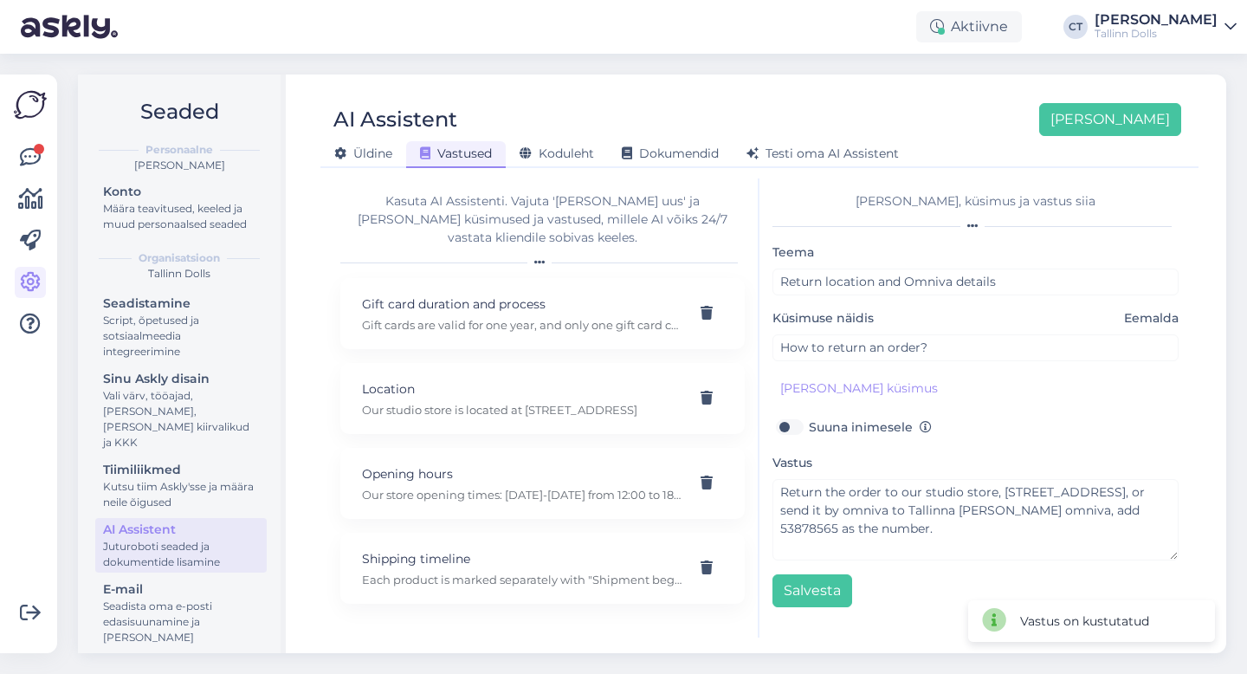
scroll to position [55, 0]
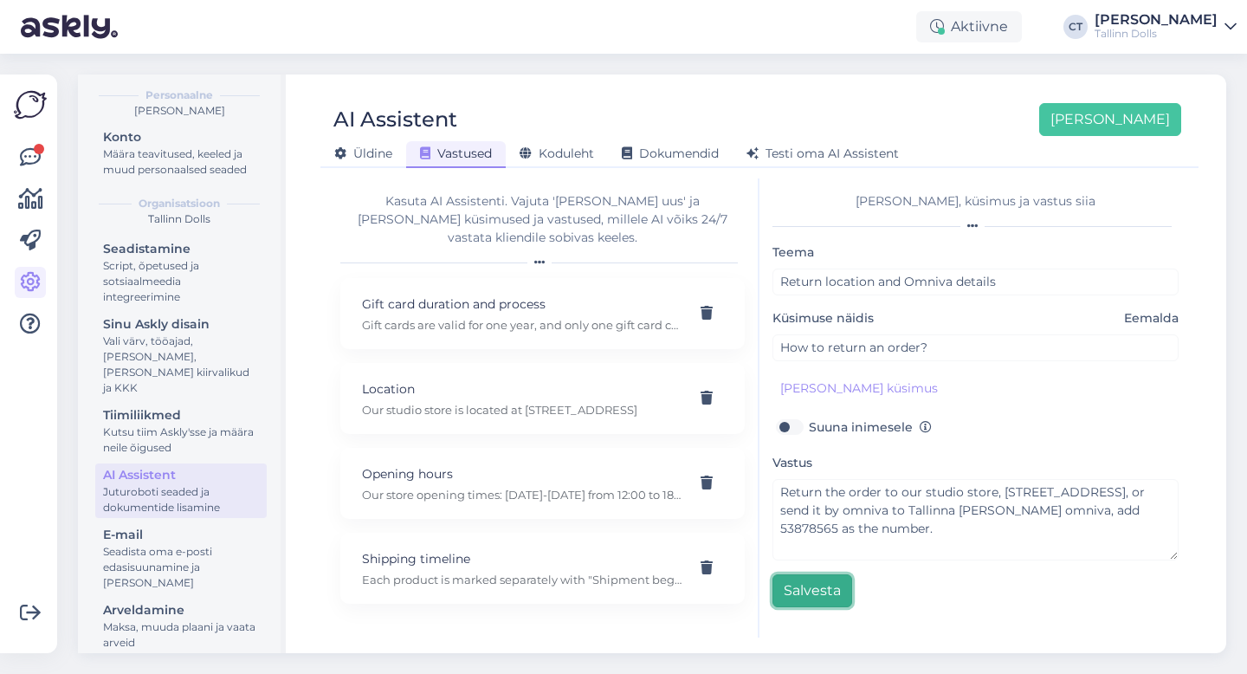
click at [823, 592] on button "Salvesta" at bounding box center [812, 590] width 80 height 33
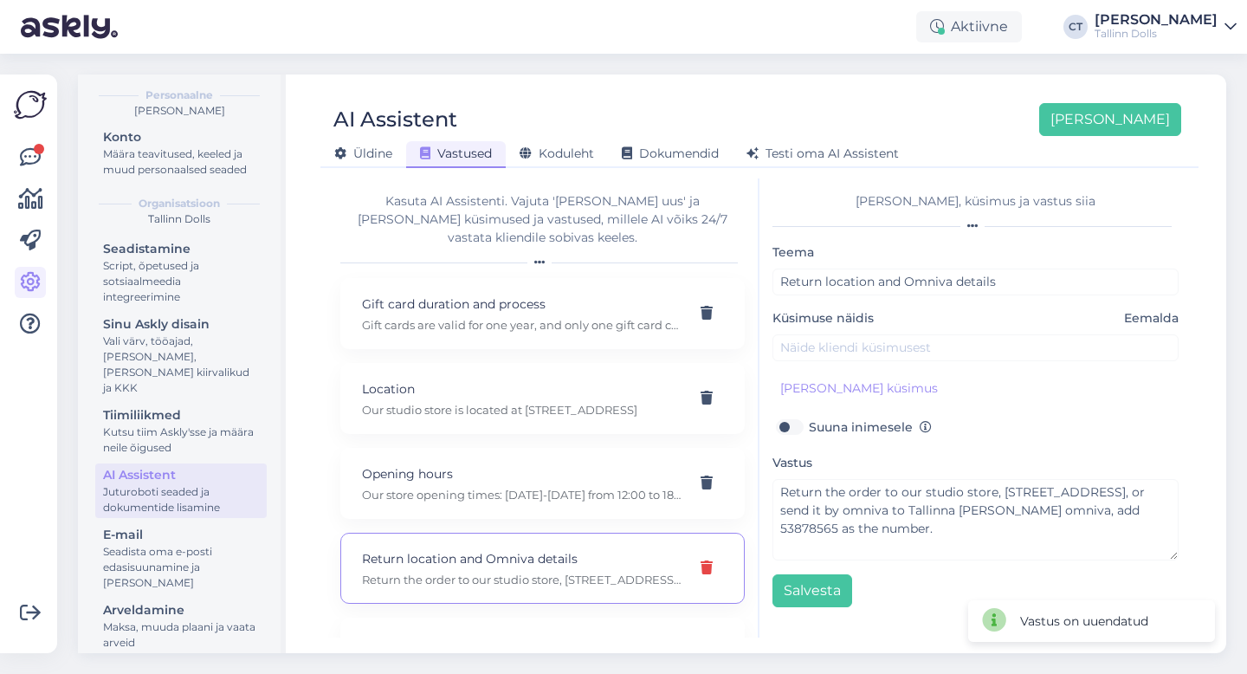
click at [708, 561] on icon at bounding box center [707, 568] width 12 height 14
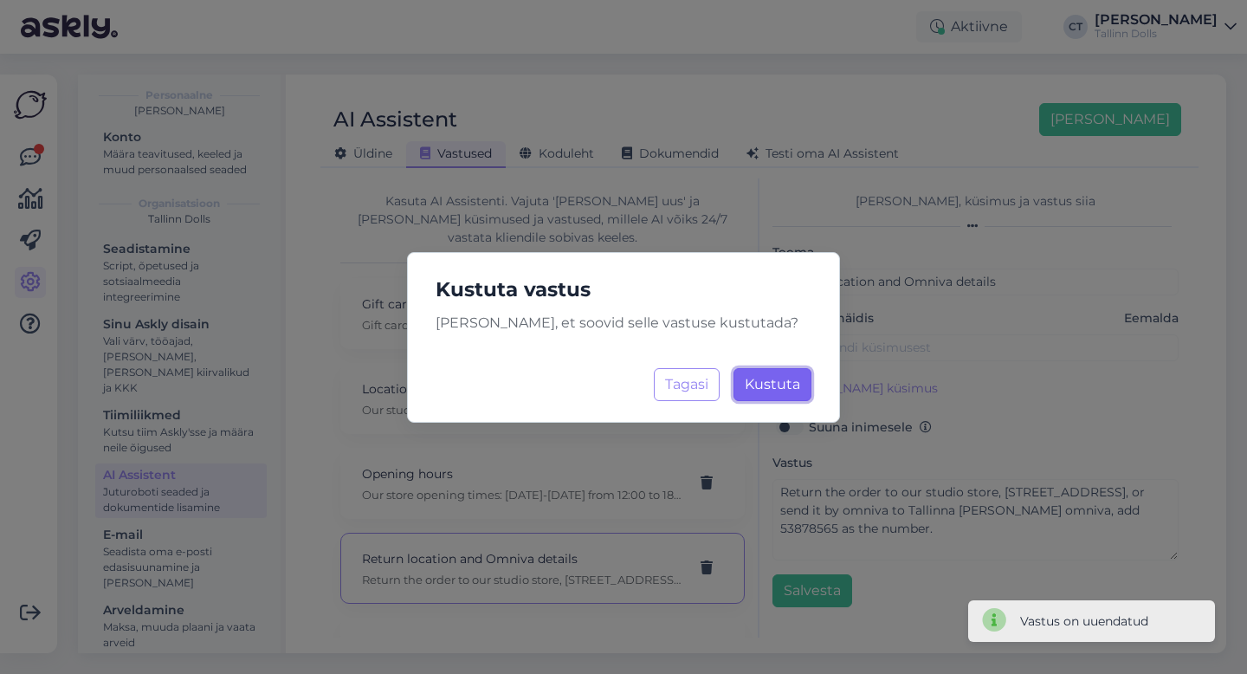
click at [772, 395] on button "Kustuta Laadimine..." at bounding box center [772, 384] width 78 height 33
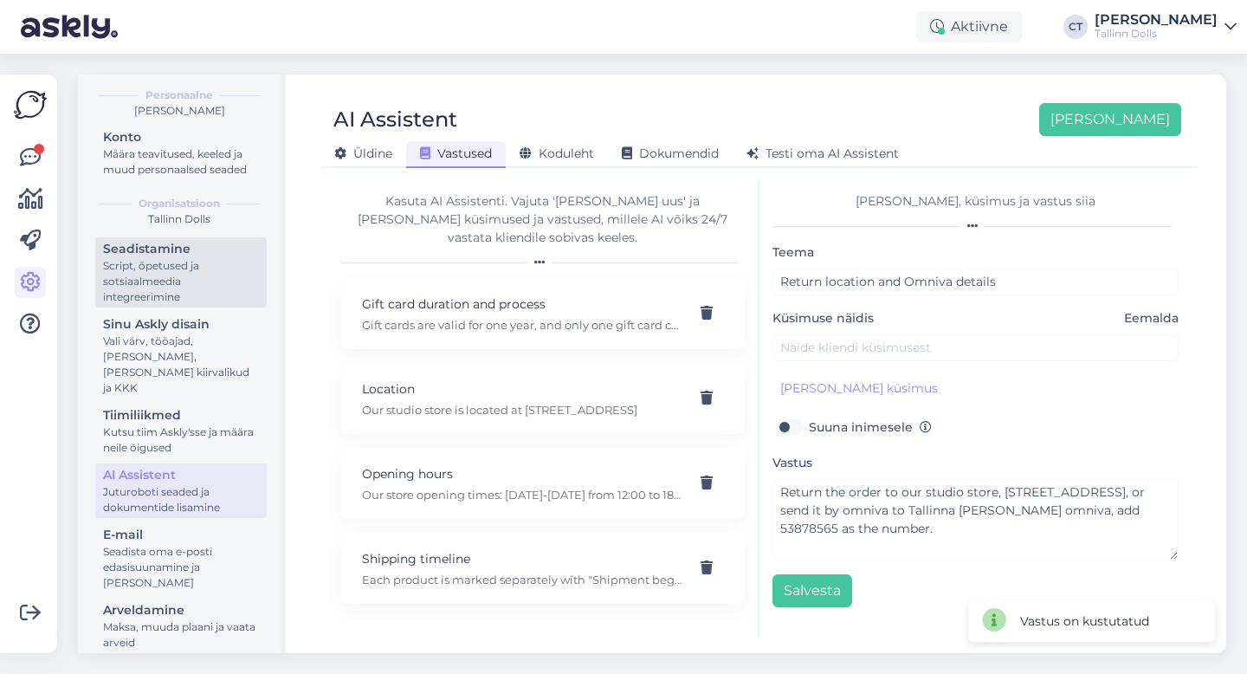
click at [136, 246] on div "Seadistamine" at bounding box center [181, 249] width 156 height 18
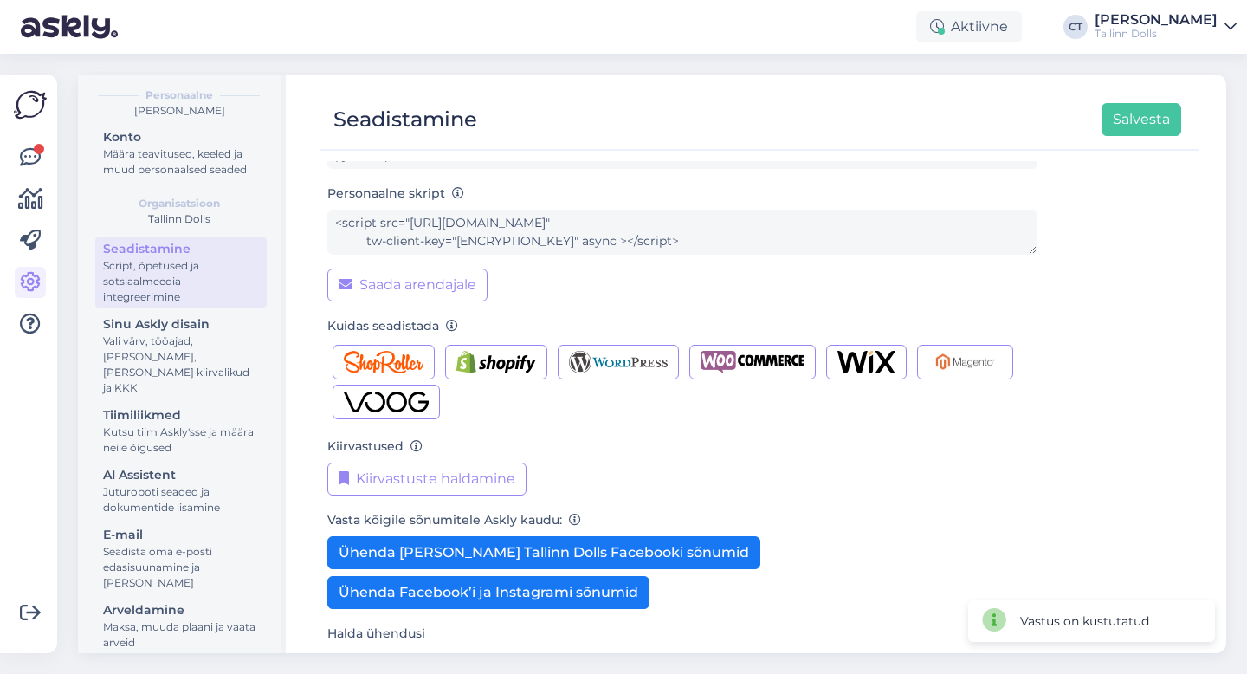
scroll to position [172, 0]
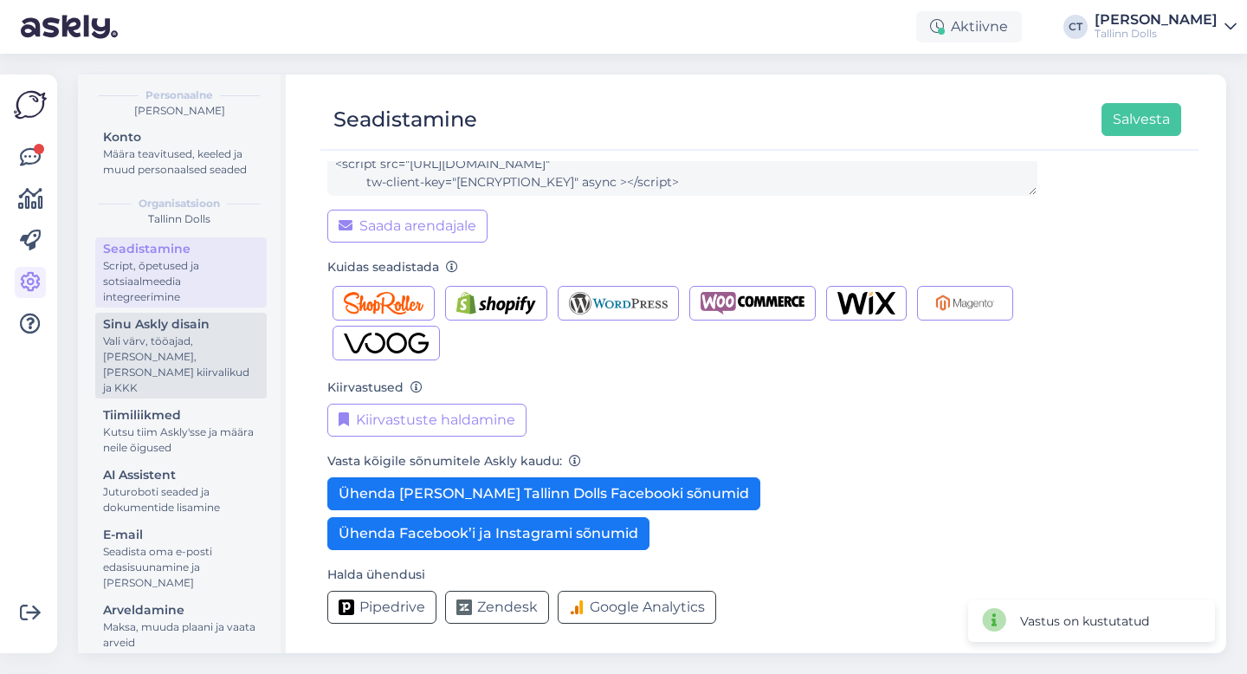
click at [230, 348] on div "Vali värv, tööajad, [PERSON_NAME], [PERSON_NAME] kiirvalikud ja KKK" at bounding box center [181, 364] width 156 height 62
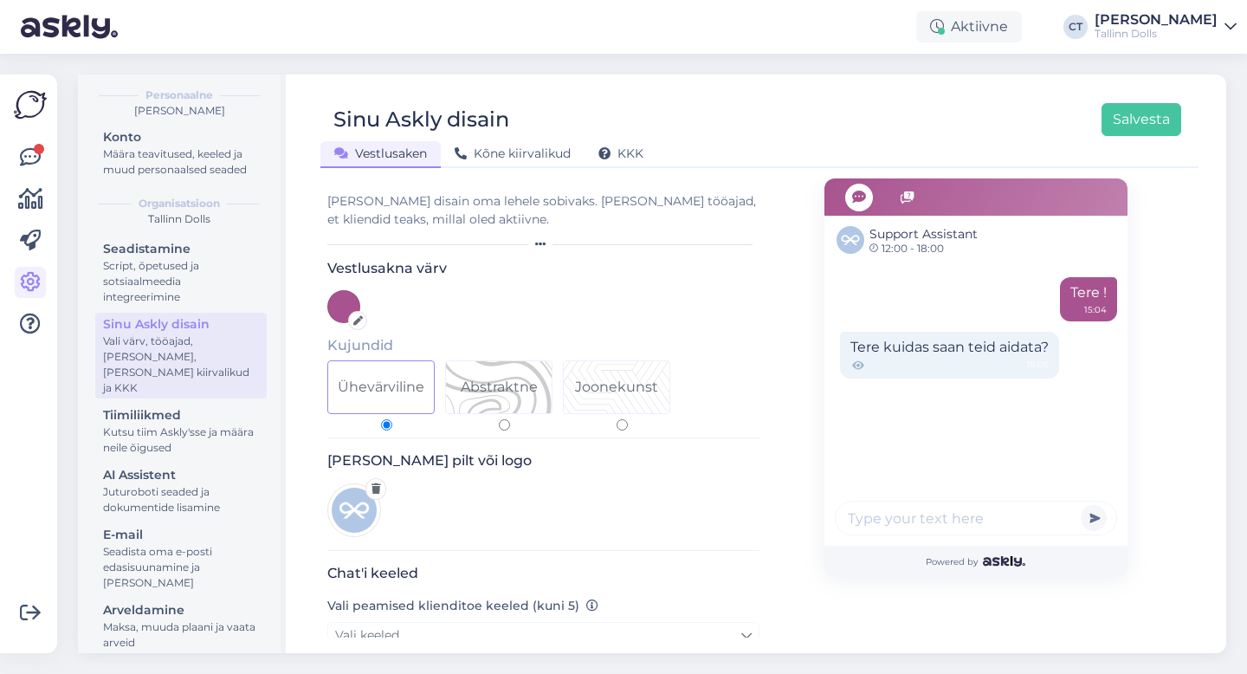
scroll to position [54, 0]
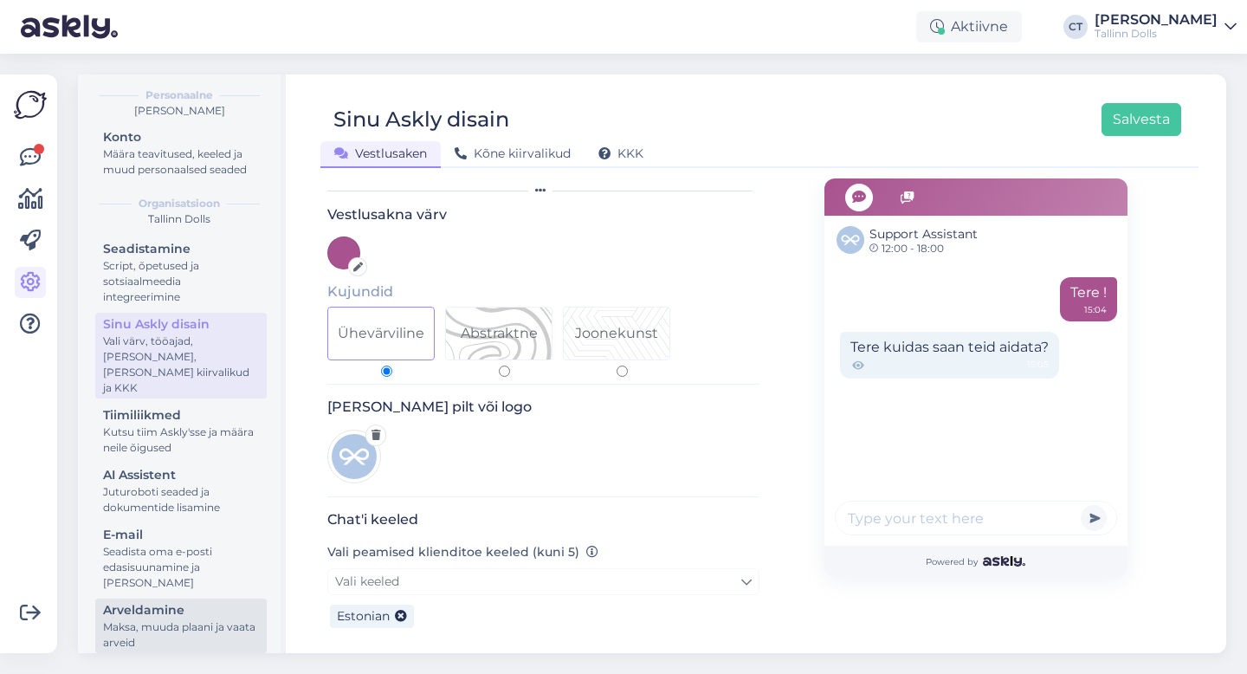
click at [152, 619] on div "Maksa, muuda plaani ja vaata arveid" at bounding box center [181, 634] width 156 height 31
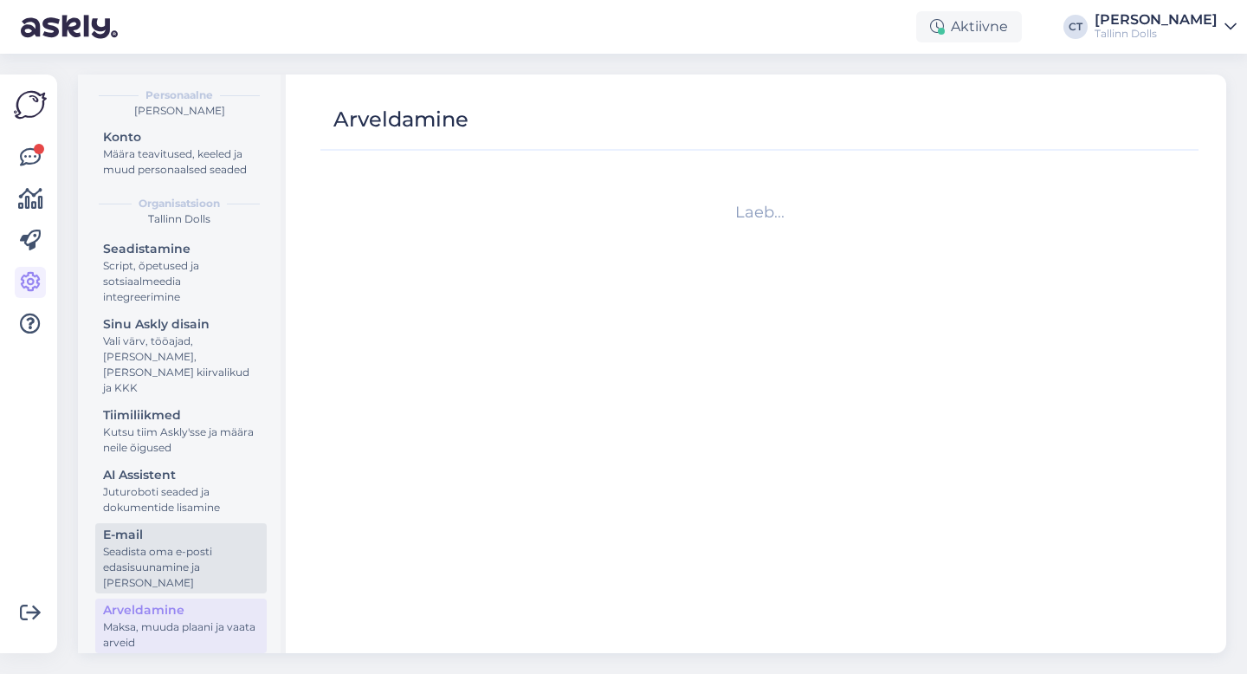
click at [205, 544] on div "Seadista oma e-posti edasisuunamine ja [PERSON_NAME]" at bounding box center [181, 567] width 156 height 47
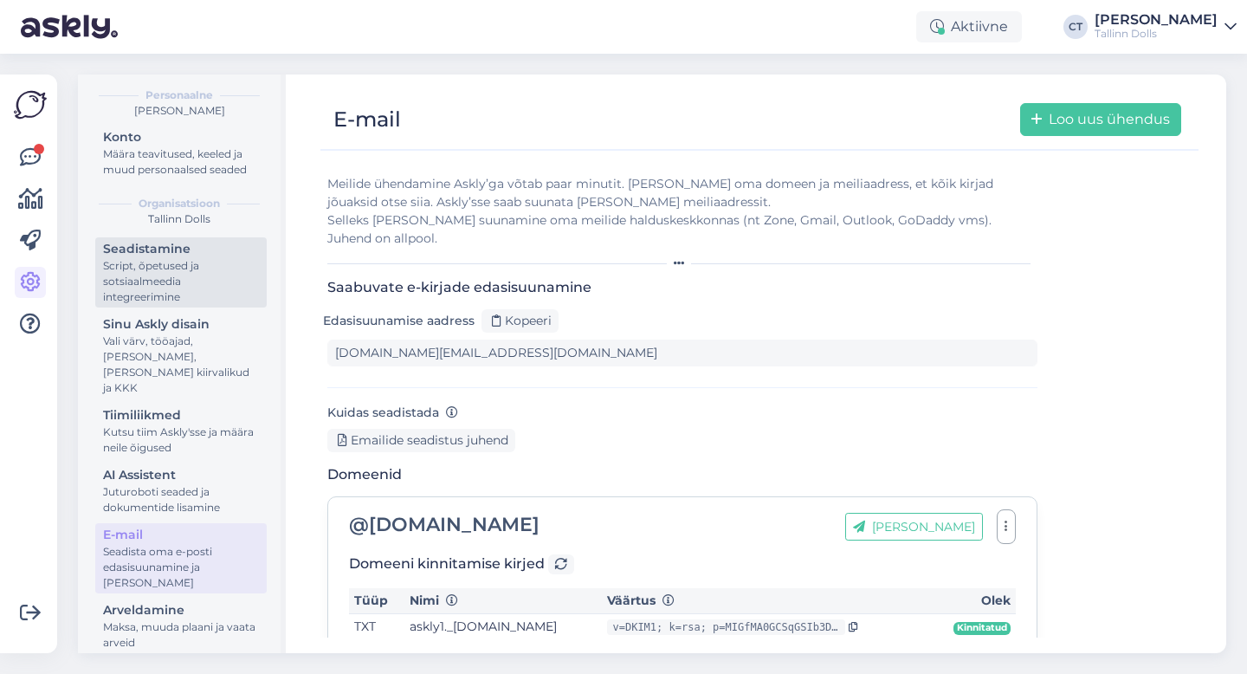
click at [147, 264] on div "Script, õpetused ja sotsiaalmeedia integreerimine" at bounding box center [181, 281] width 156 height 47
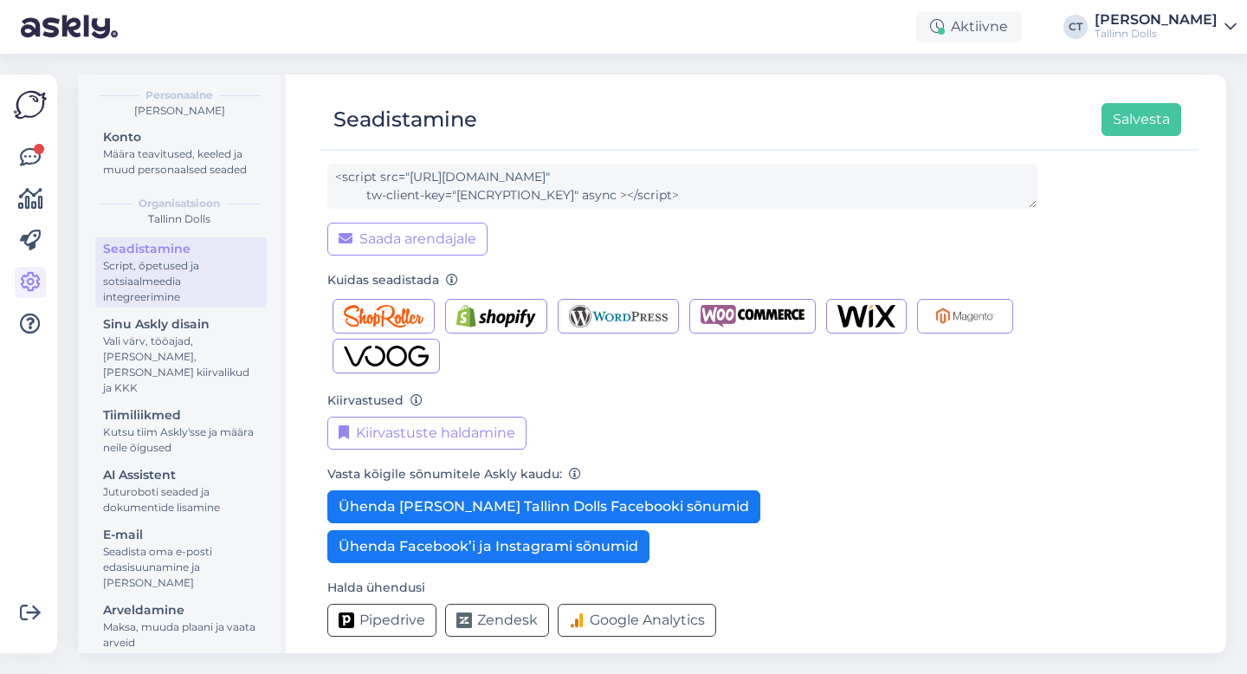
scroll to position [172, 0]
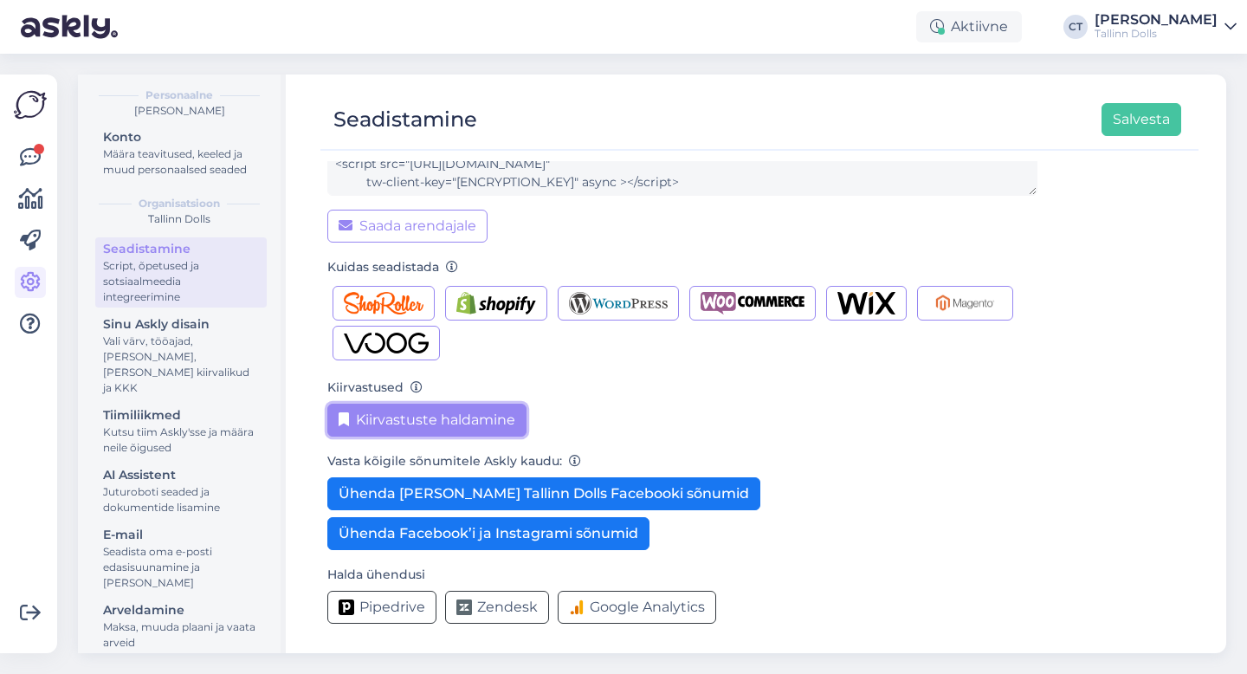
click at [469, 420] on button "Kiirvastuste haldamine" at bounding box center [426, 420] width 199 height 33
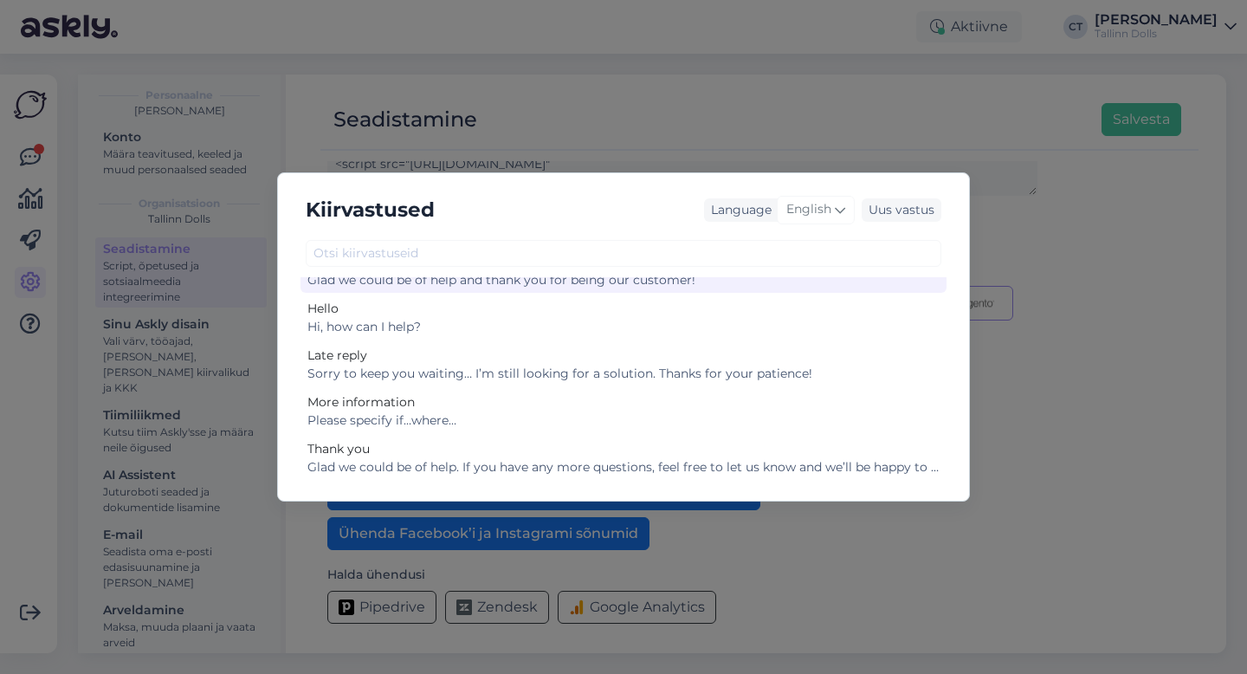
scroll to position [0, 0]
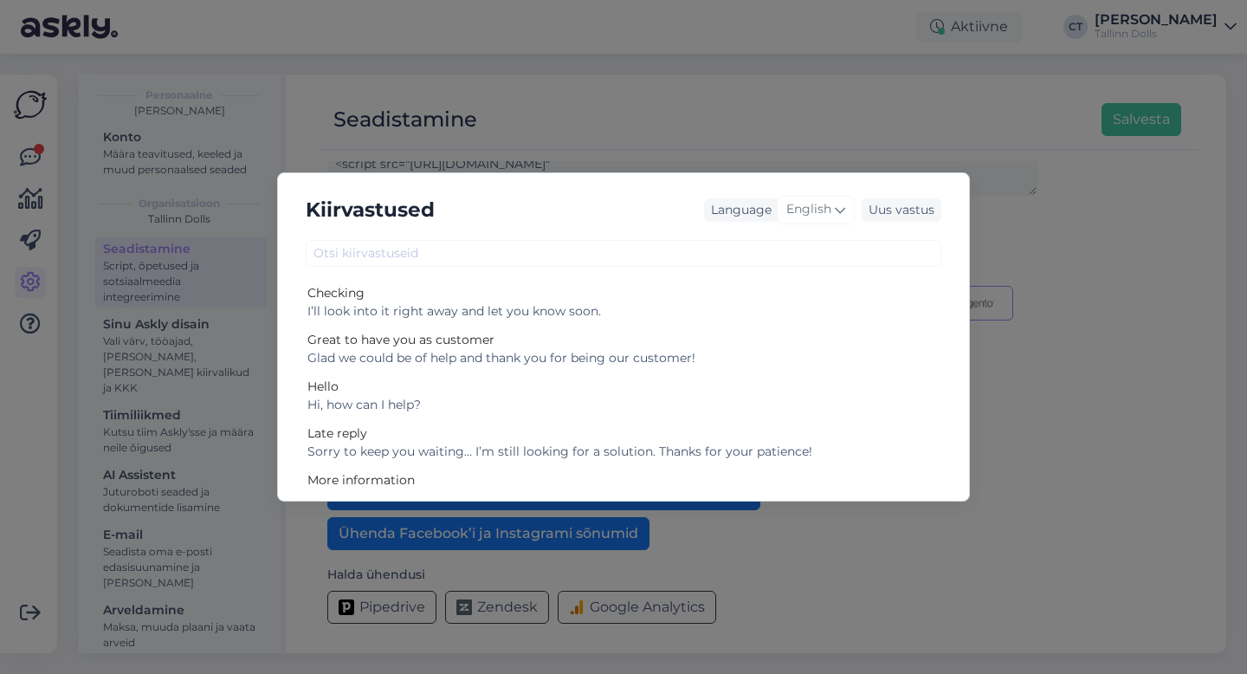
click at [891, 113] on div "Kiirvastused Language English Uus vastus Checking I’ll look into it right away …" at bounding box center [623, 337] width 1247 height 674
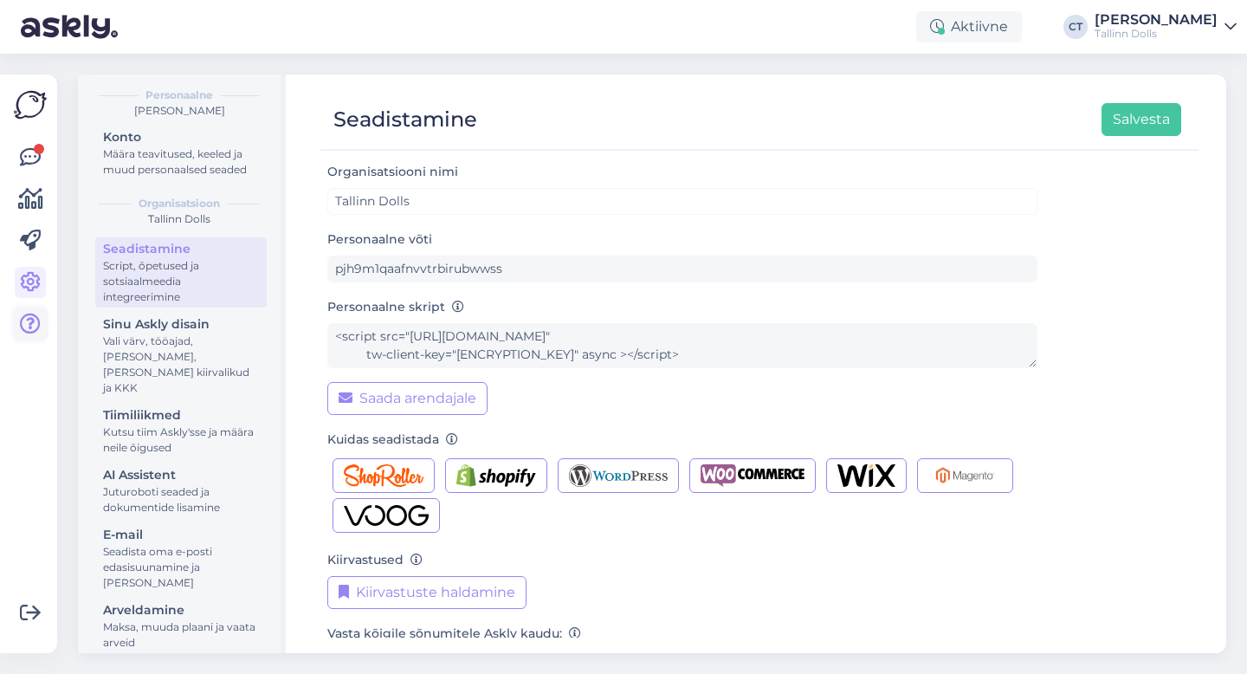
click at [30, 320] on icon at bounding box center [30, 323] width 21 height 21
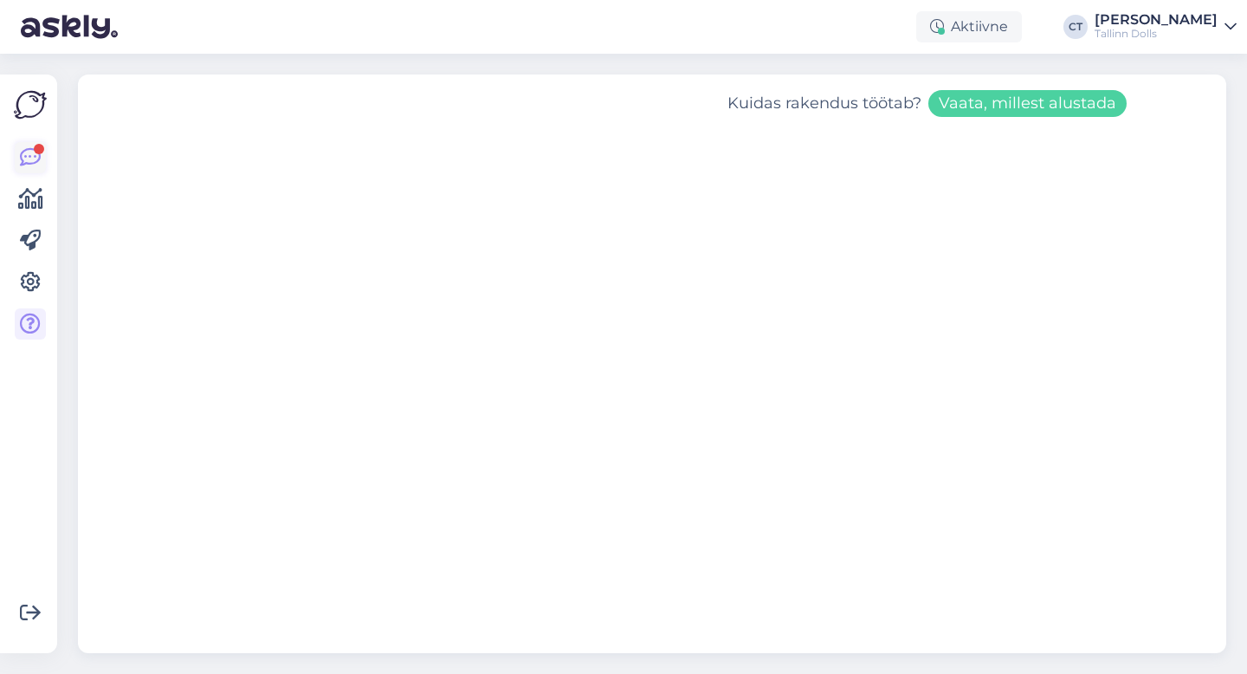
click at [24, 158] on icon at bounding box center [30, 157] width 21 height 21
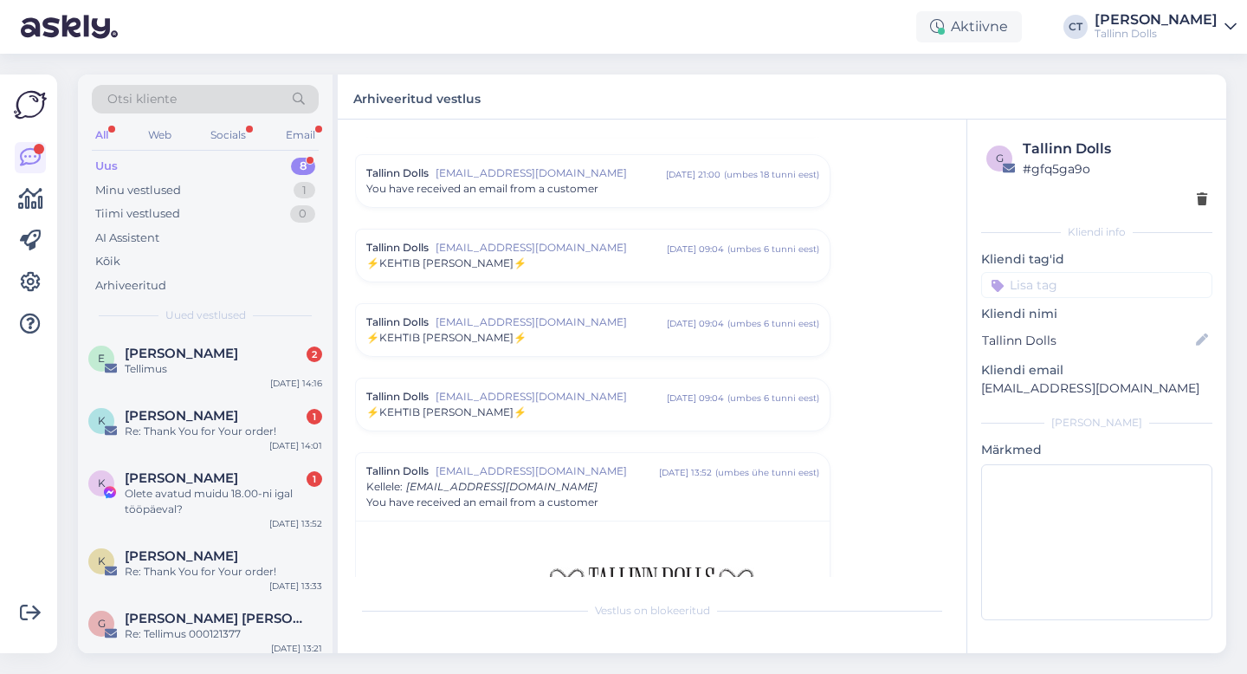
scroll to position [7123, 0]
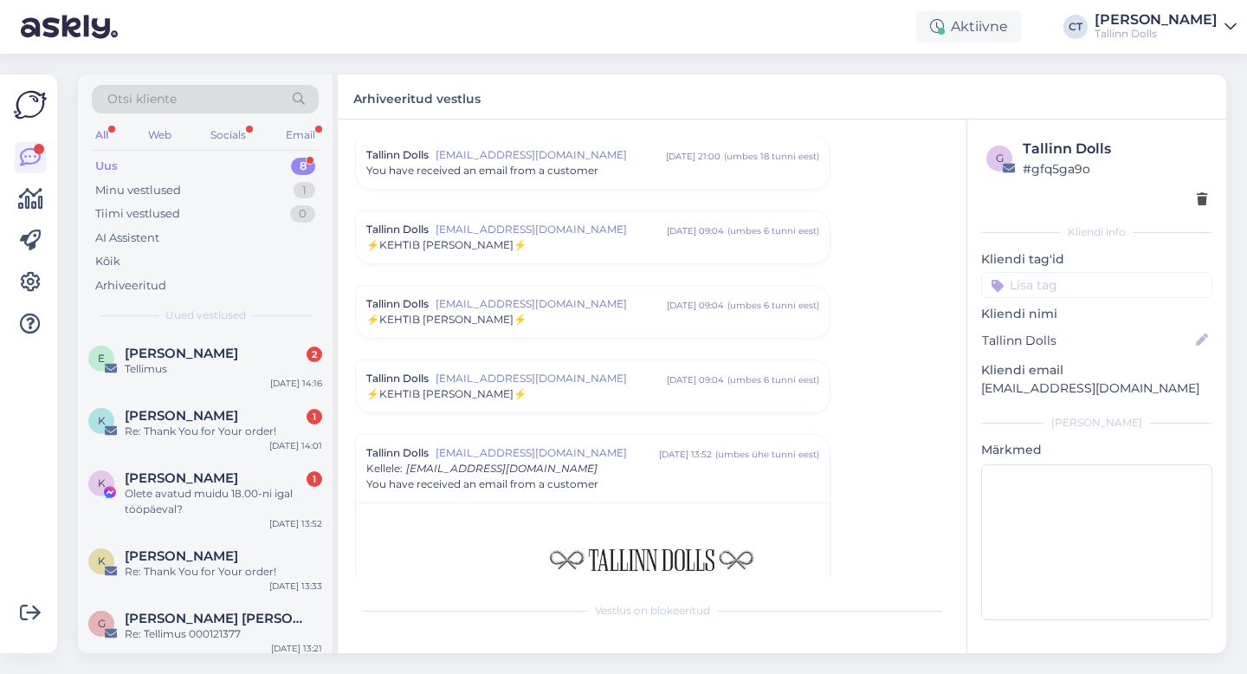
click at [154, 154] on div "Uus 8" at bounding box center [205, 166] width 227 height 24
click at [26, 320] on icon at bounding box center [30, 323] width 21 height 21
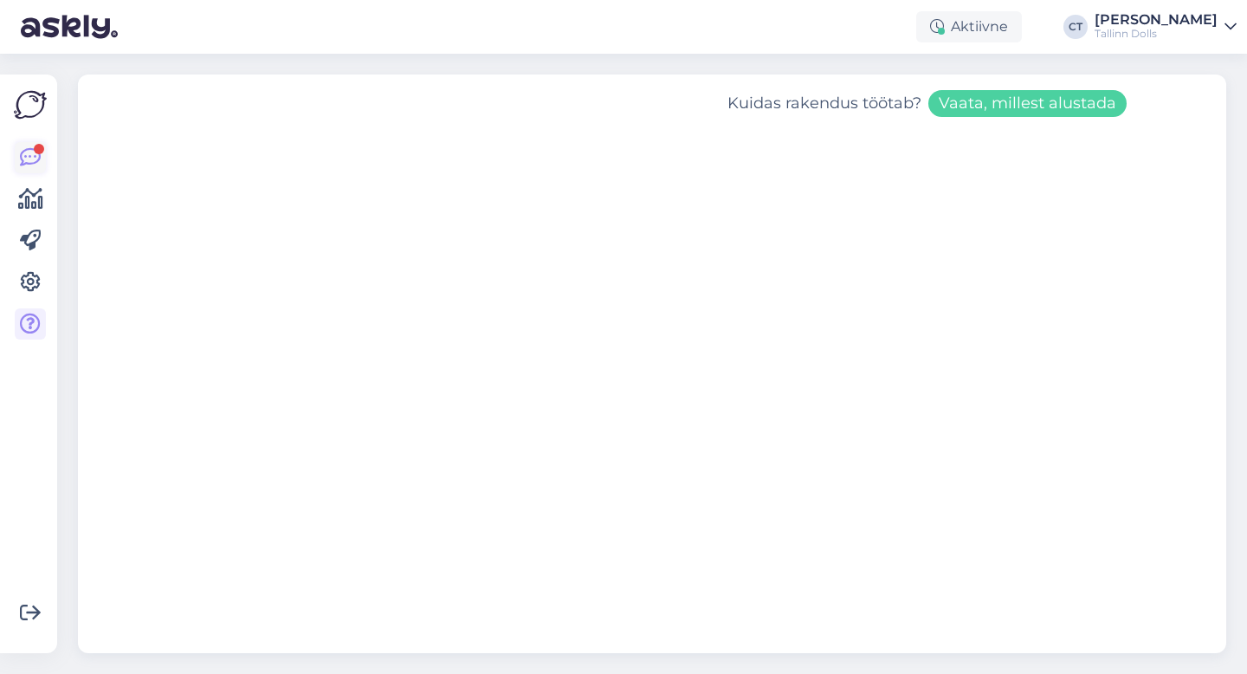
click at [27, 155] on icon at bounding box center [30, 157] width 21 height 21
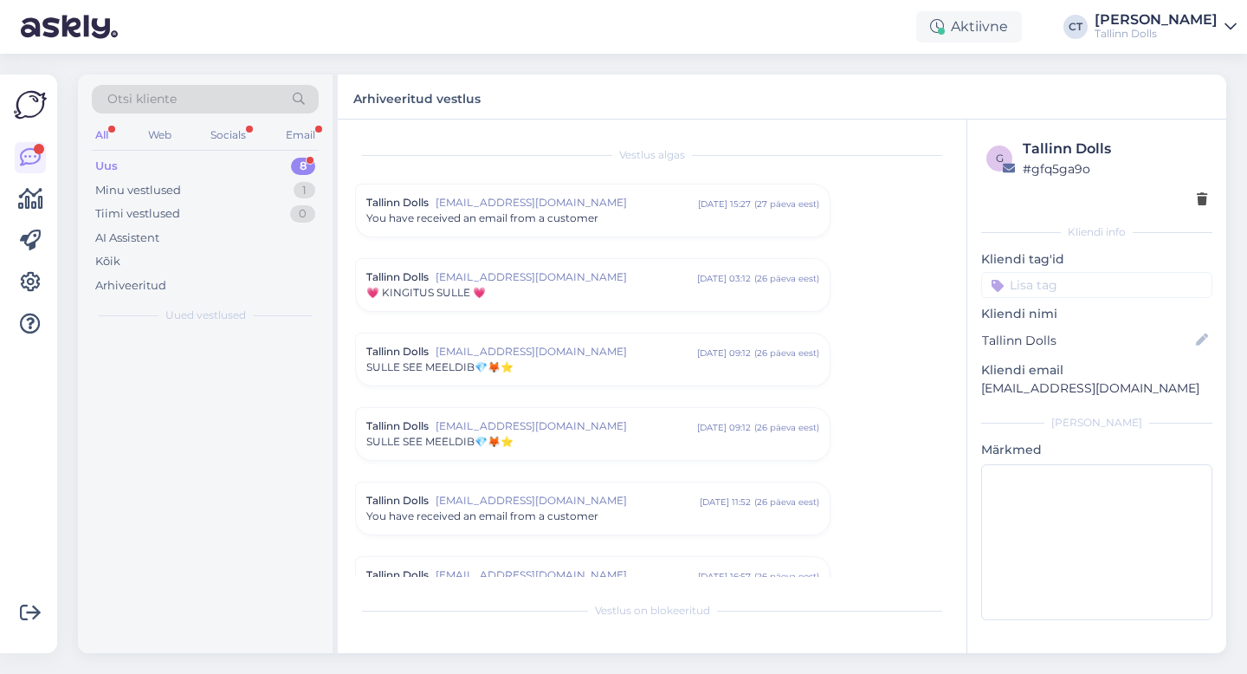
scroll to position [7105, 0]
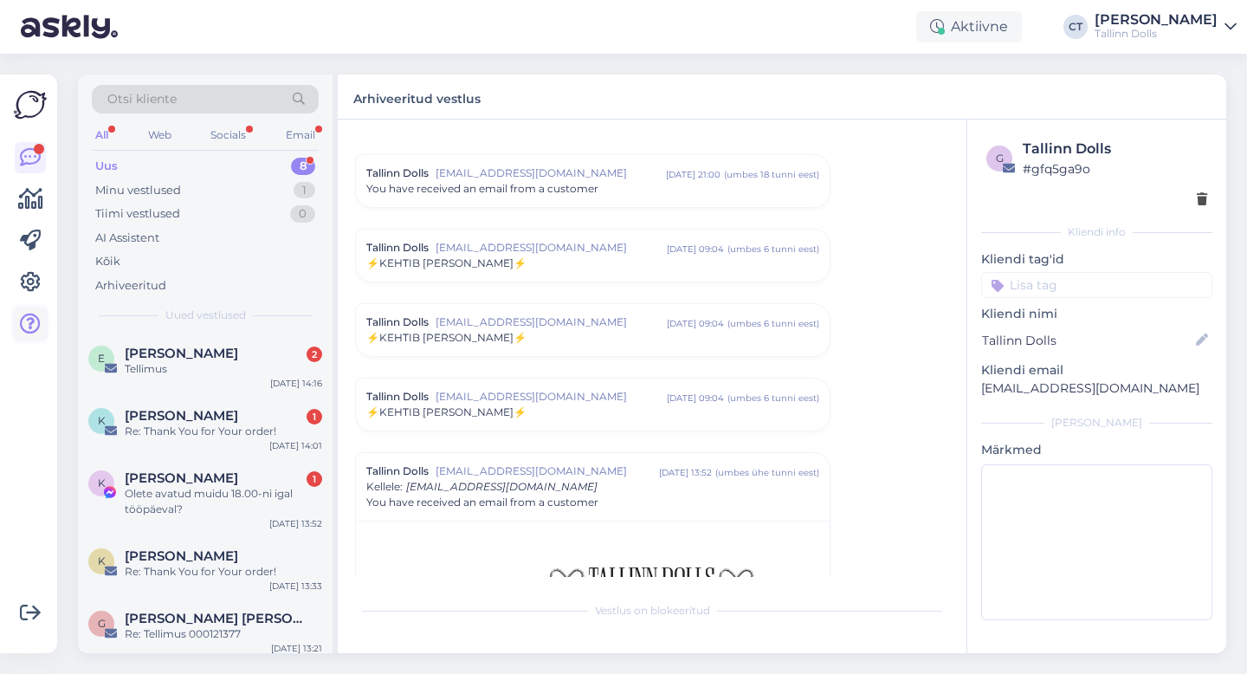
click at [32, 331] on icon at bounding box center [30, 323] width 21 height 21
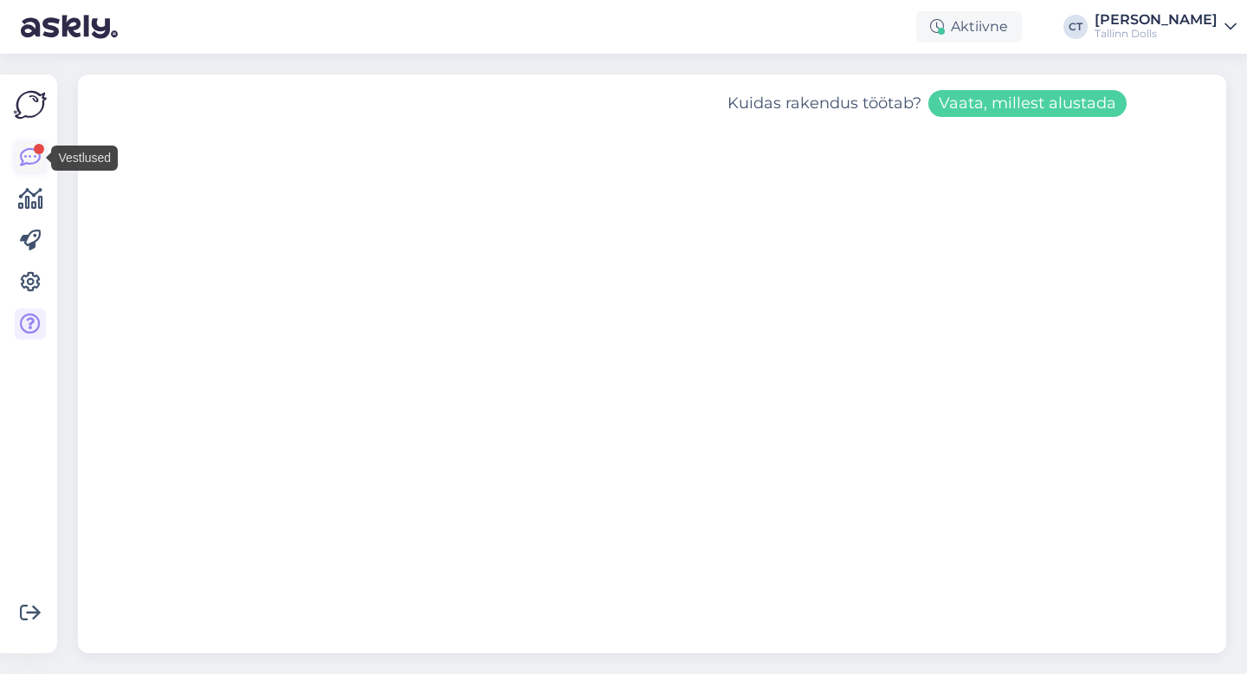
click at [31, 152] on icon at bounding box center [30, 157] width 21 height 21
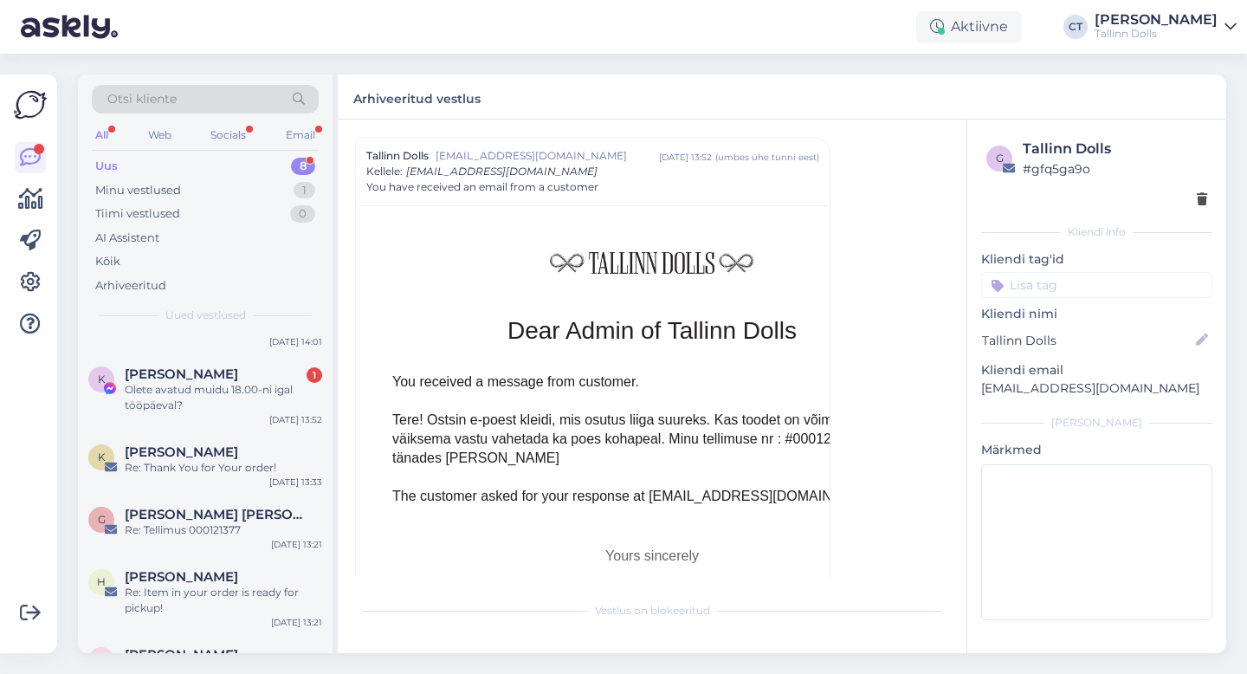
scroll to position [105, 0]
click at [180, 391] on div "Olete avatud muidu 18.00-ni igal tööpäeval?" at bounding box center [223, 396] width 197 height 31
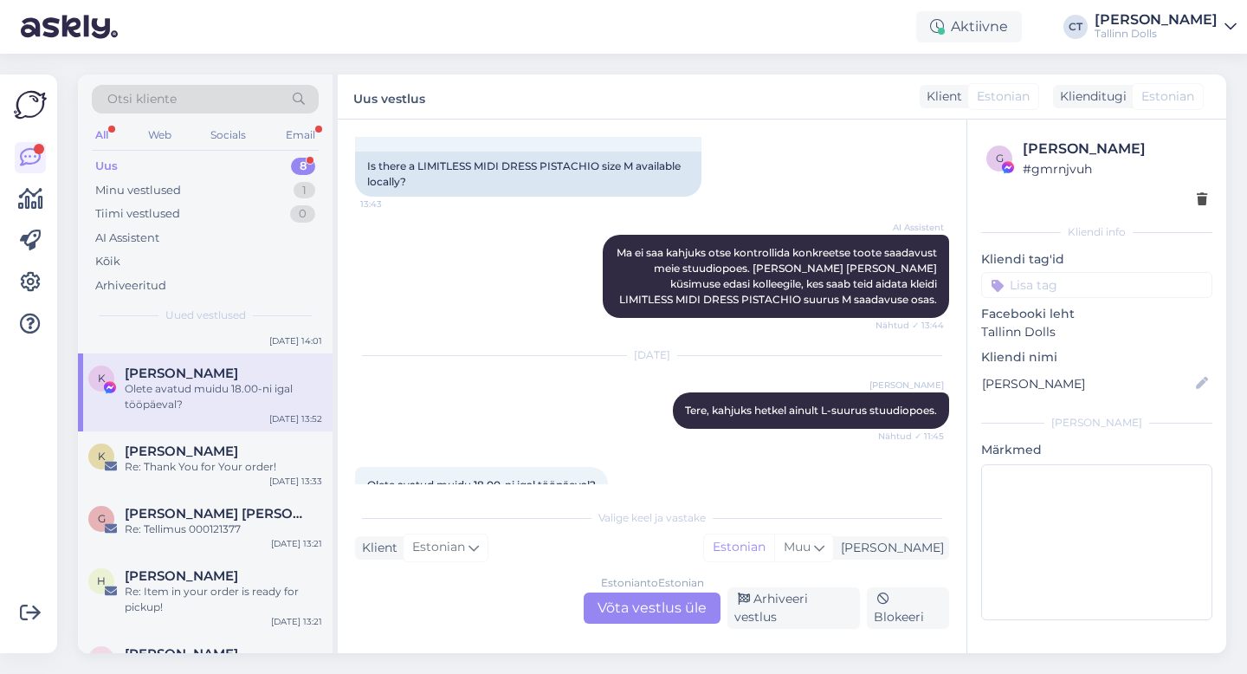
scroll to position [352, 0]
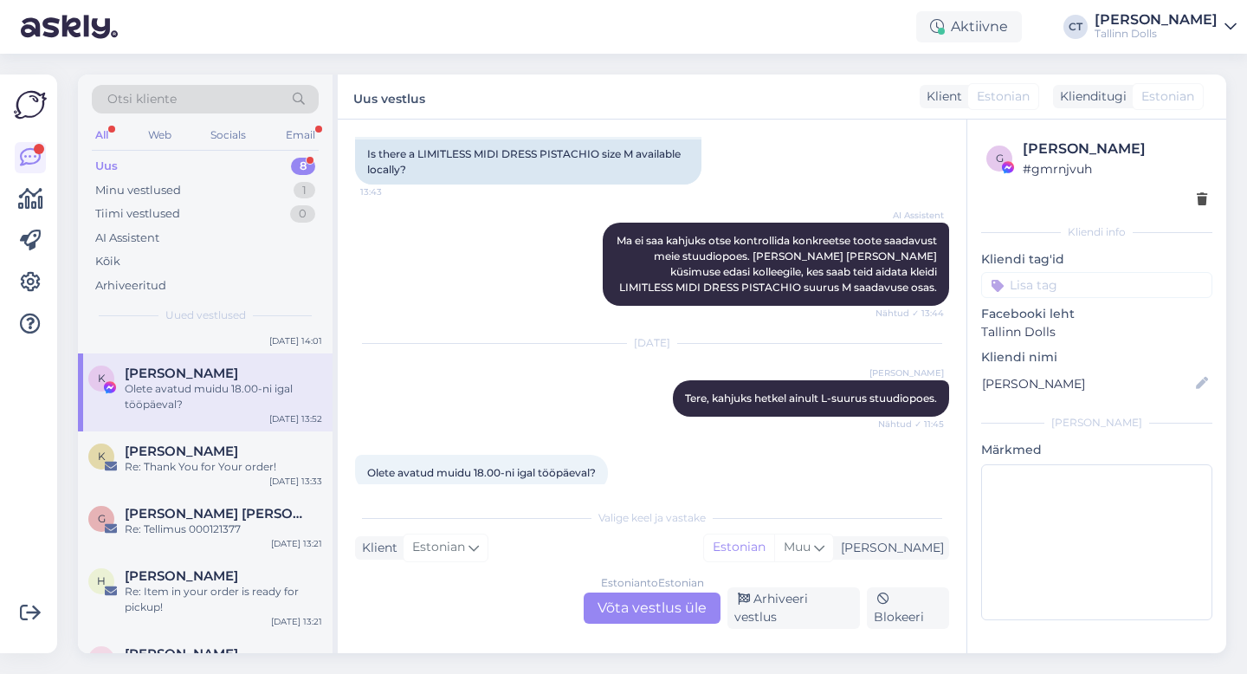
click at [649, 616] on div "Estonian to Estonian Võta vestlus üle" at bounding box center [652, 607] width 137 height 31
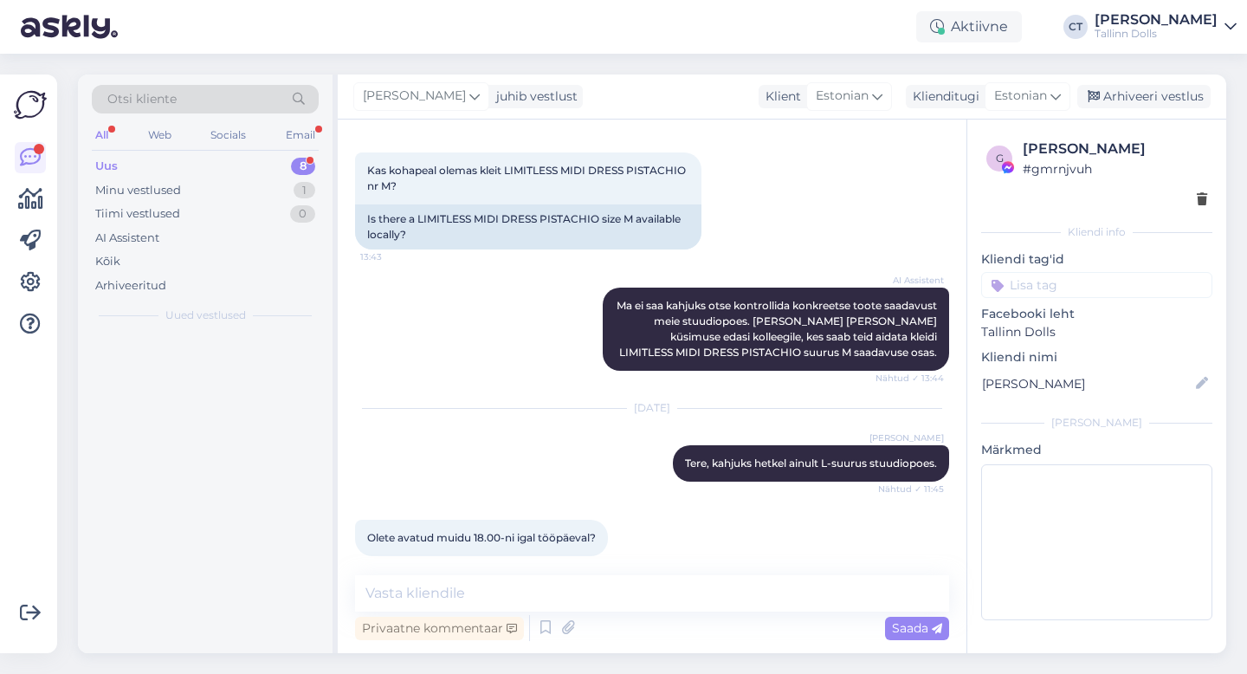
scroll to position [0, 0]
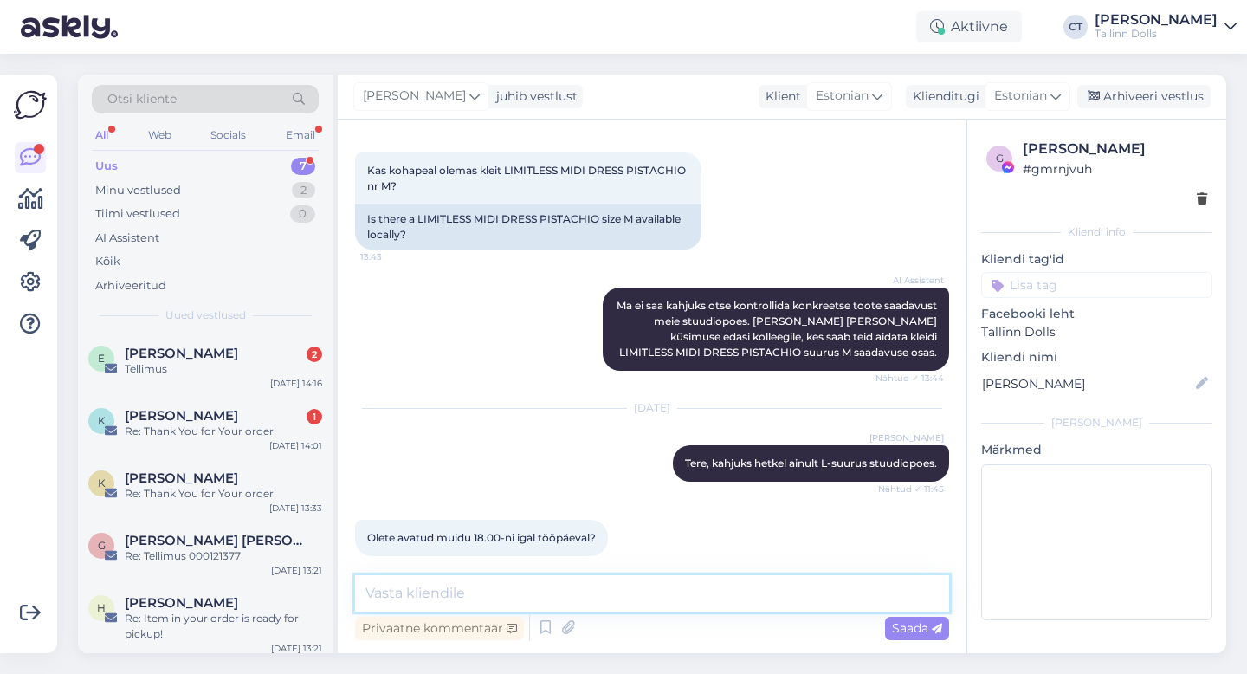
click at [655, 596] on textarea at bounding box center [652, 593] width 594 height 36
type textarea "j"
type textarea "Just :)"
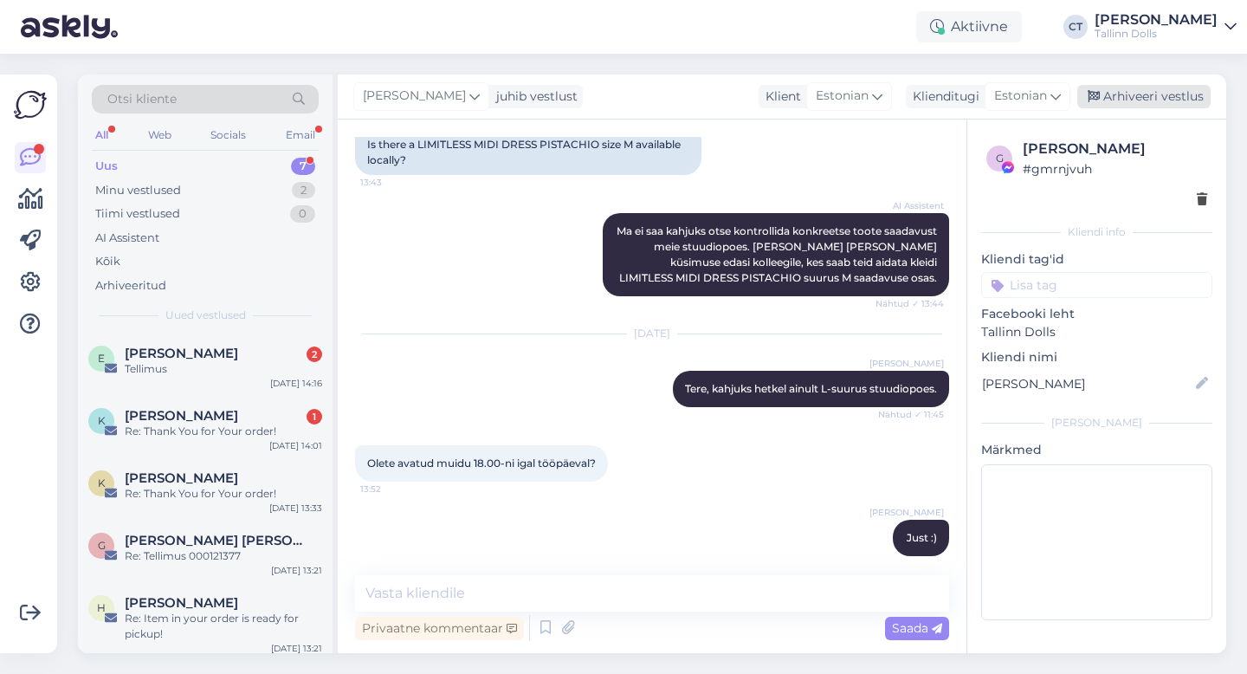
click at [1136, 98] on div "Arhiveeri vestlus" at bounding box center [1143, 96] width 133 height 23
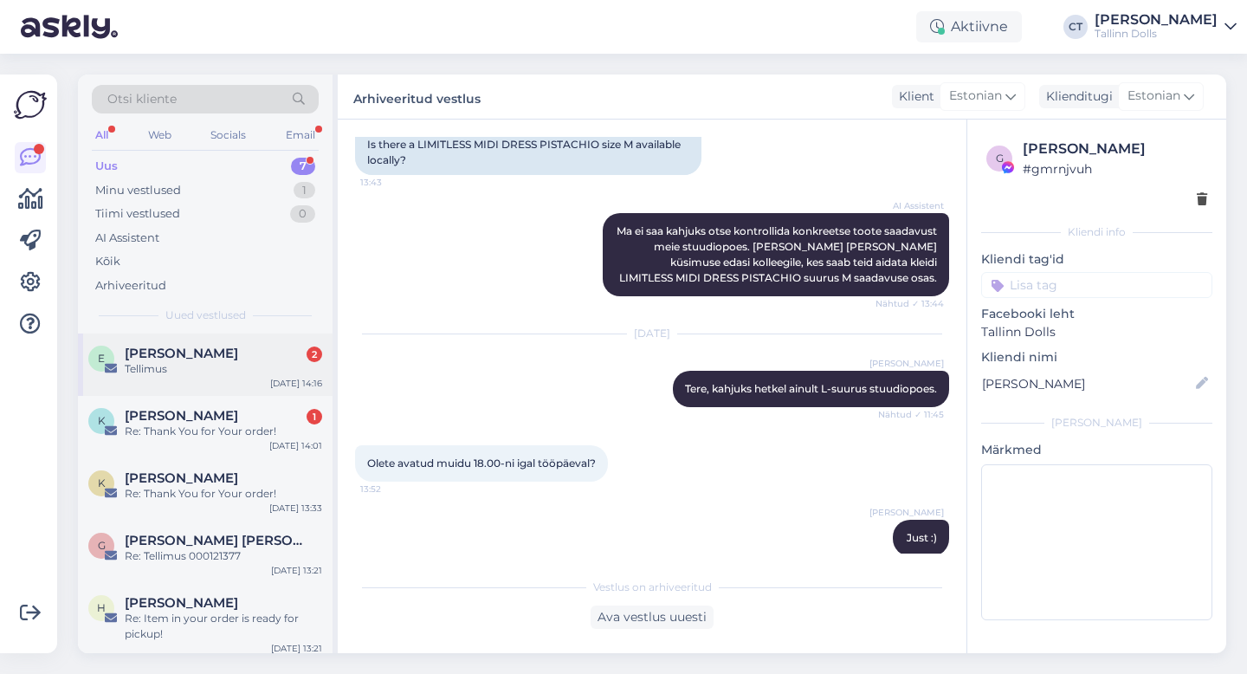
click at [176, 381] on div "E [PERSON_NAME] 2 Tellimus [DATE] 14:16" at bounding box center [205, 364] width 255 height 62
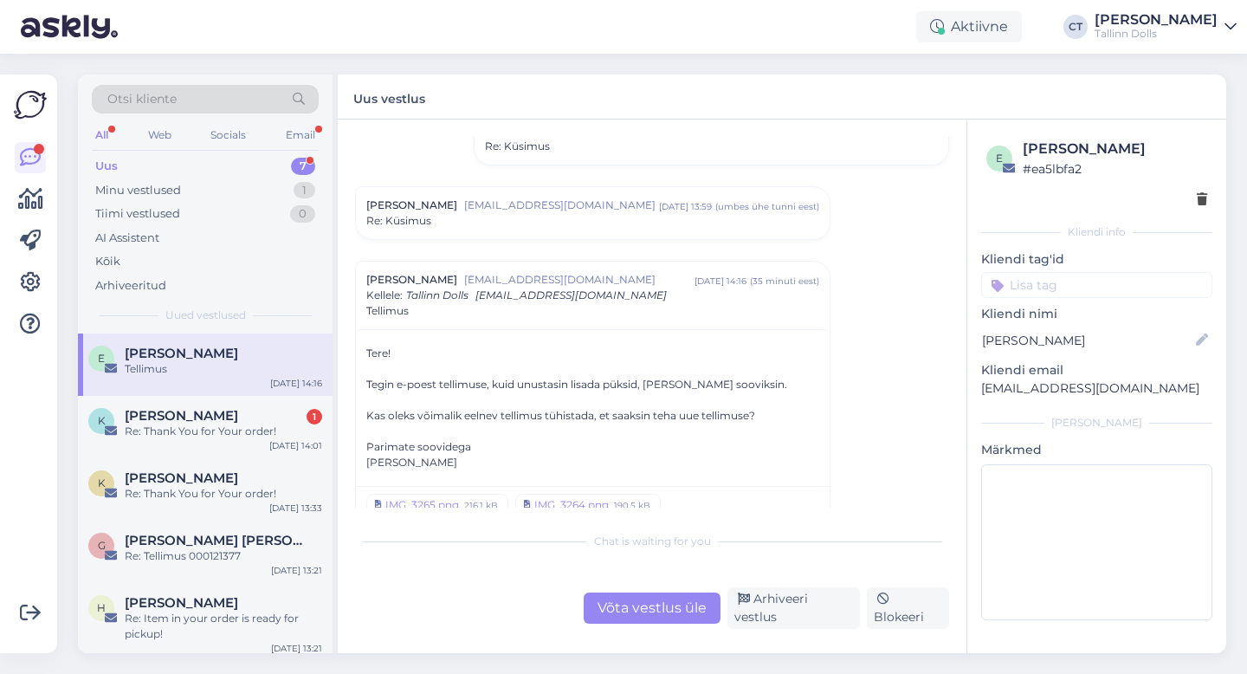
scroll to position [1466, 0]
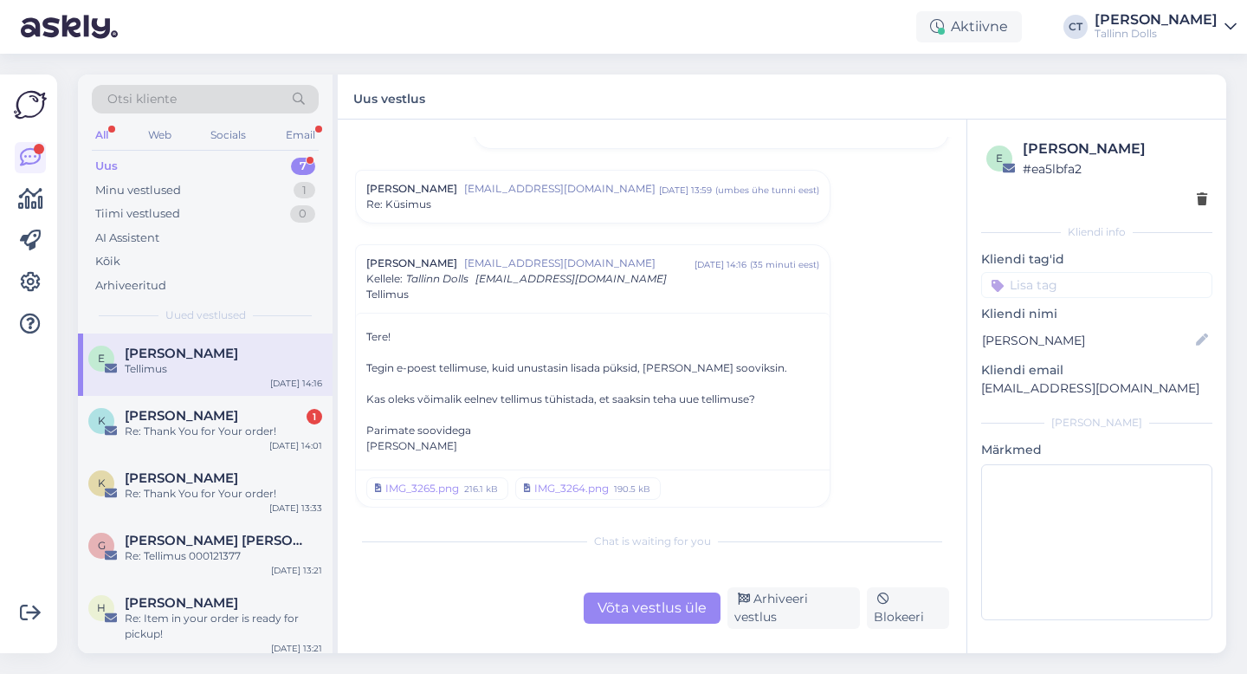
click at [644, 621] on div "Võta vestlus üle" at bounding box center [652, 607] width 137 height 31
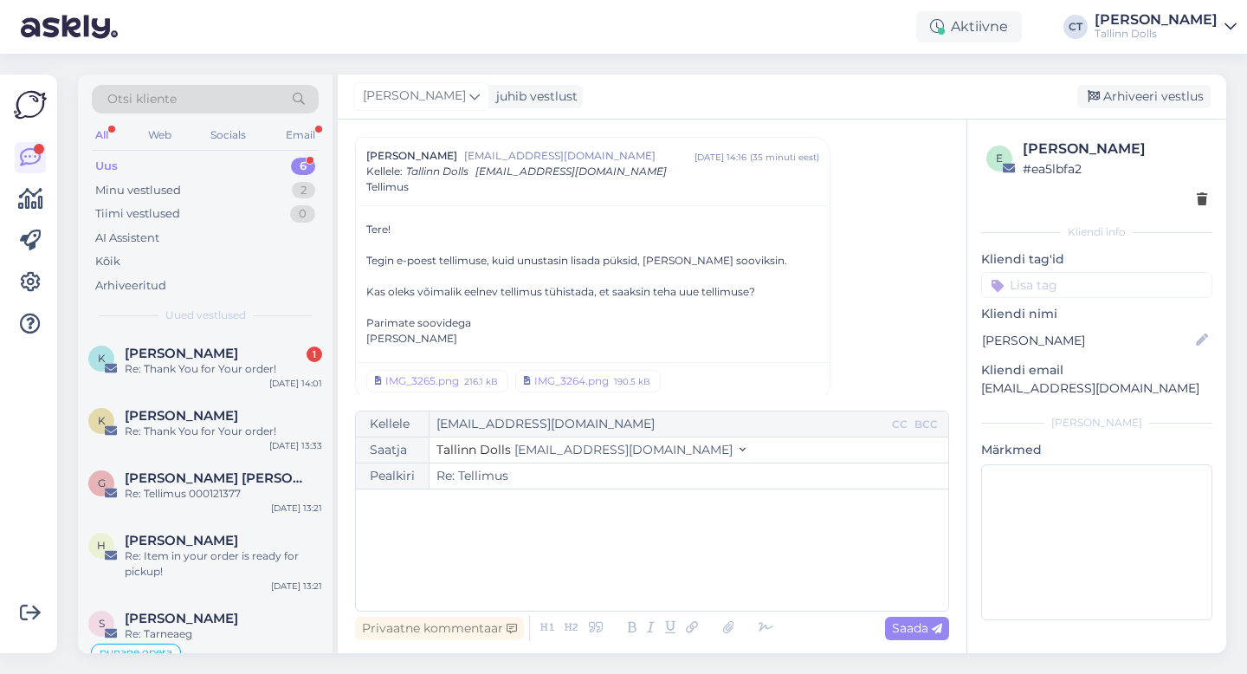
click at [644, 582] on div "﻿" at bounding box center [652, 550] width 575 height 104
click at [538, 512] on p "﻿" at bounding box center [652, 507] width 575 height 18
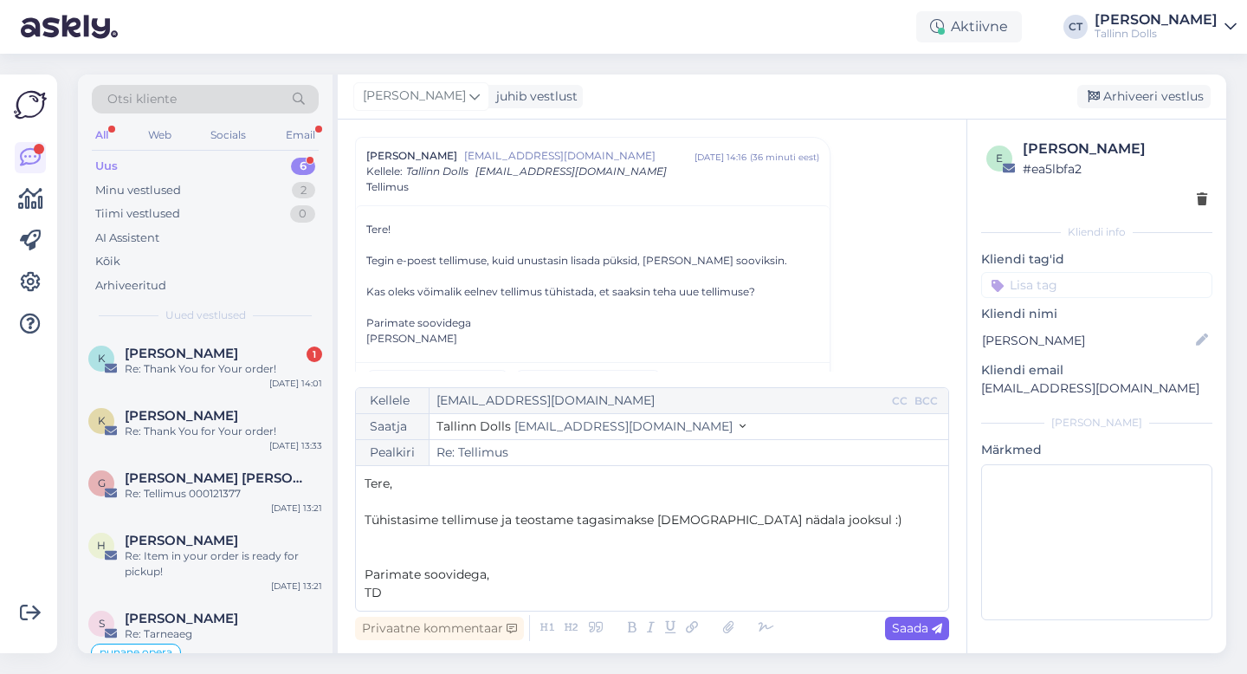
click at [912, 636] on div "Saada" at bounding box center [917, 628] width 64 height 23
type input "Re: Tellimus"
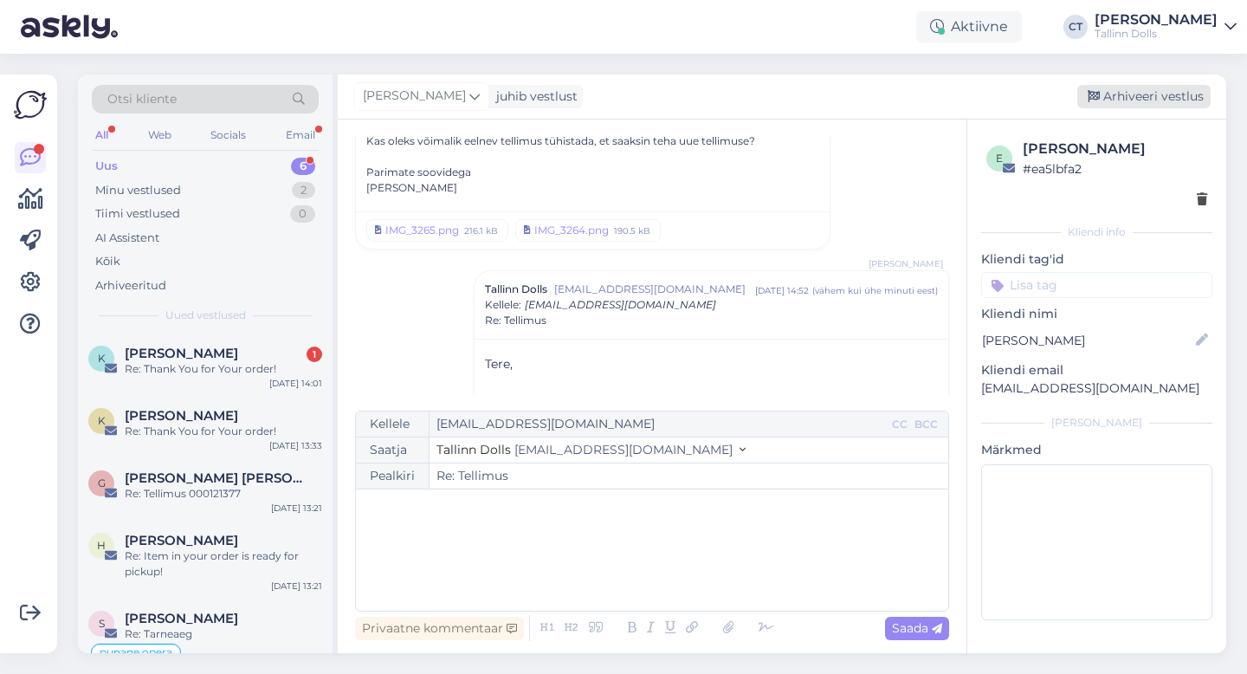
click at [1169, 98] on div "Arhiveeri vestlus" at bounding box center [1143, 96] width 133 height 23
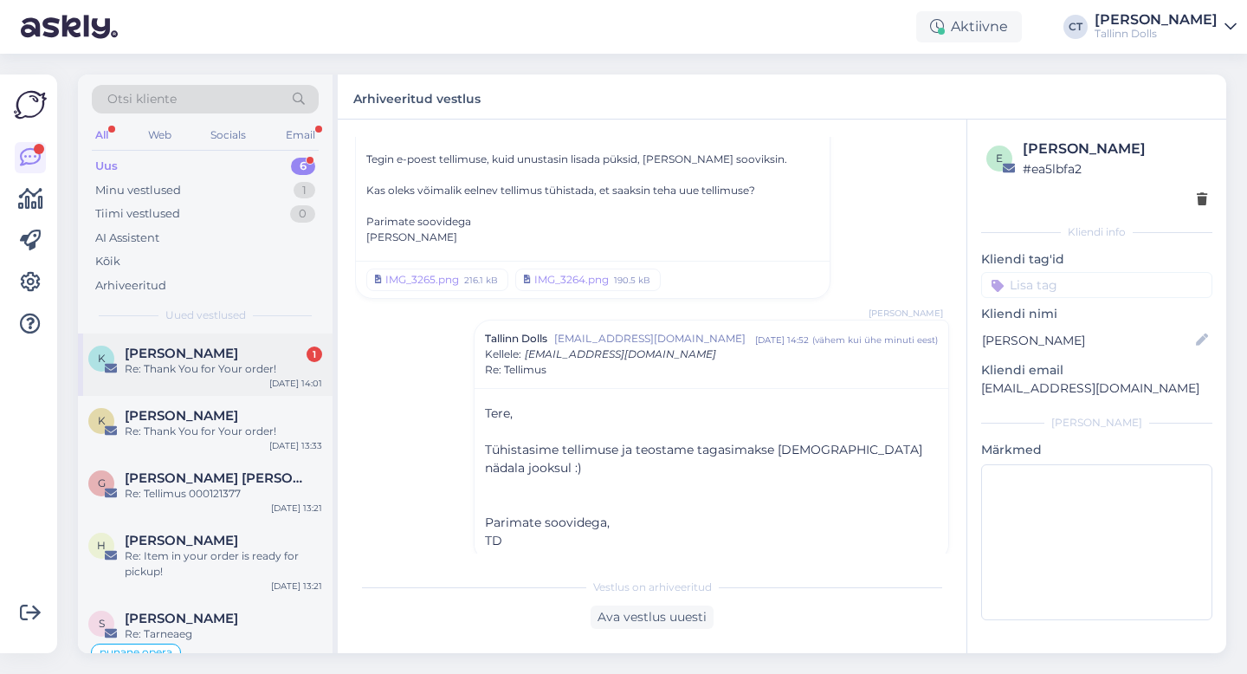
click at [194, 363] on div "Re: Thank You for Your order!" at bounding box center [223, 369] width 197 height 16
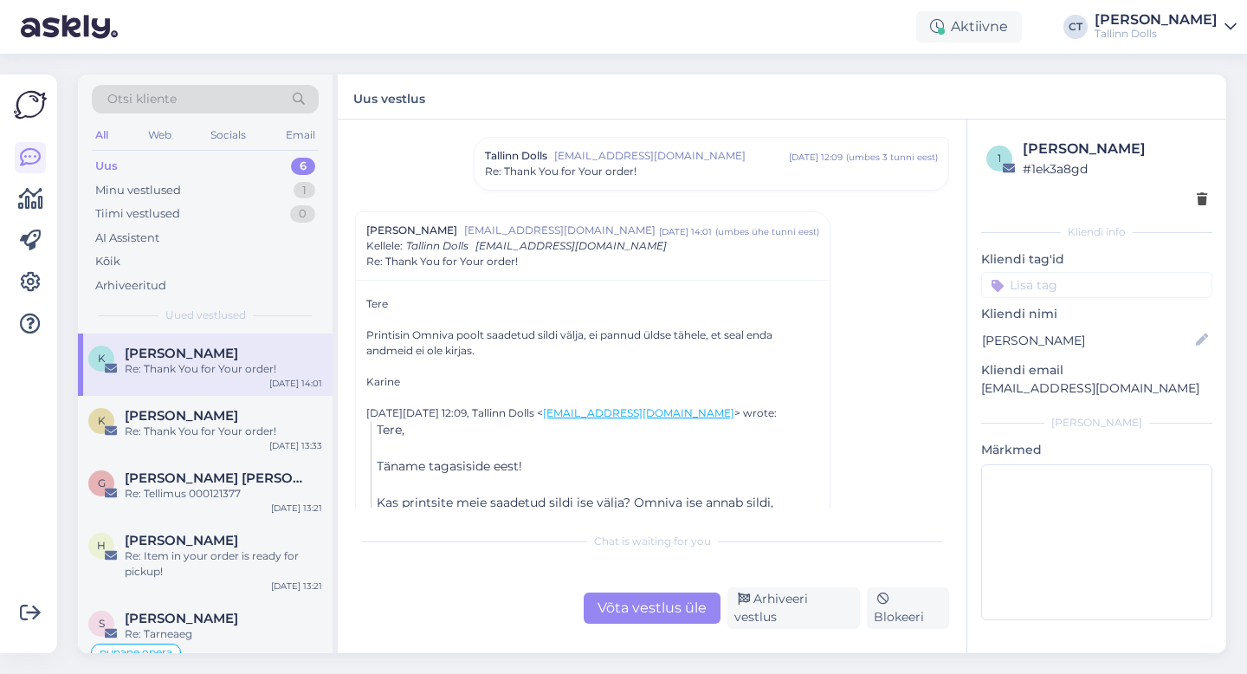
scroll to position [271, 0]
click at [642, 604] on div "Võta vestlus üle" at bounding box center [652, 607] width 137 height 31
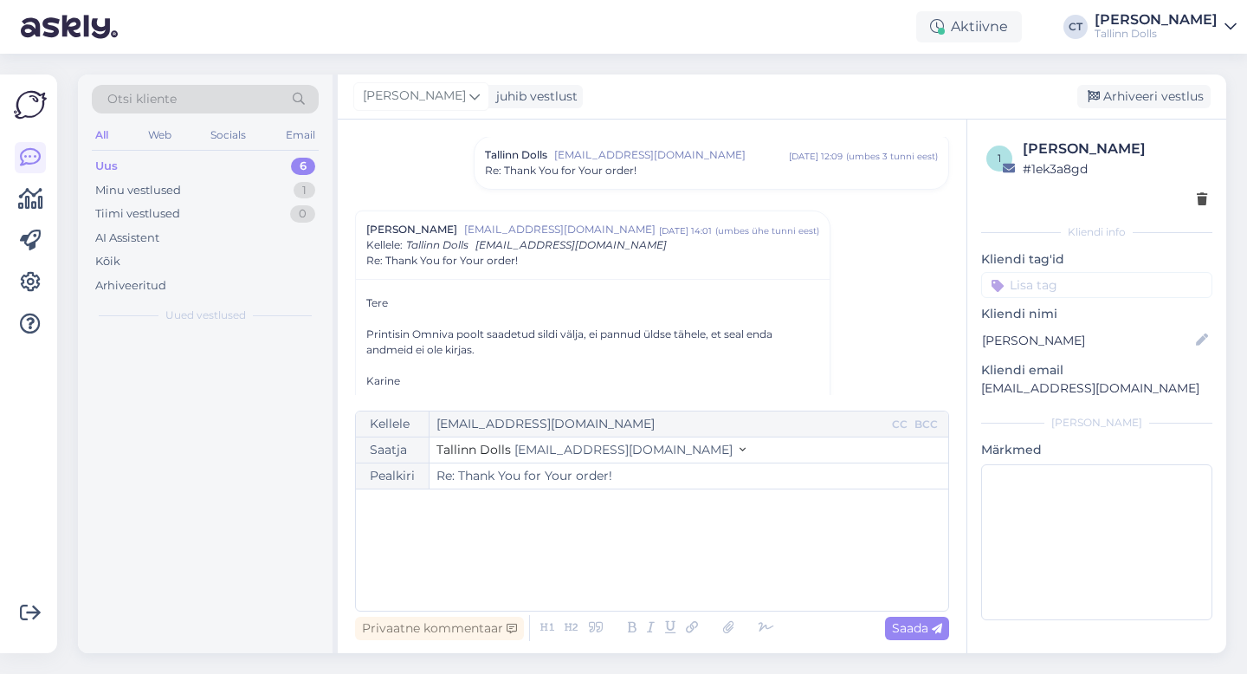
scroll to position [345, 0]
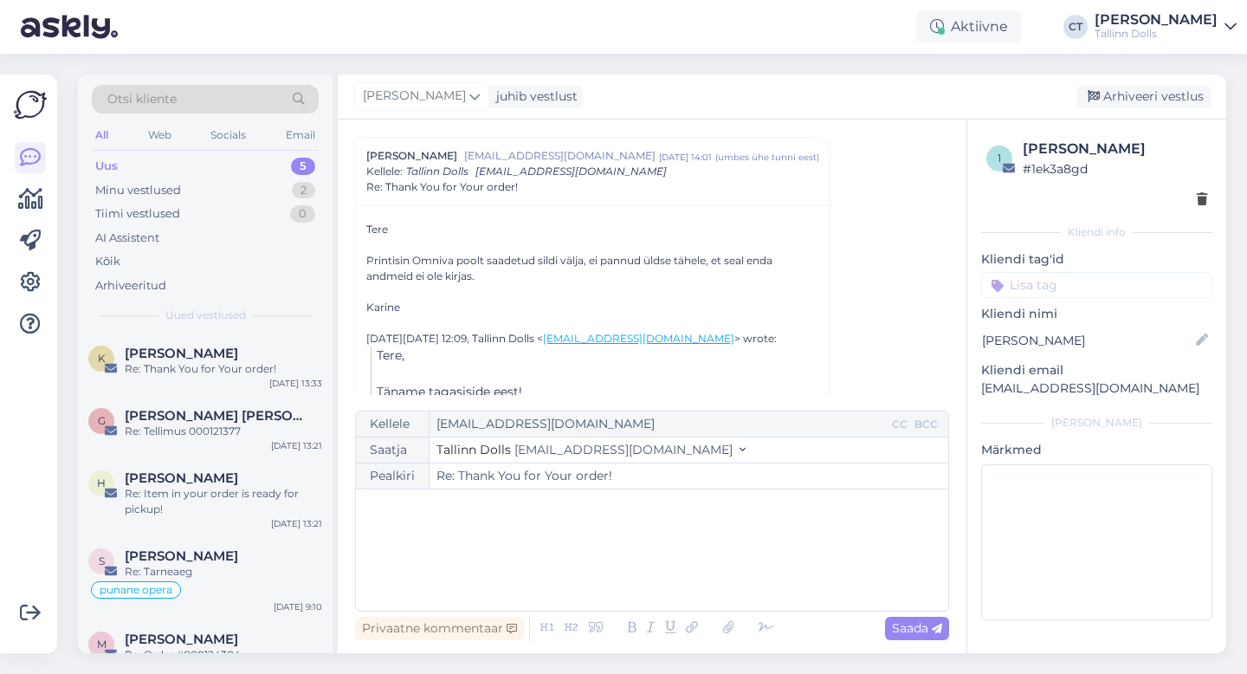
click at [648, 565] on div "﻿" at bounding box center [652, 550] width 575 height 104
click at [199, 503] on div "Re: Item in your order is ready for pickup!" at bounding box center [223, 501] width 197 height 31
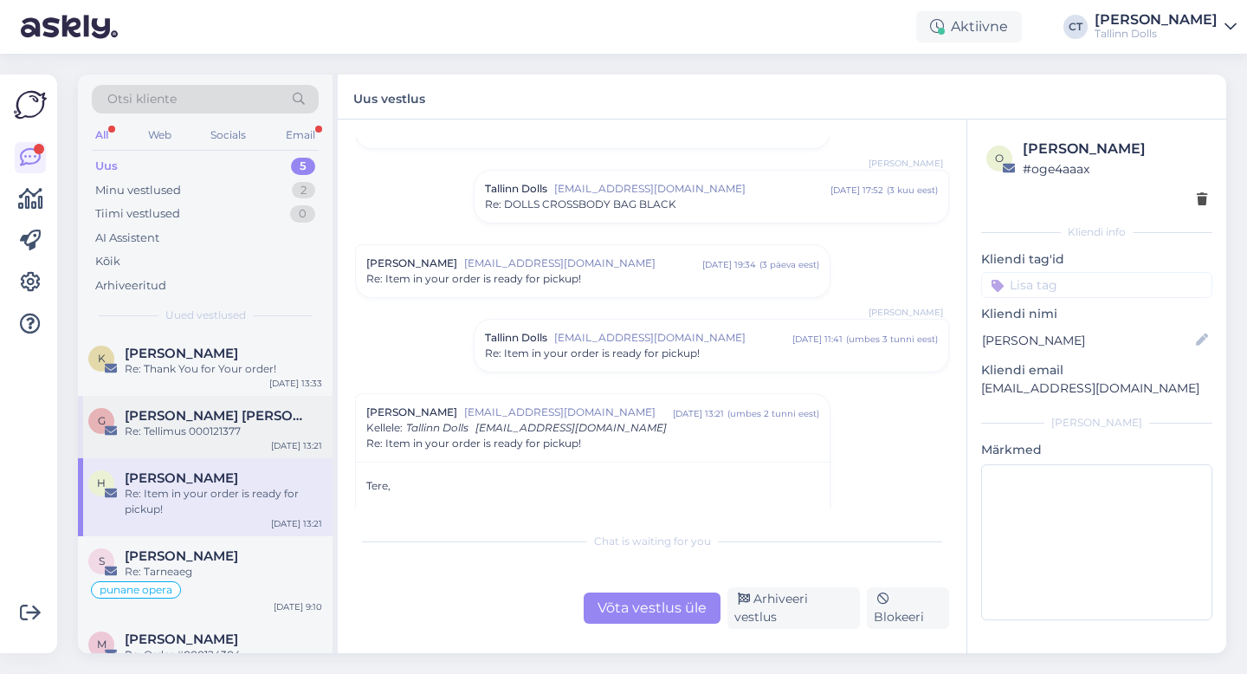
click at [231, 428] on div "Re: Tellimus 000121377" at bounding box center [223, 431] width 197 height 16
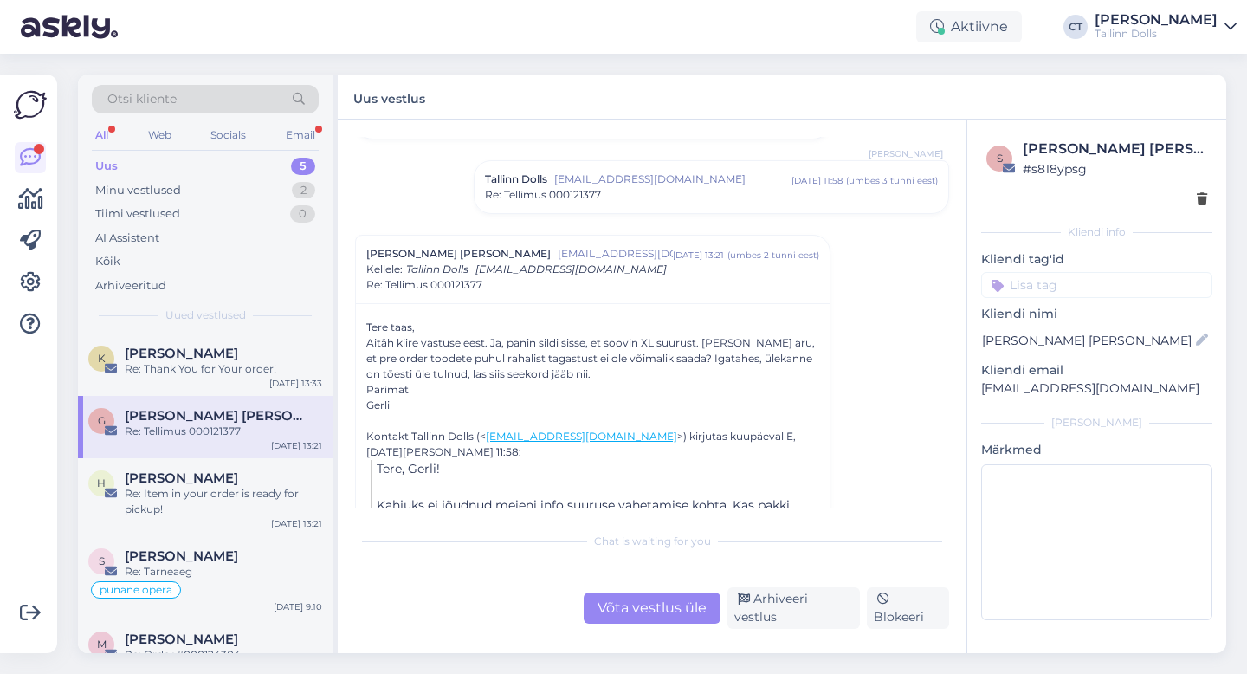
scroll to position [1329, 0]
click at [191, 382] on div "K [PERSON_NAME] Re: Thank You for Your order! [DATE] 13:33" at bounding box center [205, 364] width 255 height 62
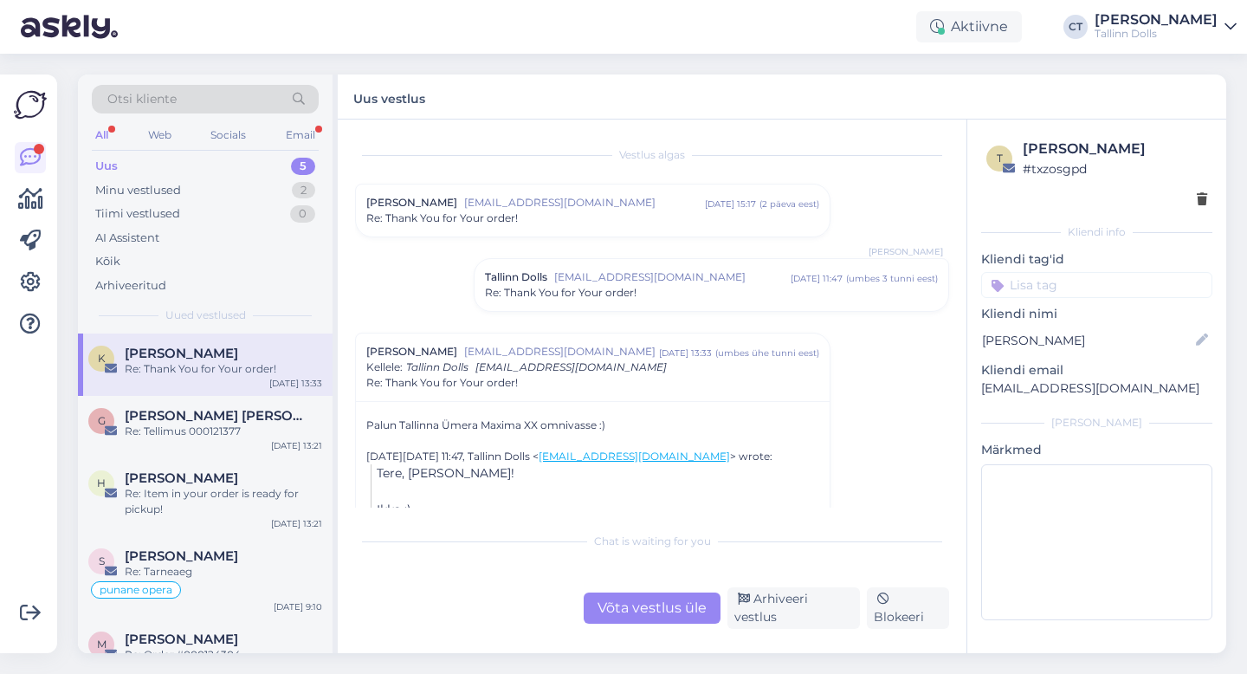
click at [177, 168] on div "Uus 5" at bounding box center [205, 166] width 227 height 24
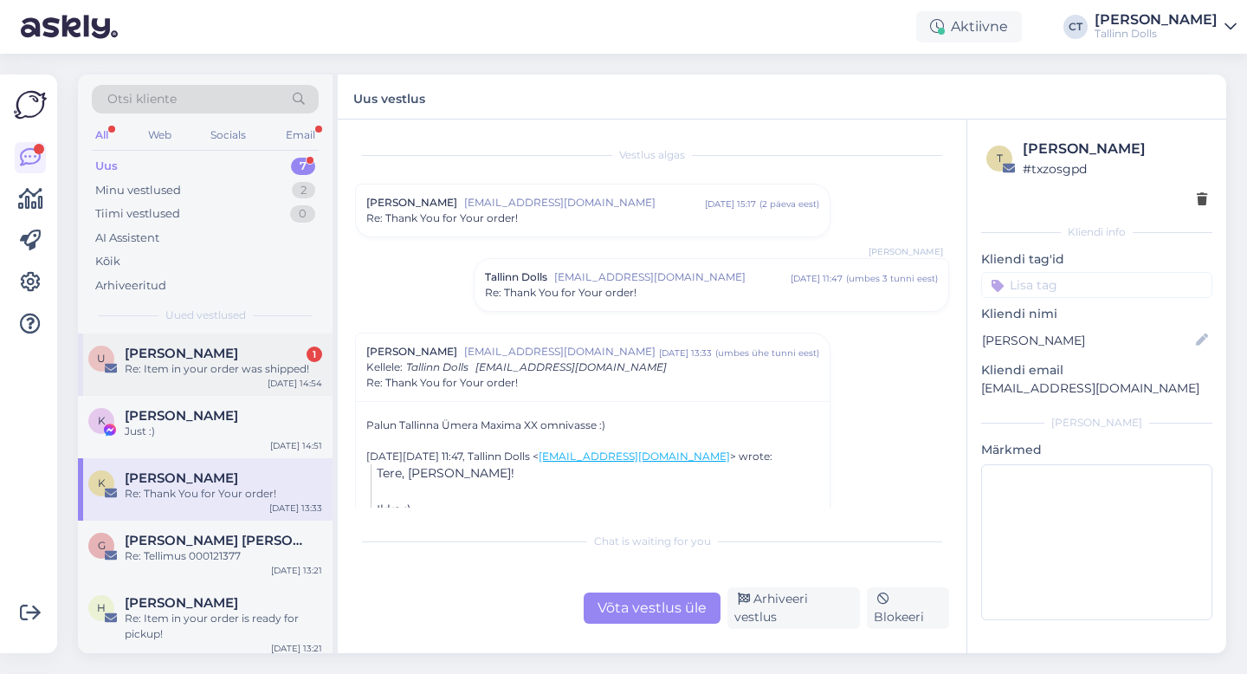
click at [191, 360] on div "[PERSON_NAME] 1" at bounding box center [223, 354] width 197 height 16
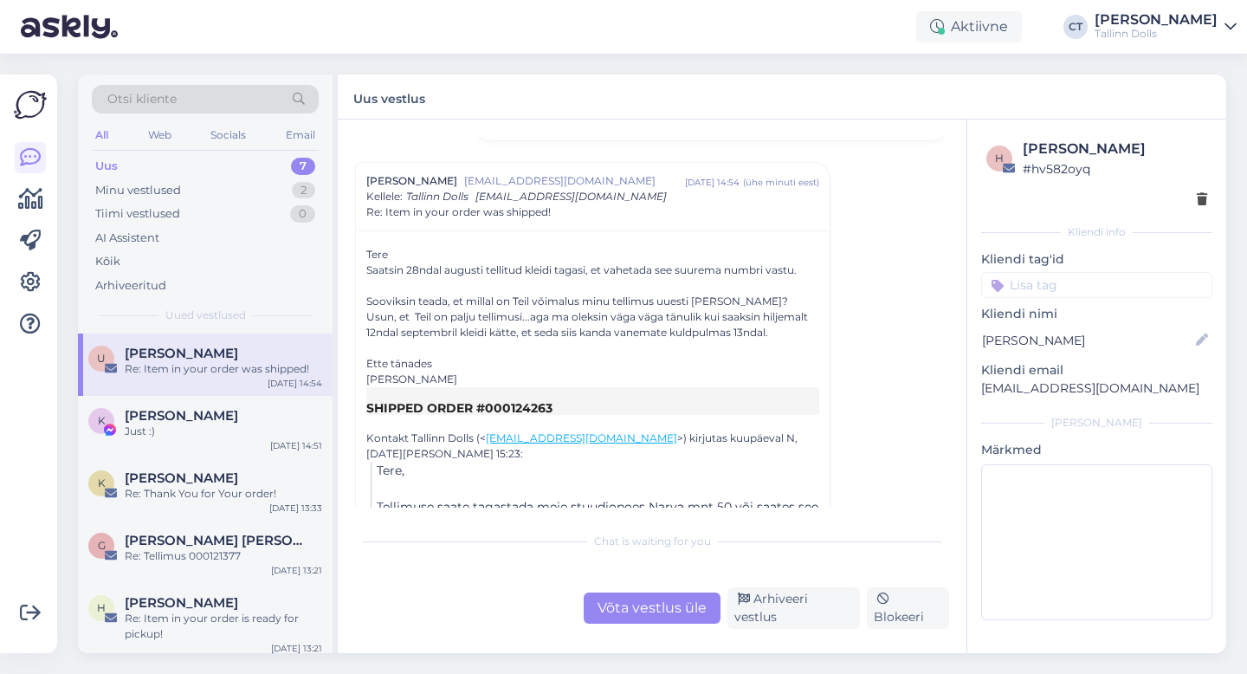
scroll to position [171, 0]
drag, startPoint x: 559, startPoint y: 407, endPoint x: 506, endPoint y: 403, distance: 53.0
click at [506, 403] on td "SHIPPED ORDER #000124263" at bounding box center [592, 400] width 453 height 28
copy td "0124263"
click at [679, 620] on div "Võta vestlus üle" at bounding box center [652, 607] width 137 height 31
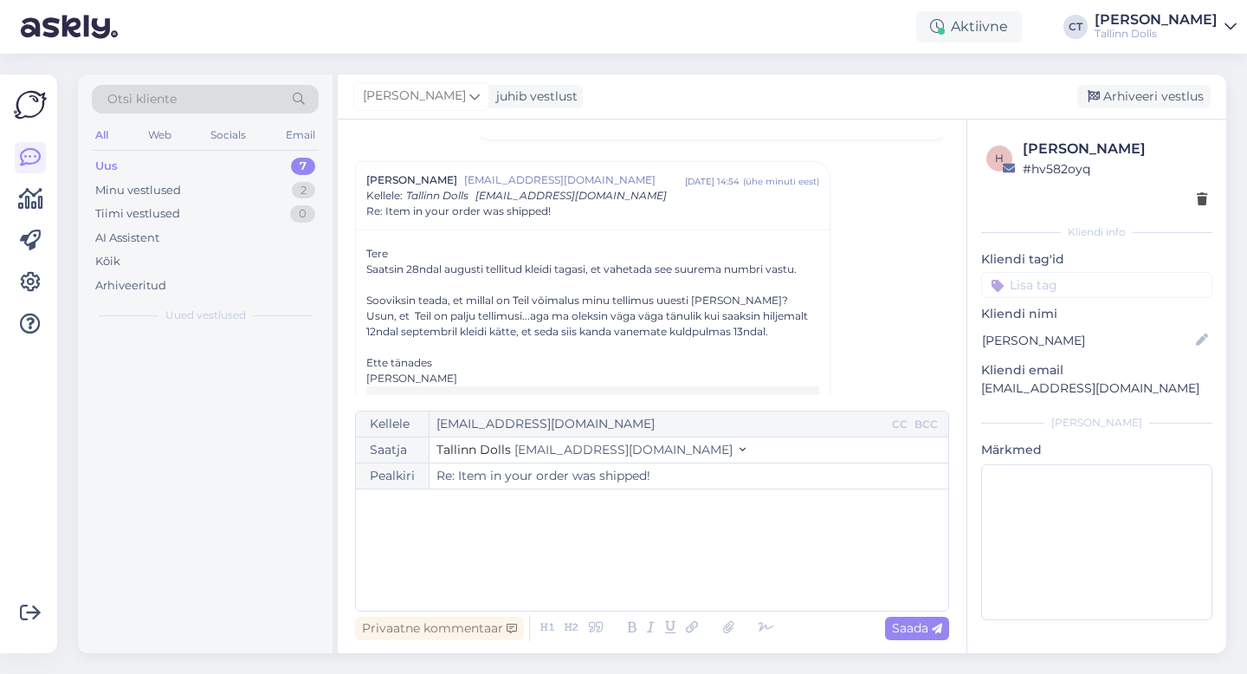
scroll to position [196, 0]
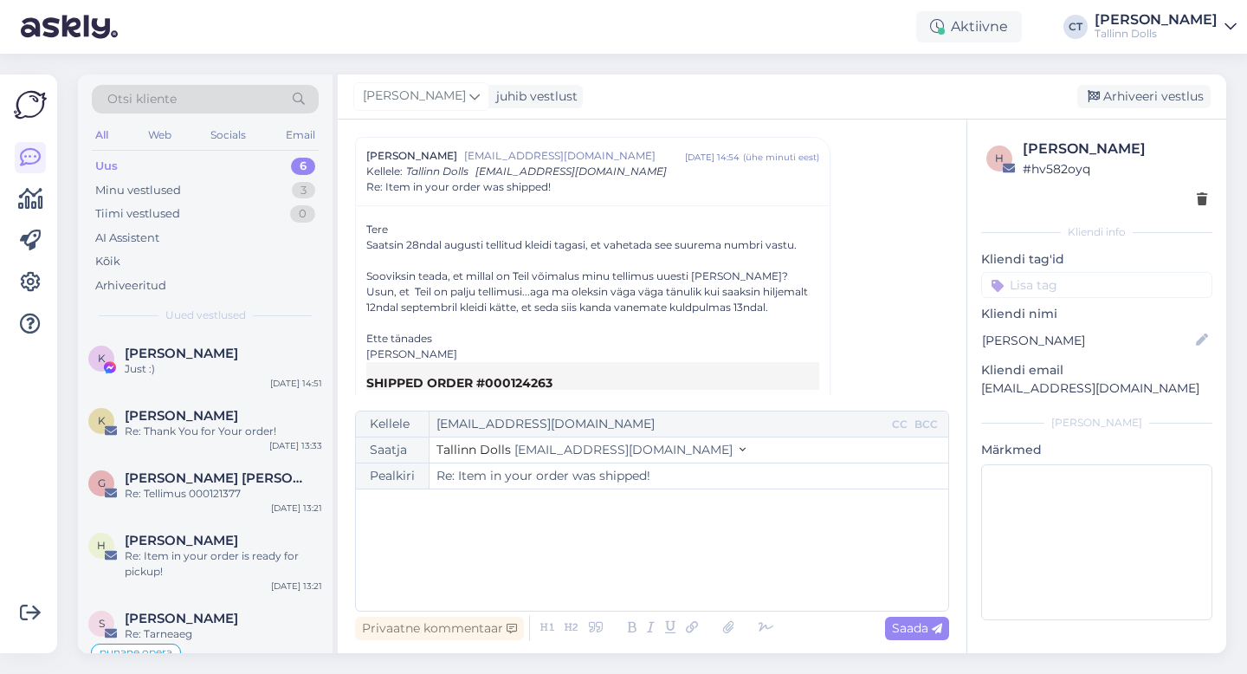
click at [679, 578] on div "﻿" at bounding box center [652, 550] width 575 height 104
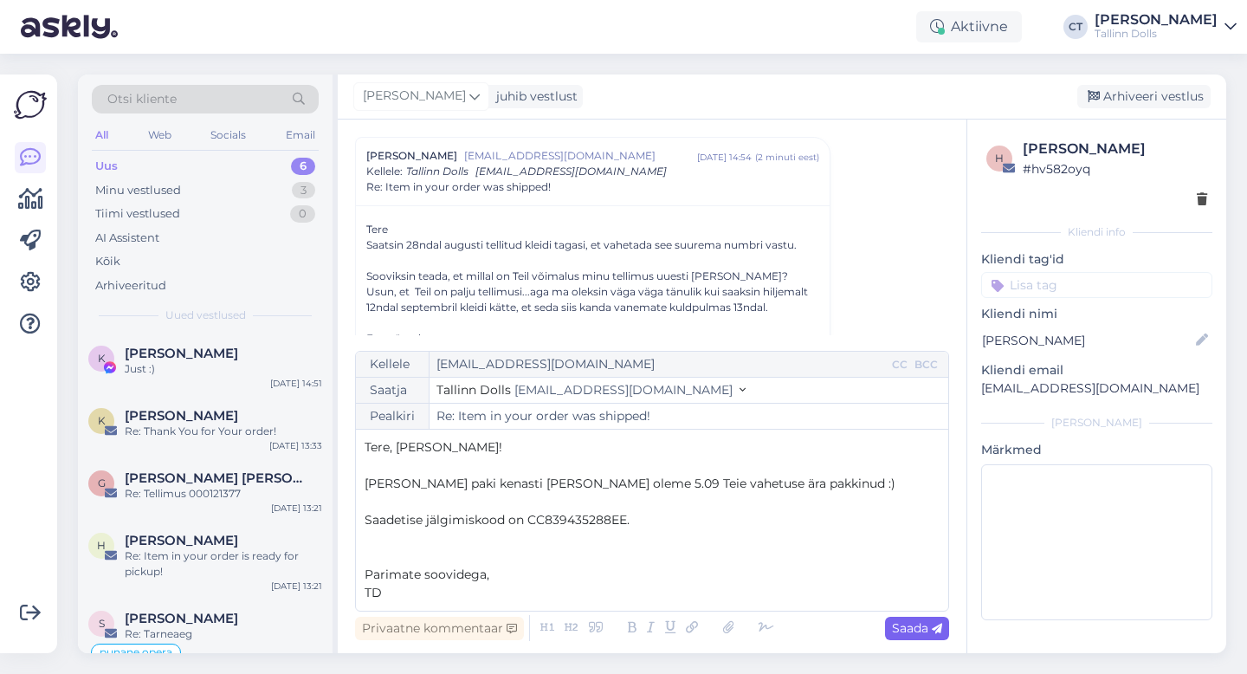
click at [906, 628] on span "Saada" at bounding box center [917, 628] width 50 height 16
type input "Re: Re: Item in your order was shipped!"
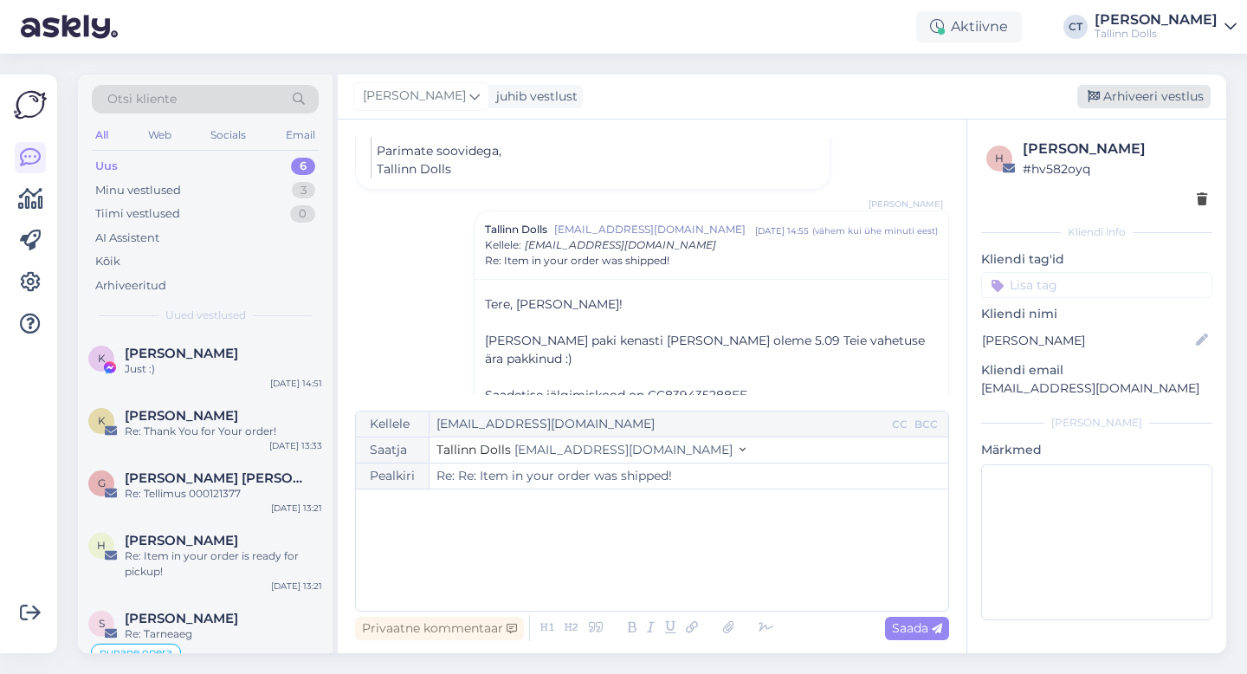
click at [1190, 95] on div "Arhiveeri vestlus" at bounding box center [1143, 96] width 133 height 23
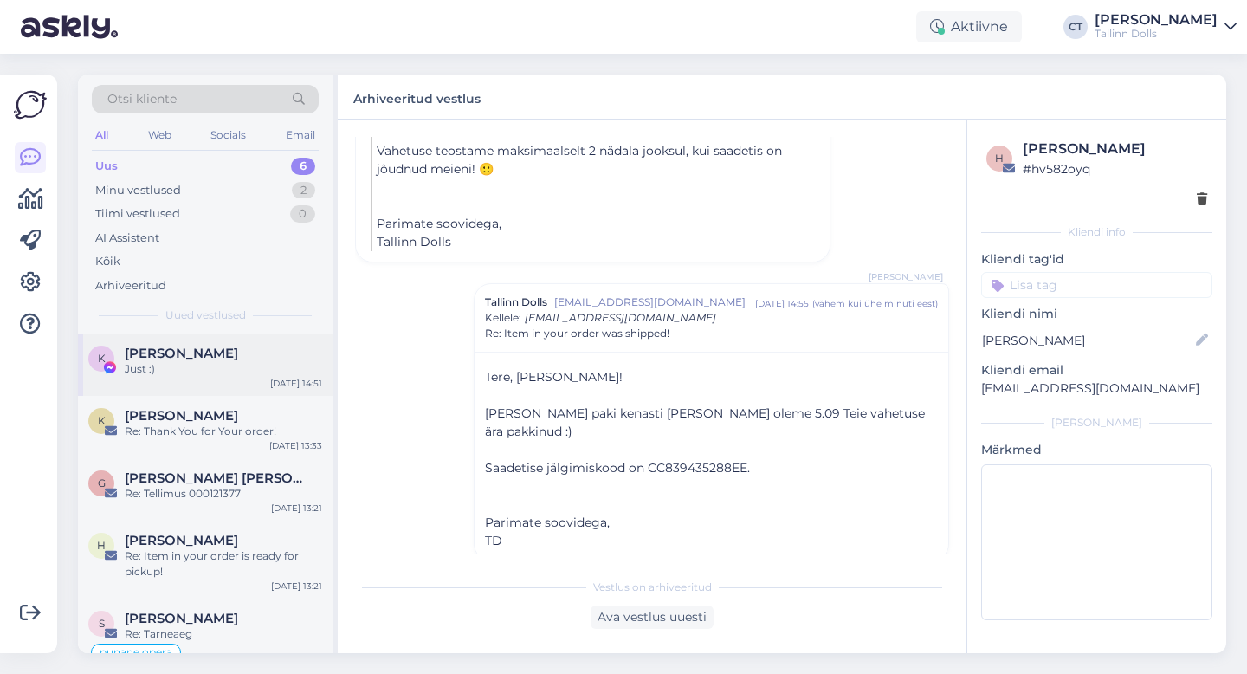
click at [208, 365] on div "Just :)" at bounding box center [223, 369] width 197 height 16
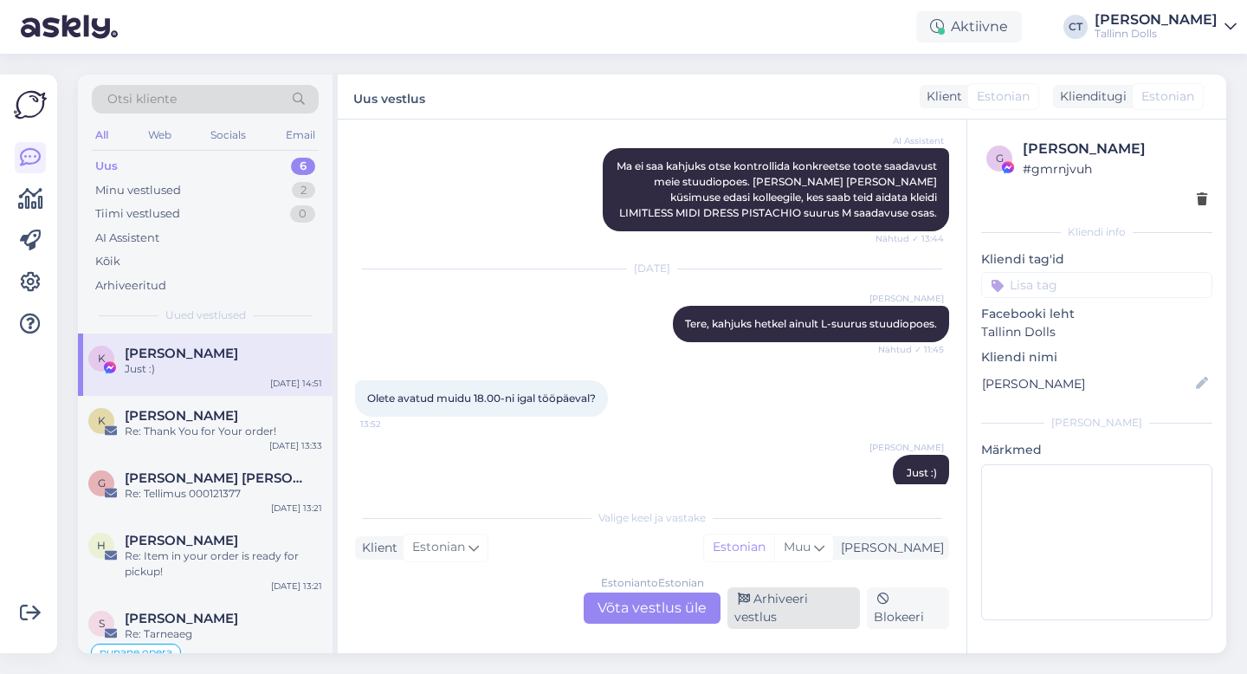
click at [768, 603] on div "Arhiveeri vestlus" at bounding box center [793, 608] width 132 height 42
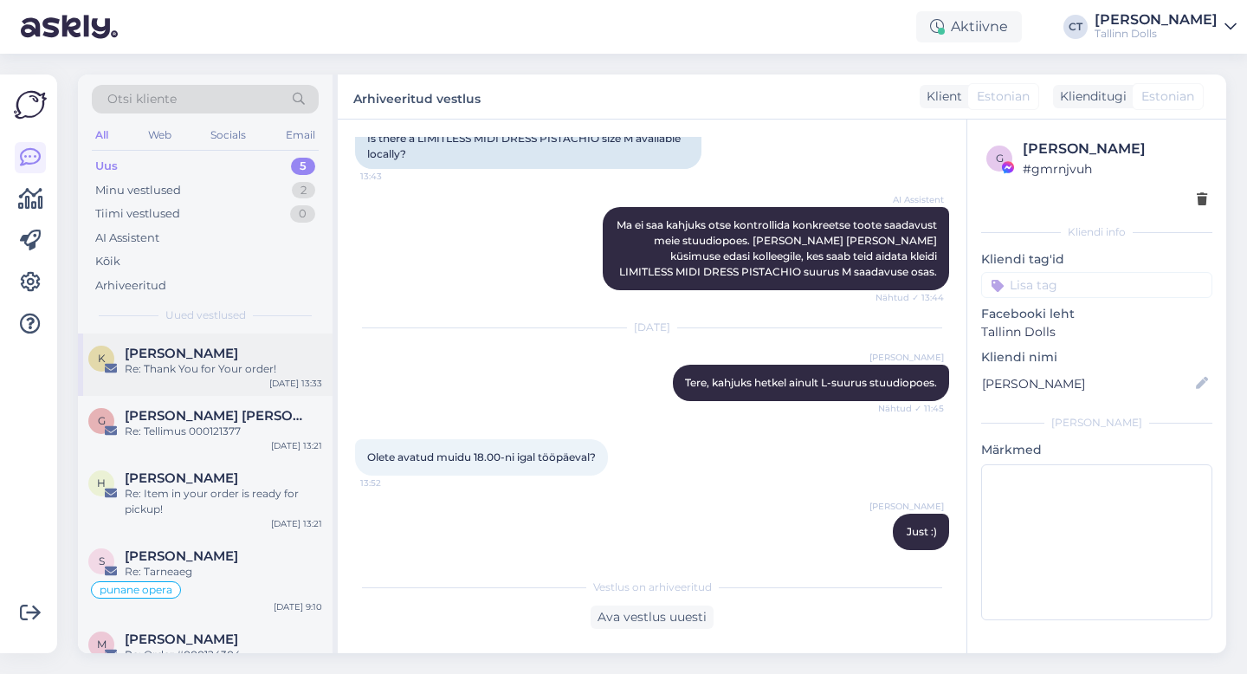
click at [208, 388] on div "K [PERSON_NAME] Re: Thank You for Your order! [DATE] 13:33" at bounding box center [205, 364] width 255 height 62
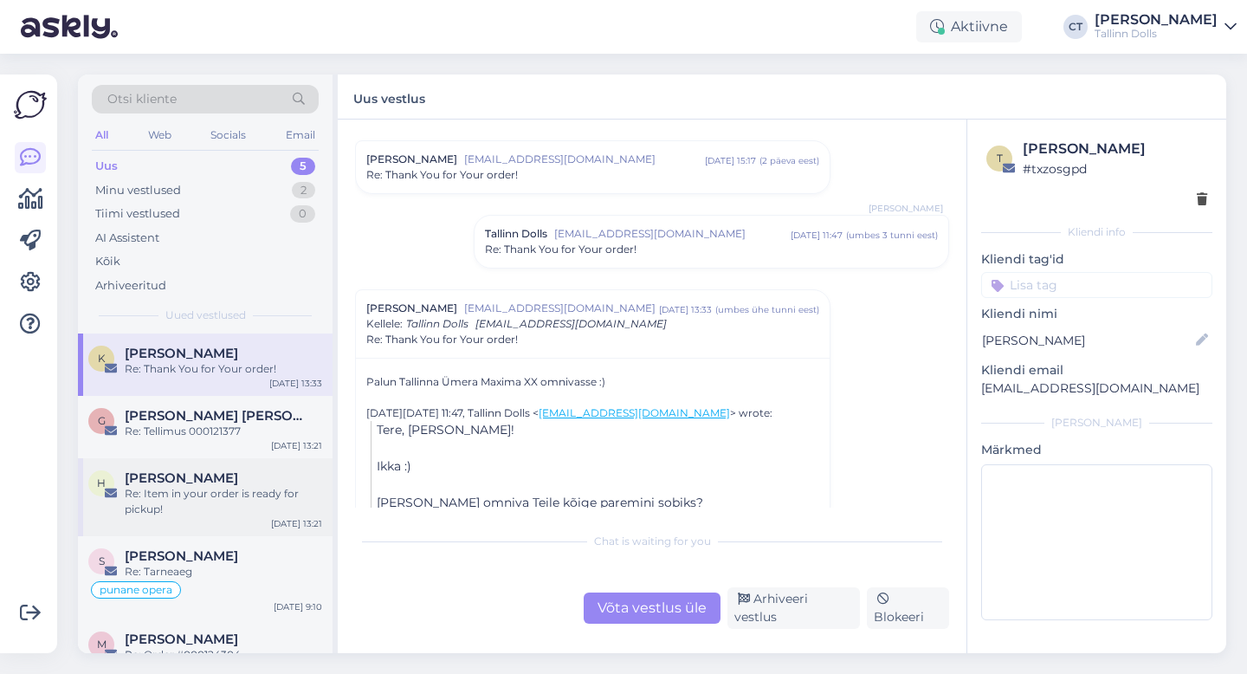
scroll to position [29, 0]
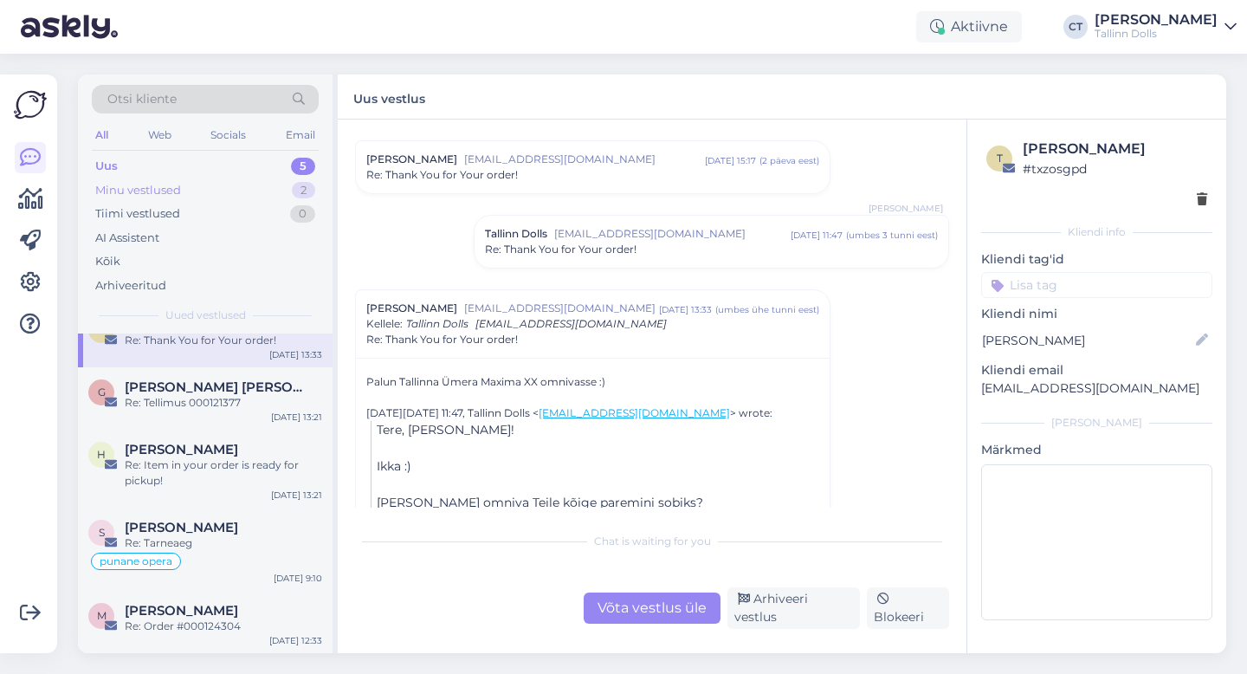
click at [207, 182] on div "Minu vestlused 2" at bounding box center [205, 190] width 227 height 24
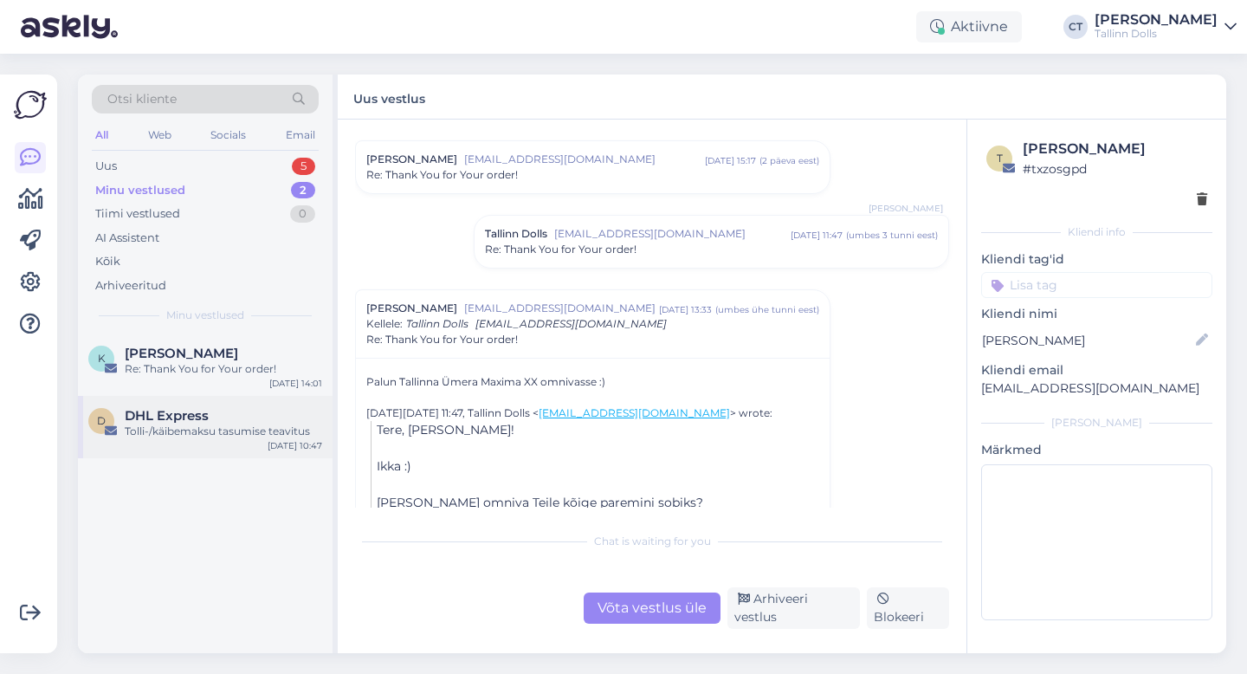
click at [211, 410] on div "DHL Express" at bounding box center [223, 416] width 197 height 16
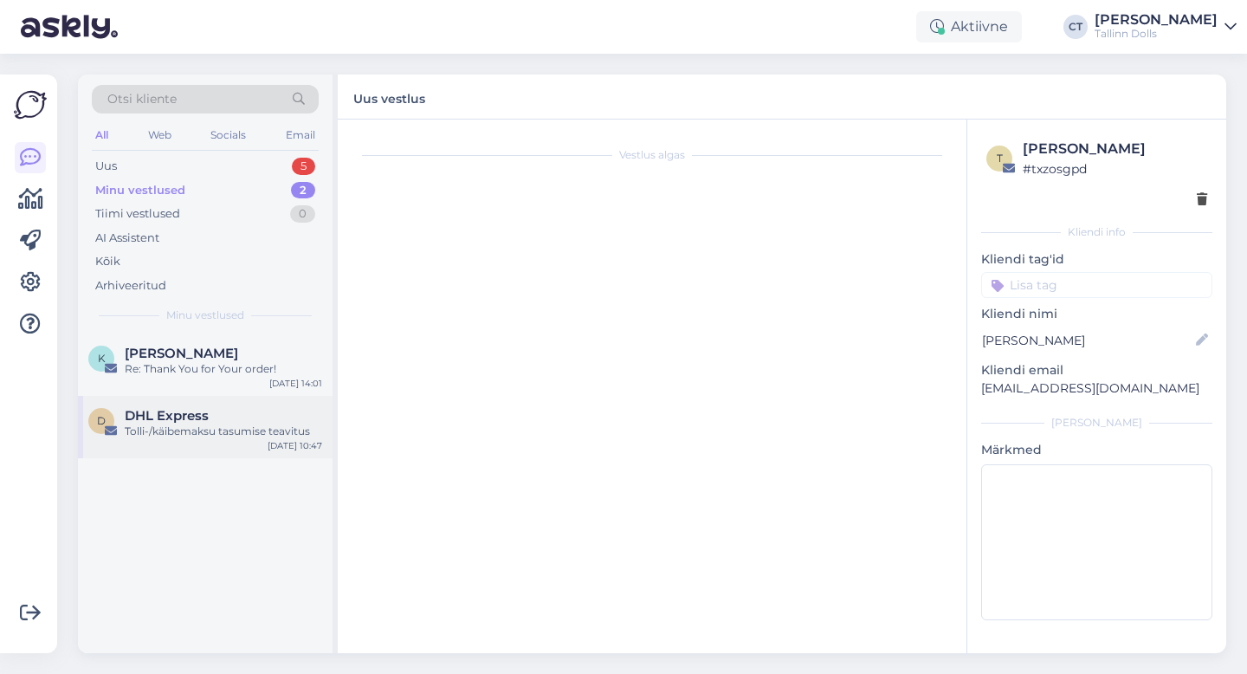
scroll to position [658, 0]
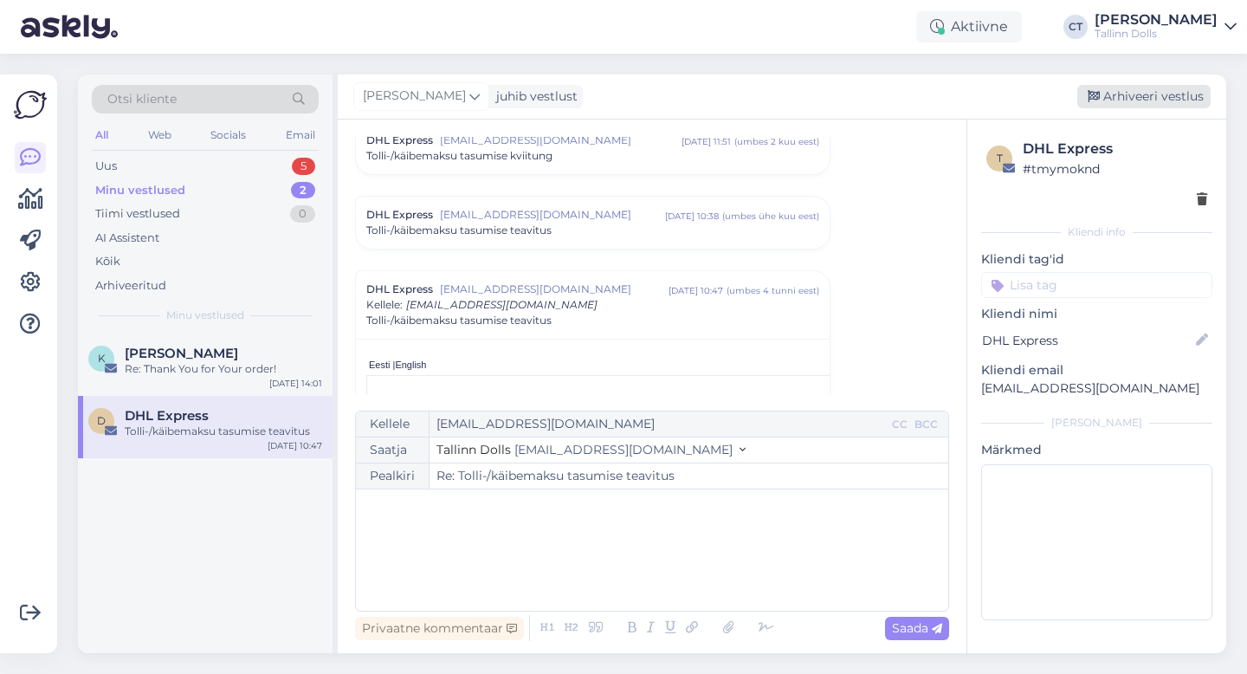
click at [1157, 100] on div "Arhiveeri vestlus" at bounding box center [1143, 96] width 133 height 23
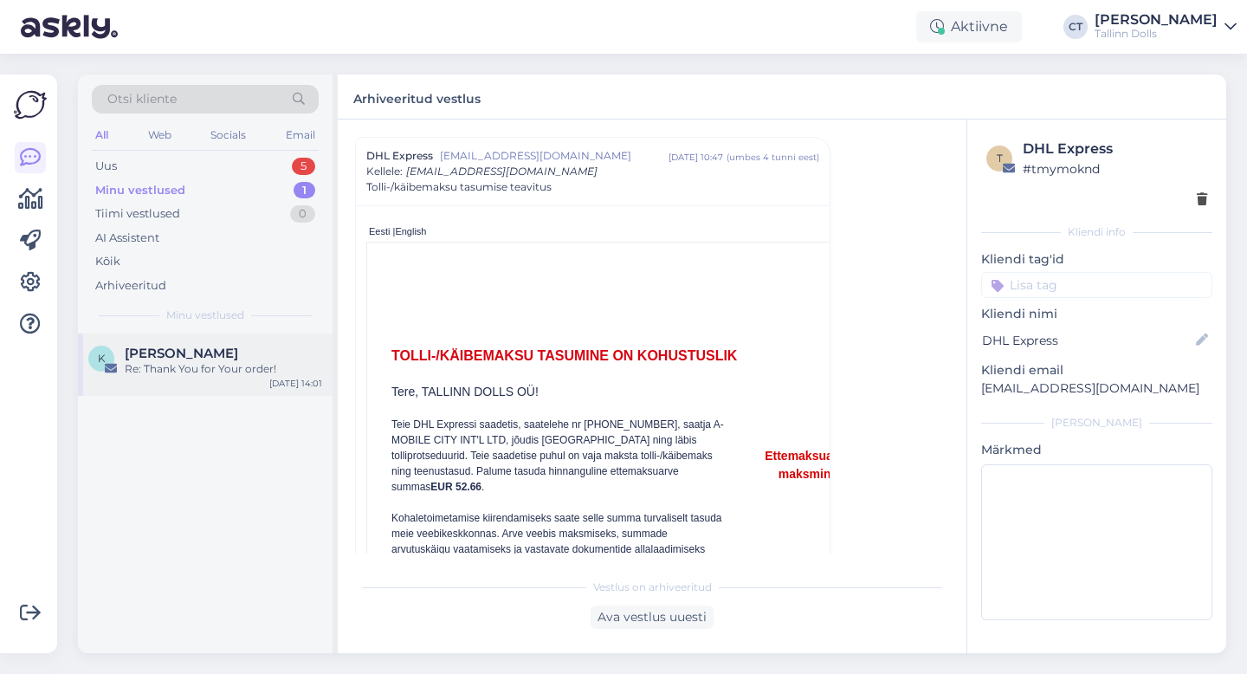
click at [208, 336] on div "K [PERSON_NAME] Re: Thank You for Your order! [DATE] 14:01" at bounding box center [205, 364] width 255 height 62
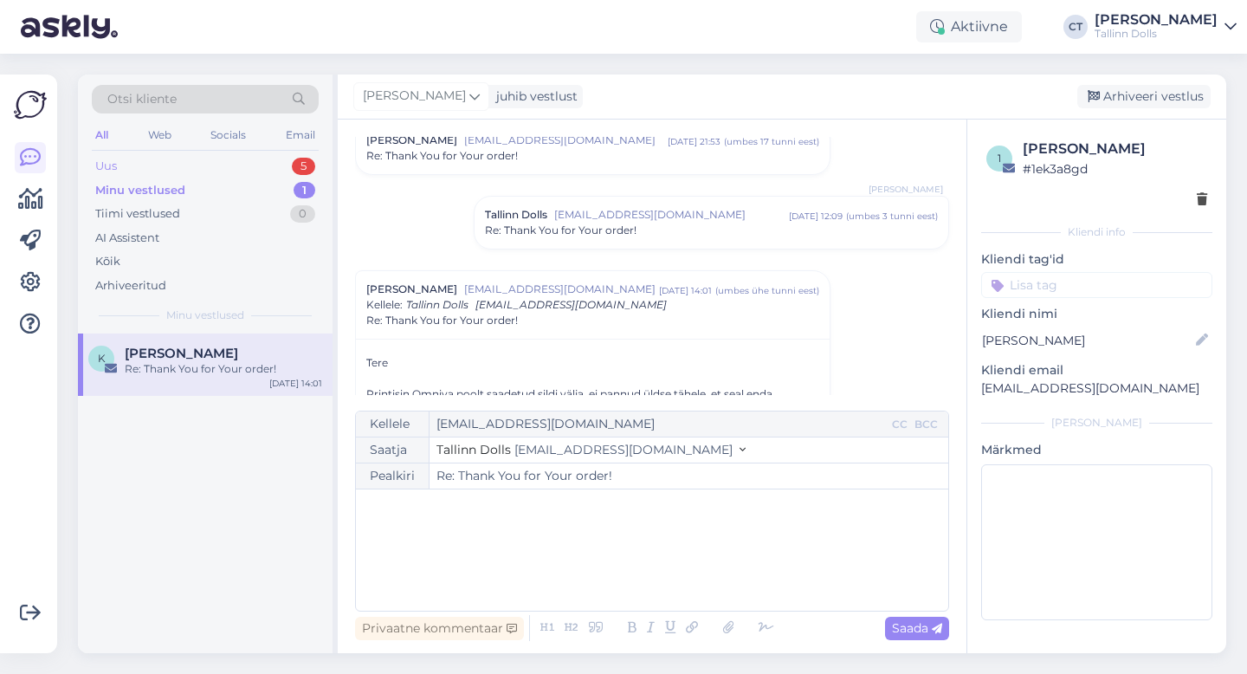
click at [154, 171] on div "Uus 5" at bounding box center [205, 166] width 227 height 24
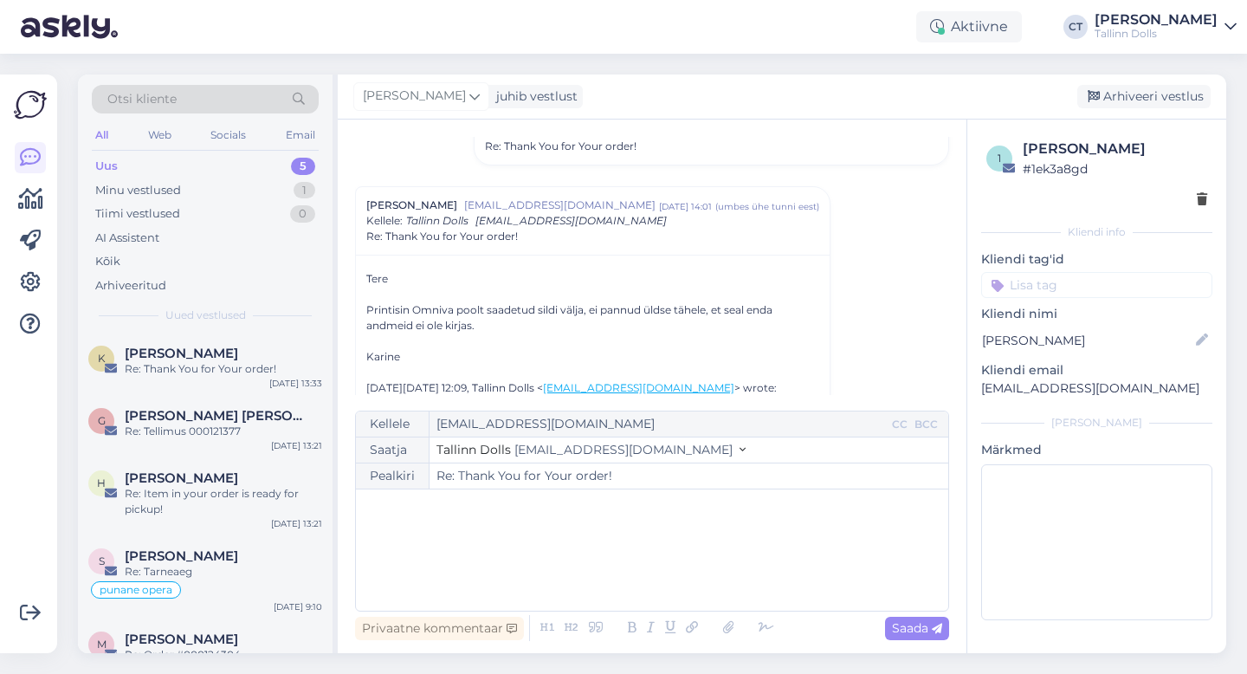
scroll to position [302, 0]
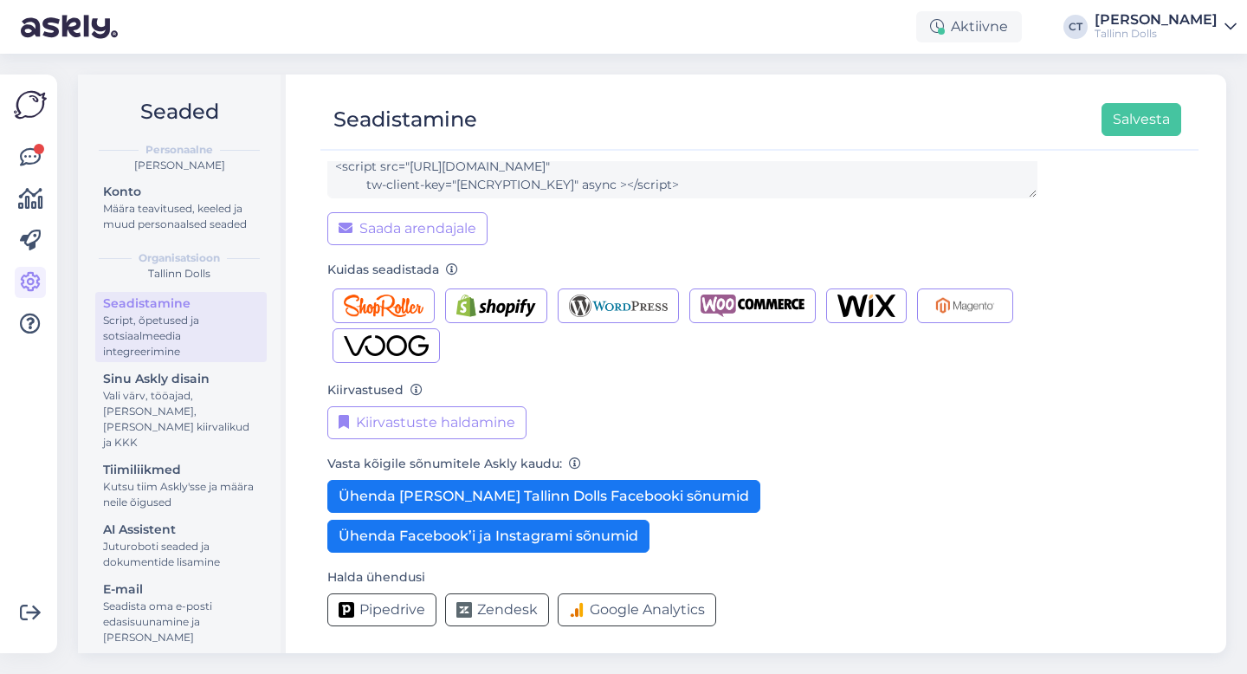
scroll to position [172, 0]
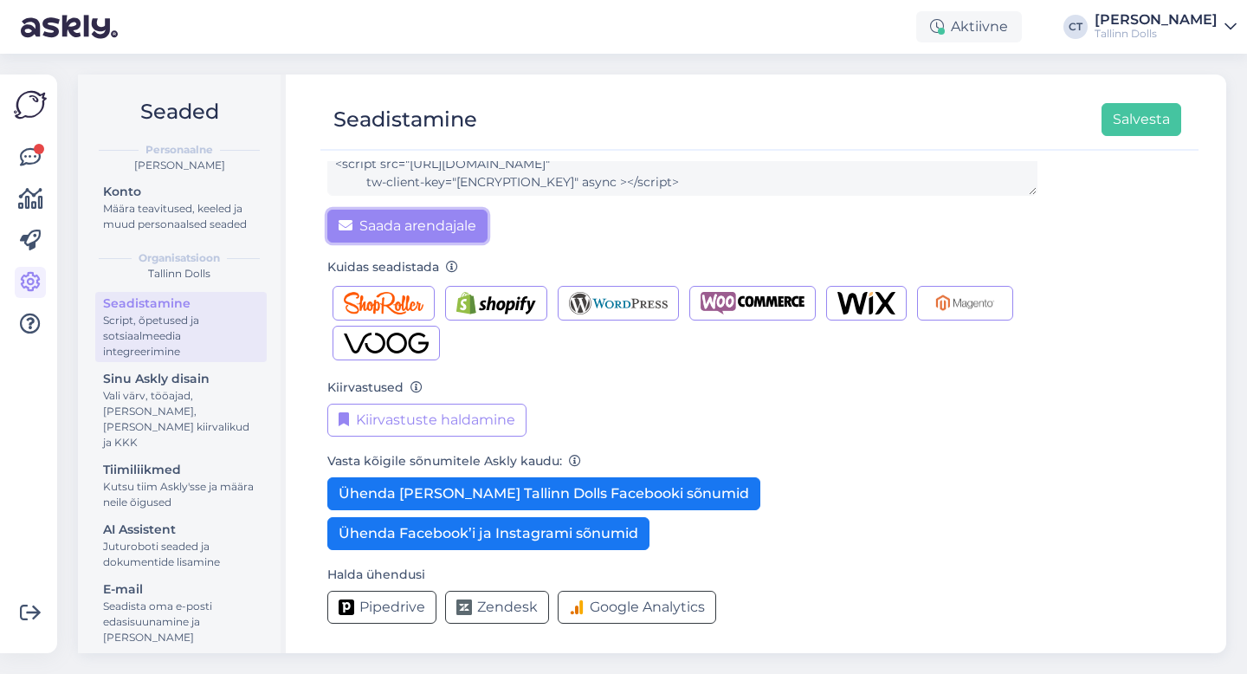
click at [467, 227] on button "Saada arendajale" at bounding box center [407, 226] width 160 height 33
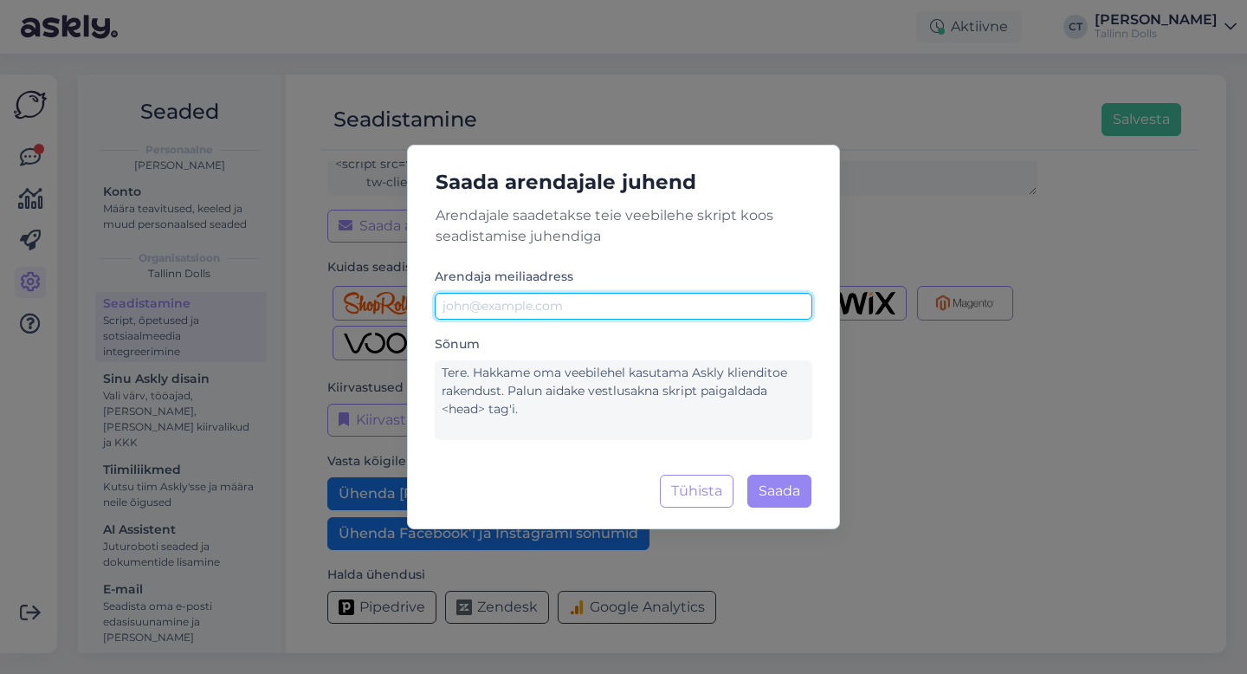
click at [497, 301] on input "text" at bounding box center [624, 306] width 378 height 27
click at [538, 303] on input "text" at bounding box center [624, 306] width 378 height 27
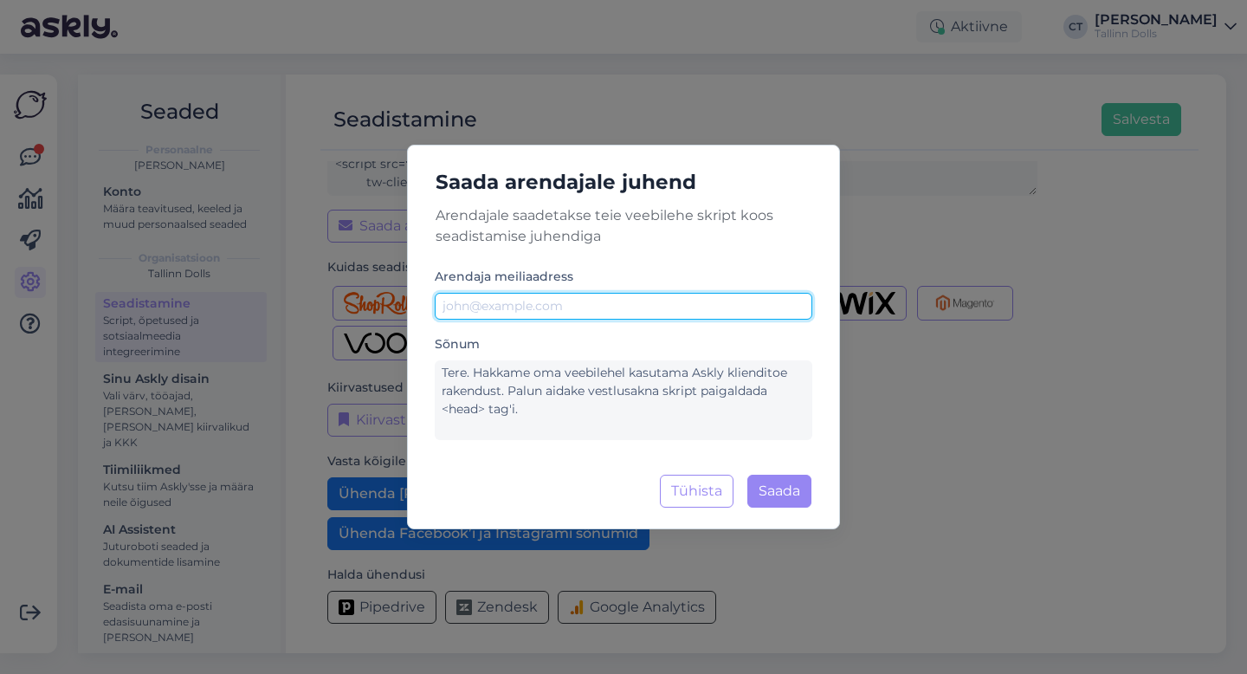
click at [538, 303] on input "text" at bounding box center [624, 306] width 378 height 27
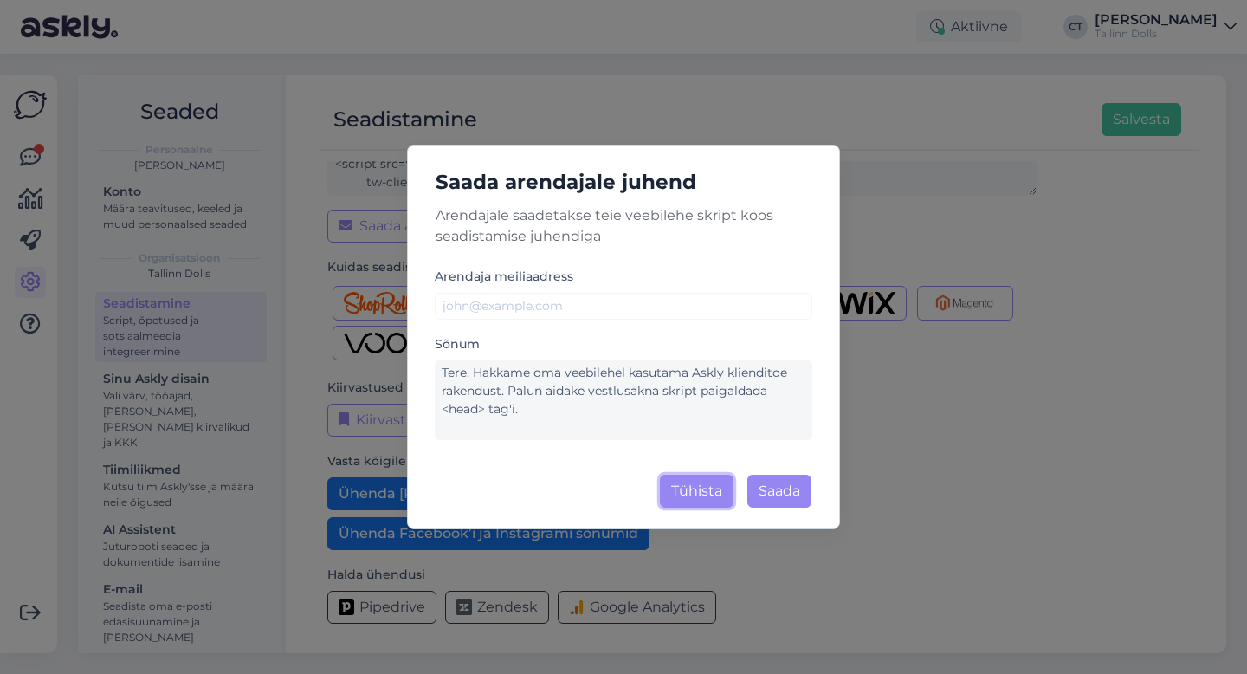
click at [713, 498] on button "Tühista" at bounding box center [697, 491] width 74 height 33
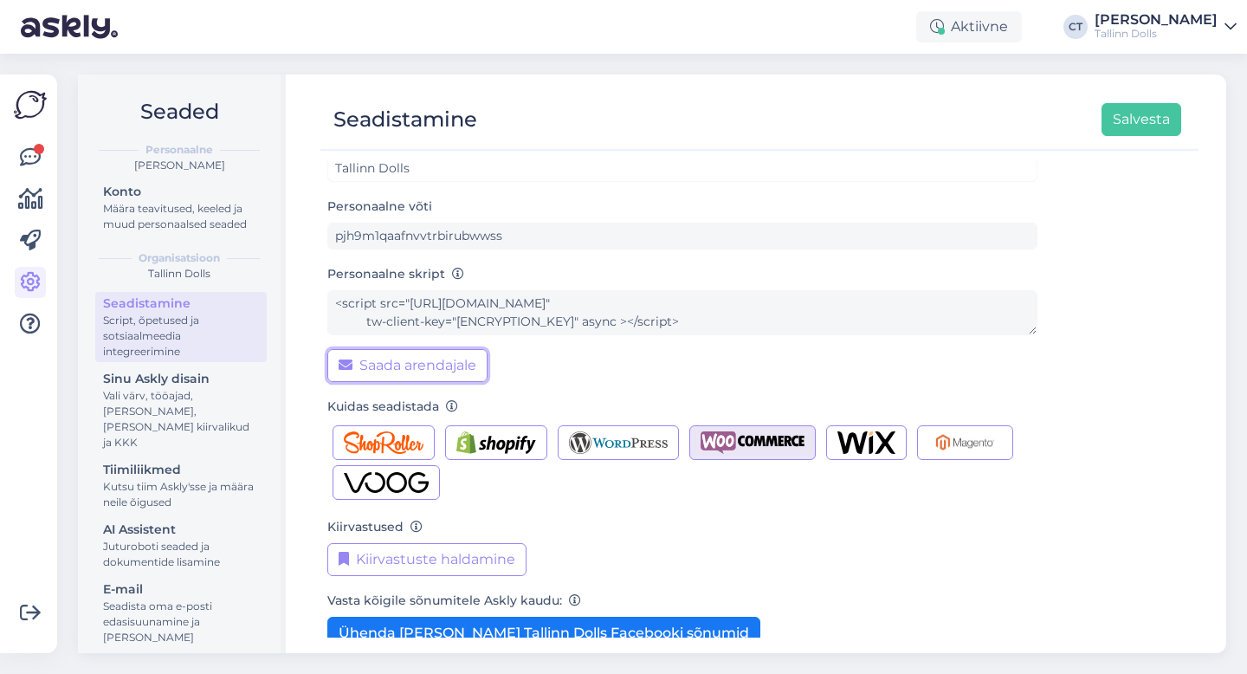
scroll to position [29, 0]
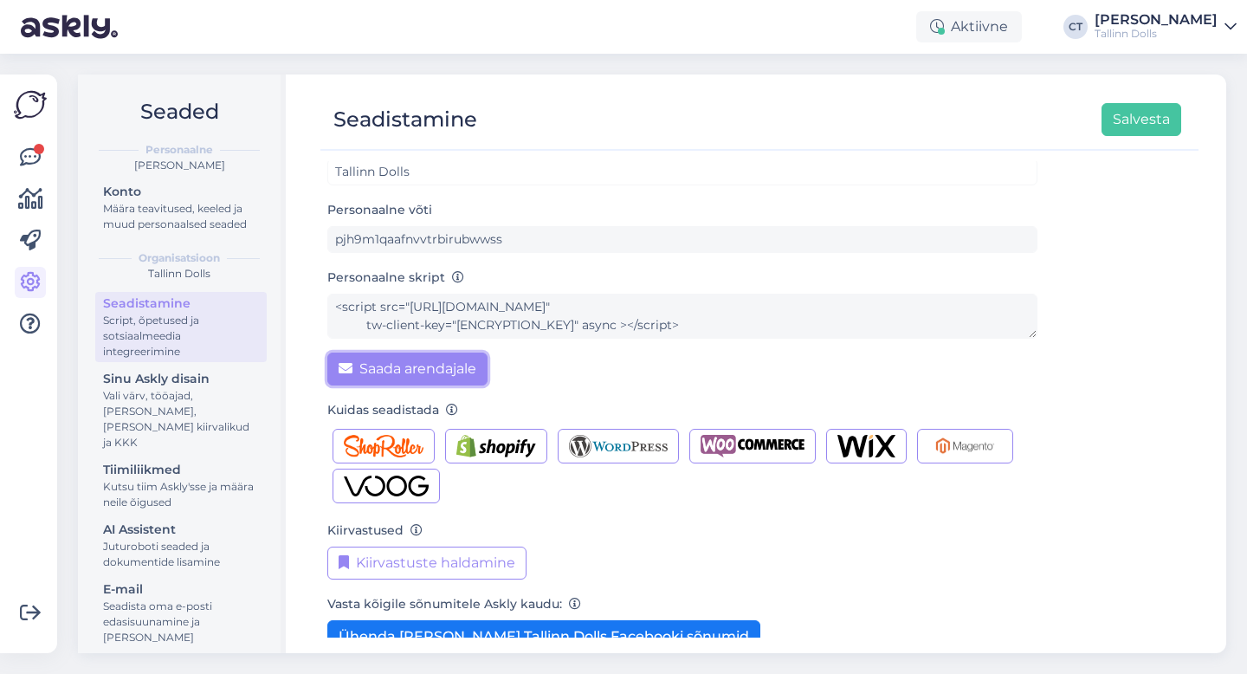
click at [441, 365] on button "Saada arendajale" at bounding box center [407, 368] width 160 height 33
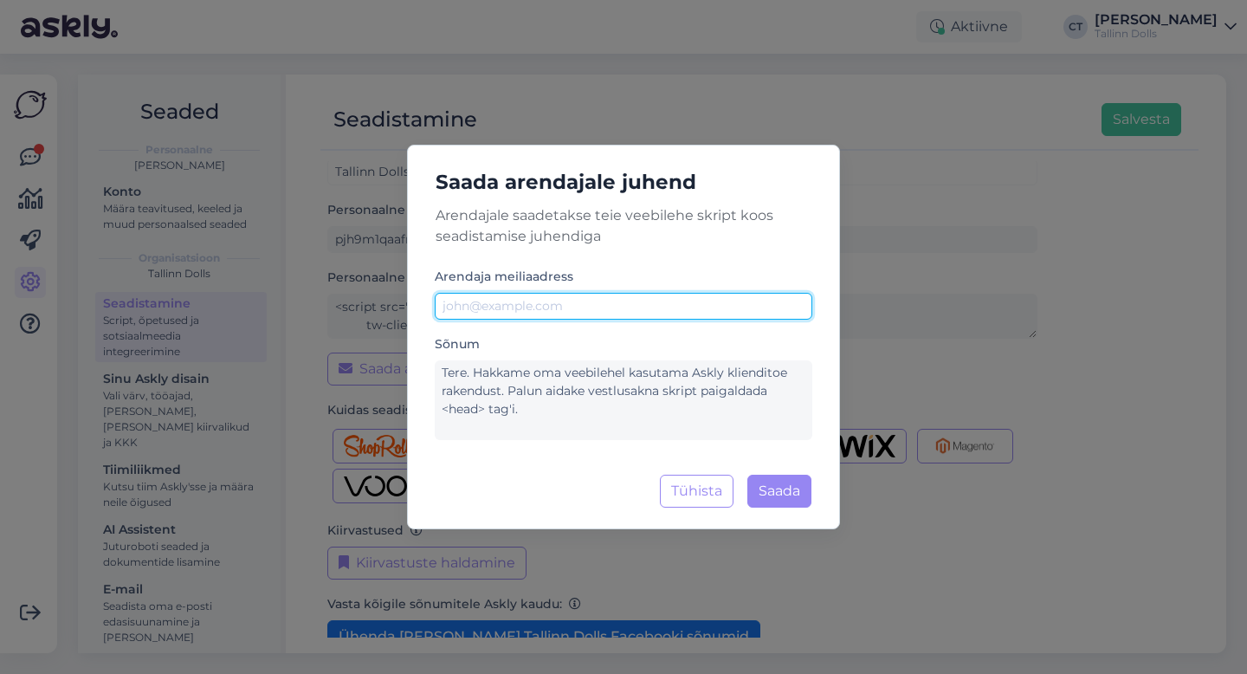
click at [539, 300] on input "text" at bounding box center [624, 306] width 378 height 27
paste input "[EMAIL_ADDRESS][DOMAIN_NAME]"
type input "[EMAIL_ADDRESS][DOMAIN_NAME]"
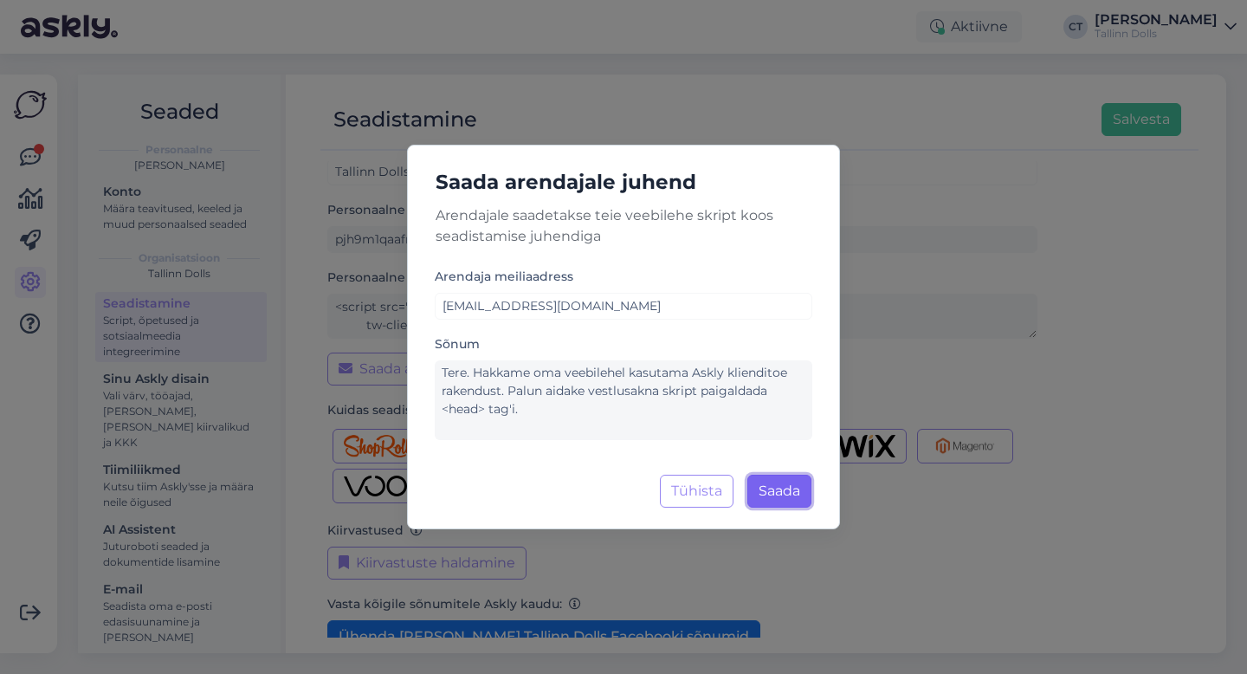
click at [776, 490] on button "Saada" at bounding box center [779, 491] width 64 height 33
